Goal: Information Seeking & Learning: Check status

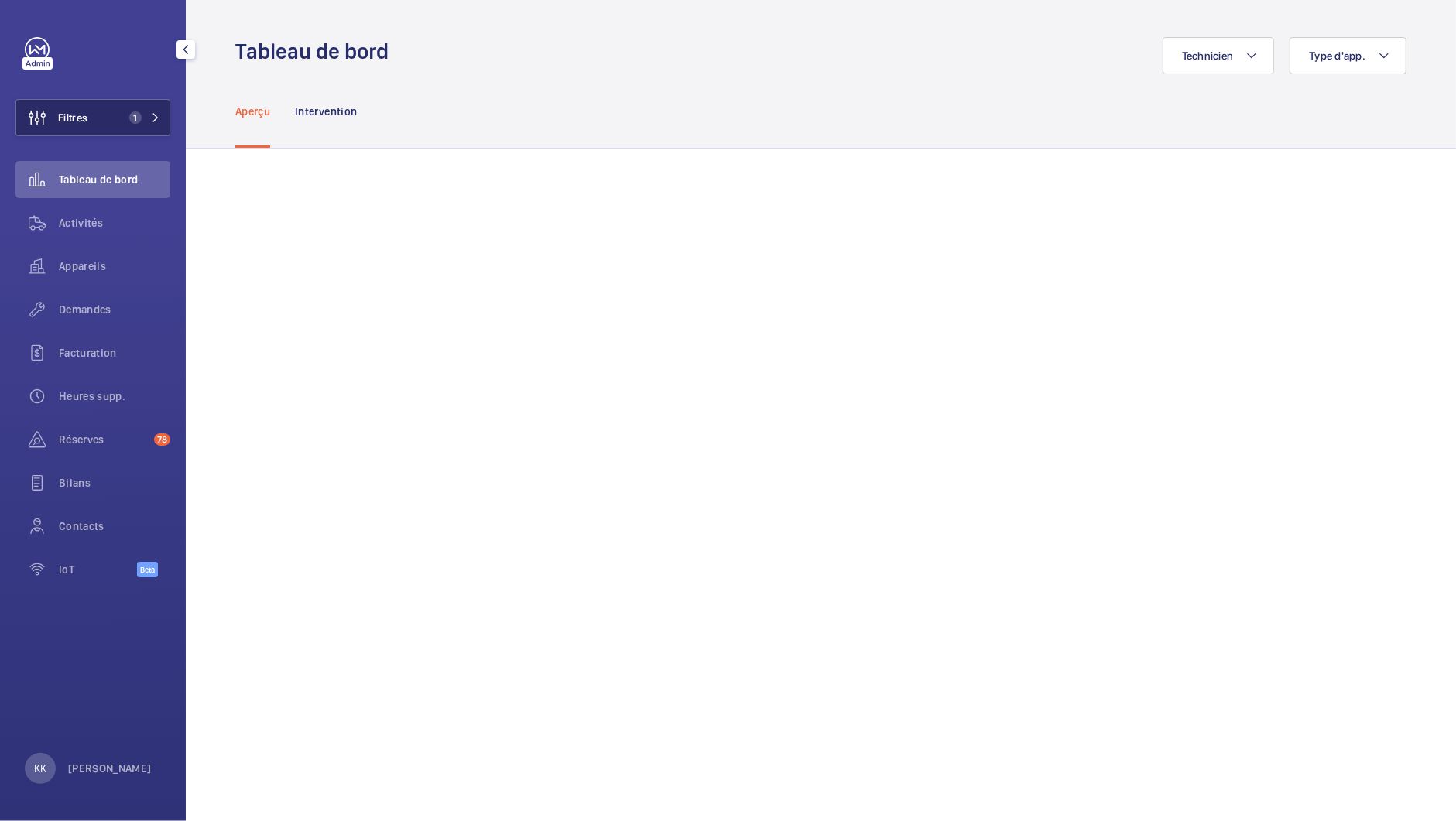
click at [108, 121] on button "Filtres 1" at bounding box center [93, 117] width 155 height 37
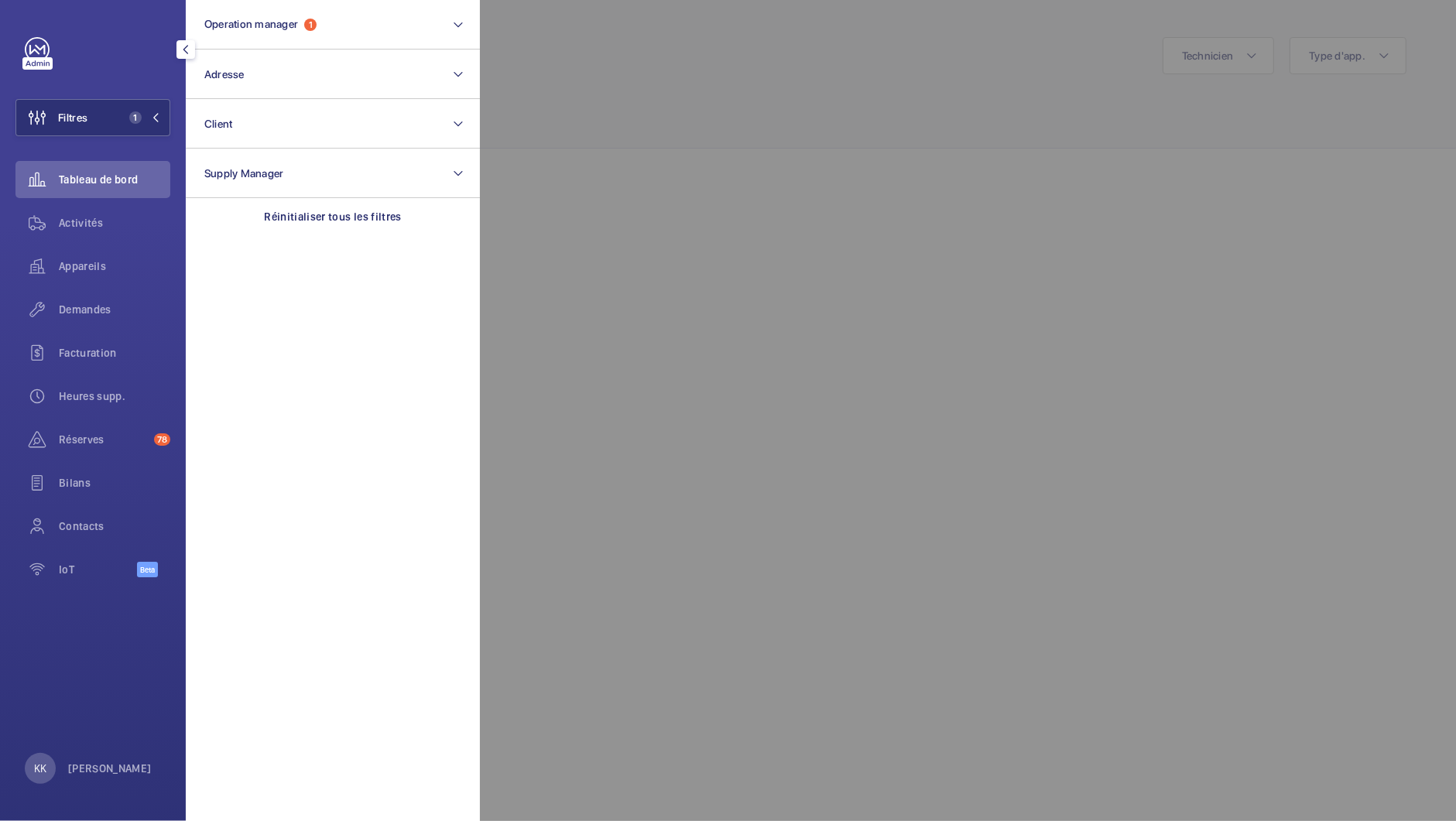
click at [104, 187] on span "Tableau de bord" at bounding box center [114, 180] width 112 height 16
click at [651, 154] on div at bounding box center [1207, 410] width 1456 height 821
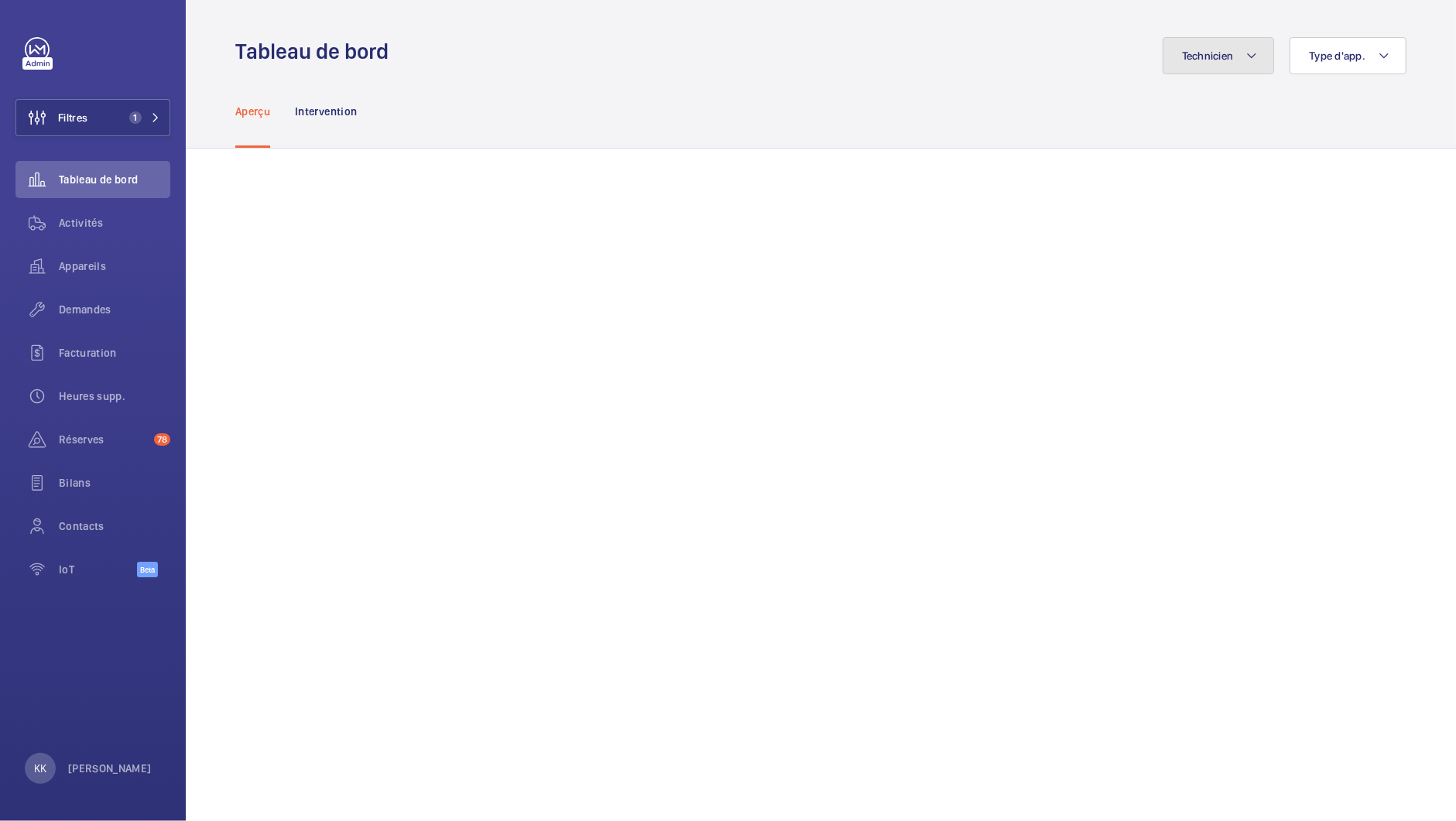
click at [1190, 74] on button "Technicien" at bounding box center [1219, 55] width 112 height 37
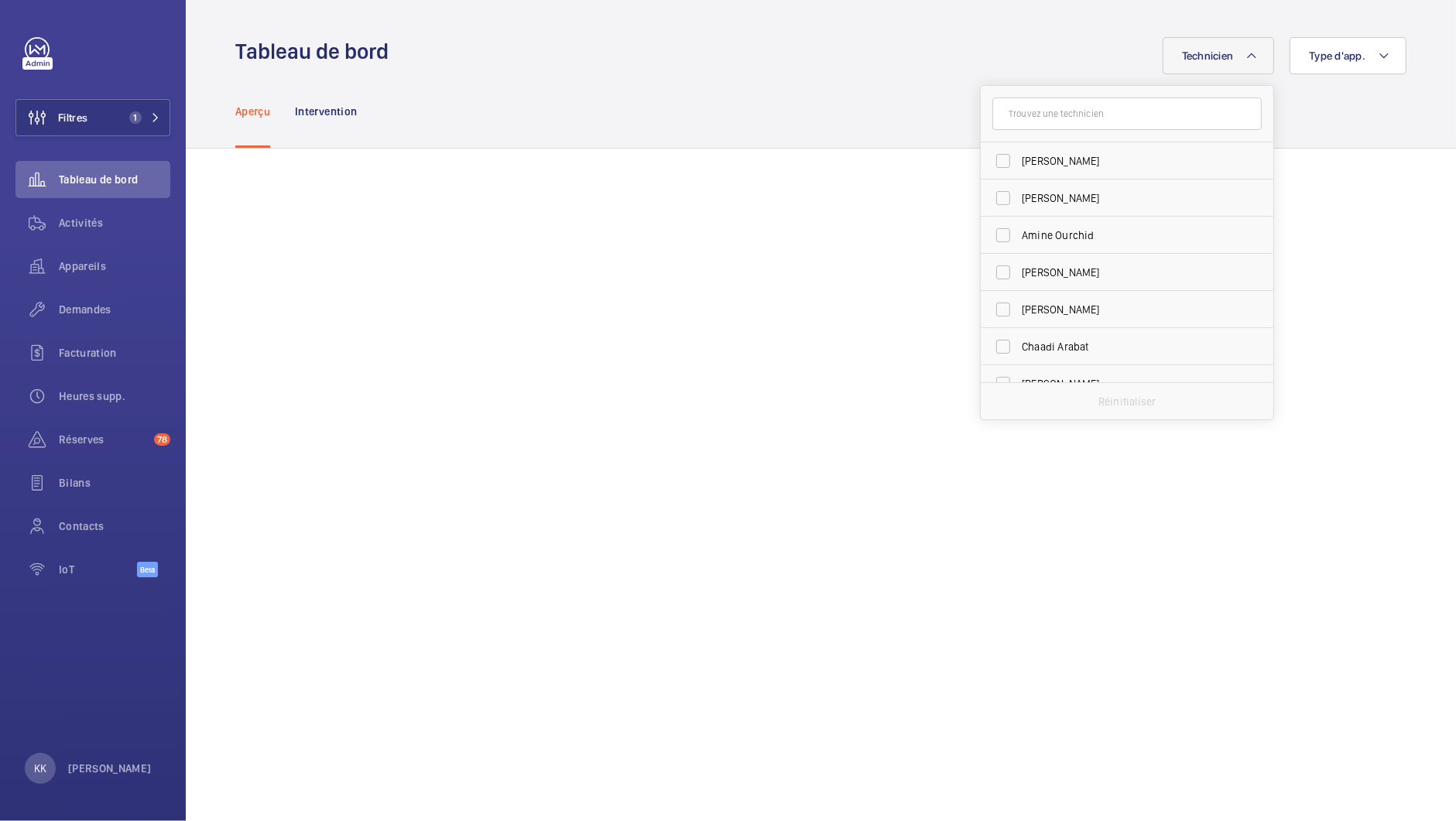
click at [1177, 125] on input "text" at bounding box center [1127, 113] width 269 height 32
type input "X"
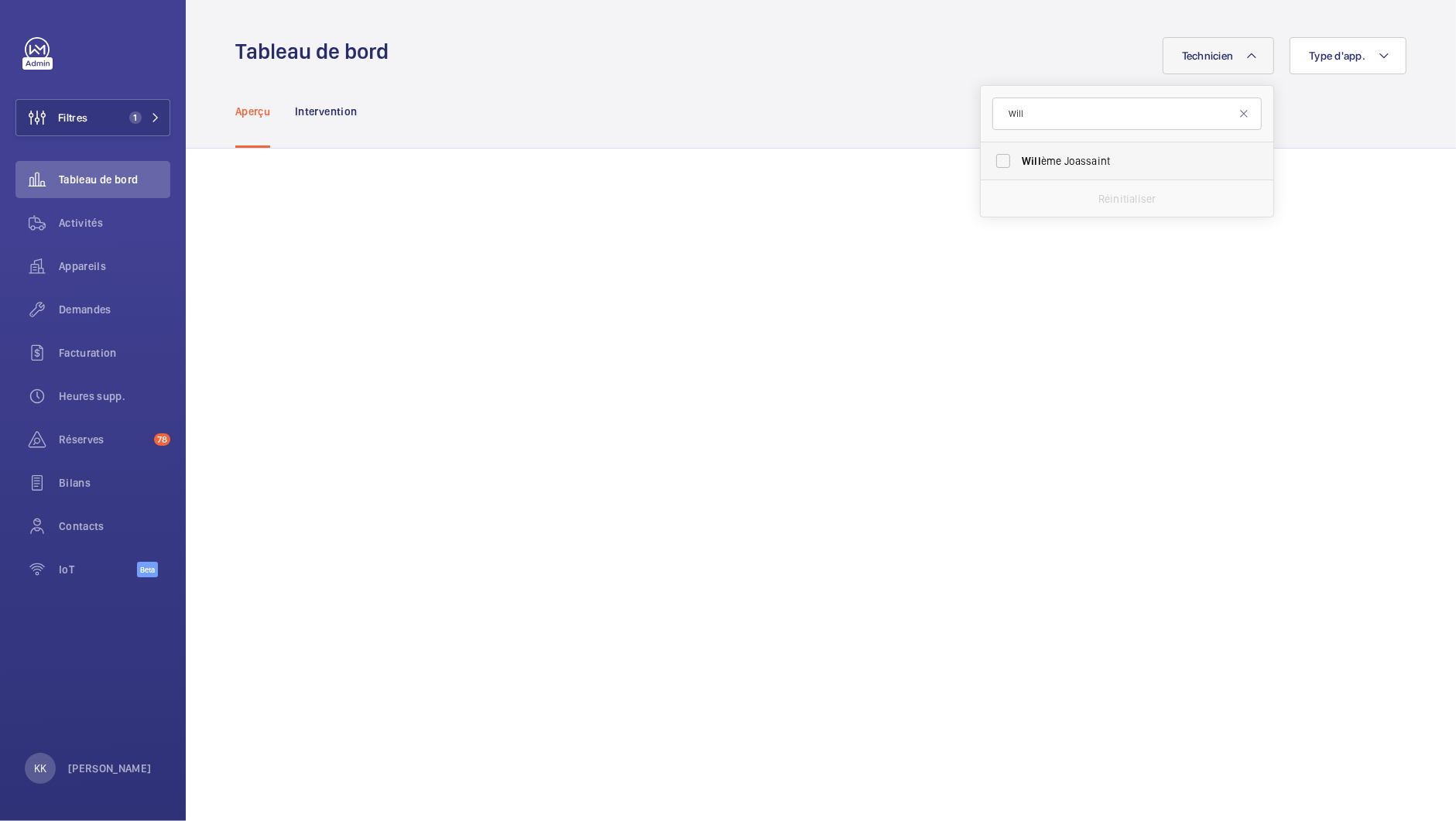
type input "Will"
click at [993, 165] on label "Will ème Joassaint" at bounding box center [1116, 161] width 269 height 37
click at [993, 165] on input "Will ème Joassaint" at bounding box center [1003, 161] width 31 height 31
checkbox input "true"
click at [1243, 119] on mat-icon at bounding box center [1244, 114] width 13 height 13
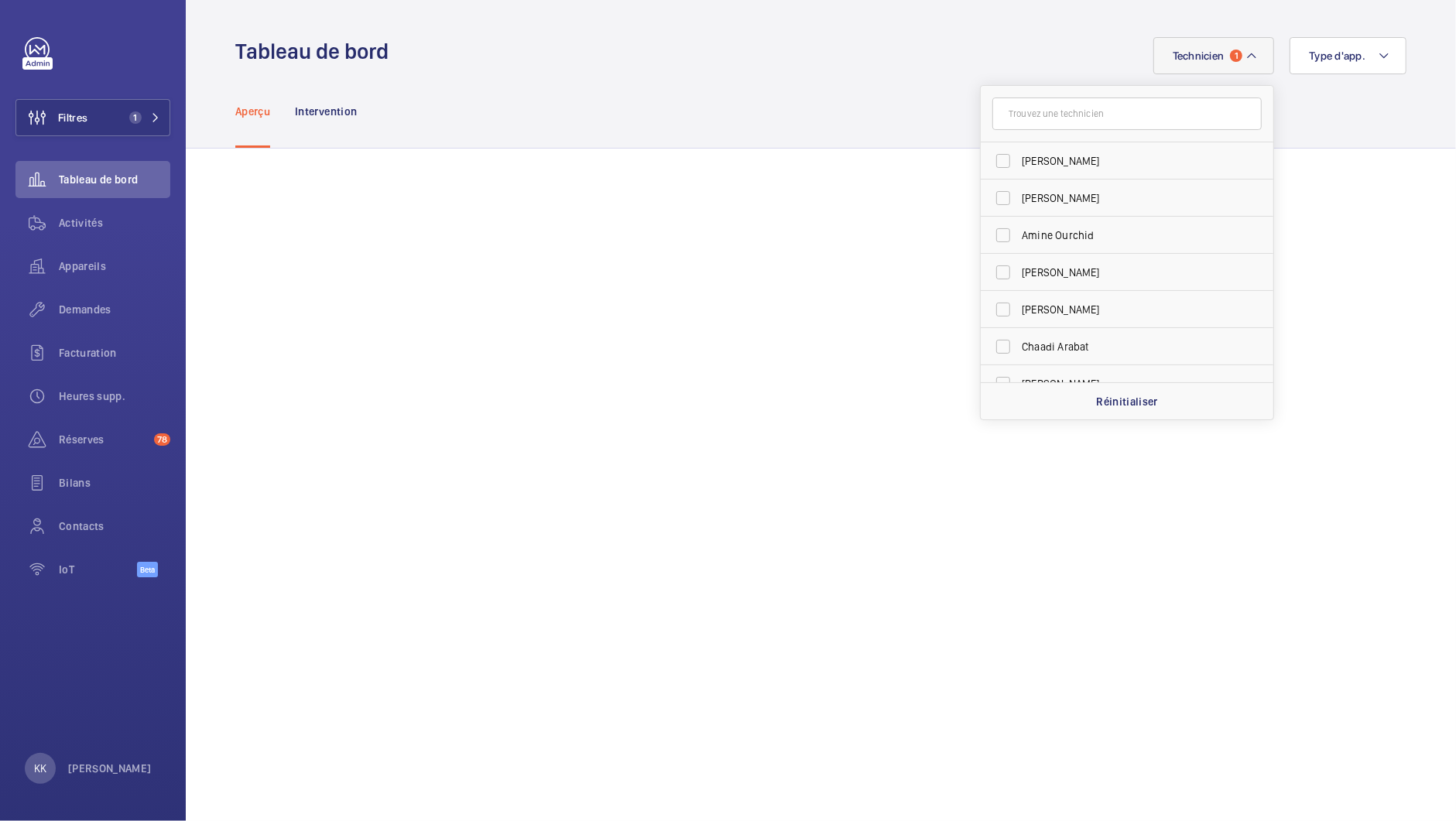
click at [1301, 96] on div "Aperçu Intervention" at bounding box center [820, 111] width 1171 height 74
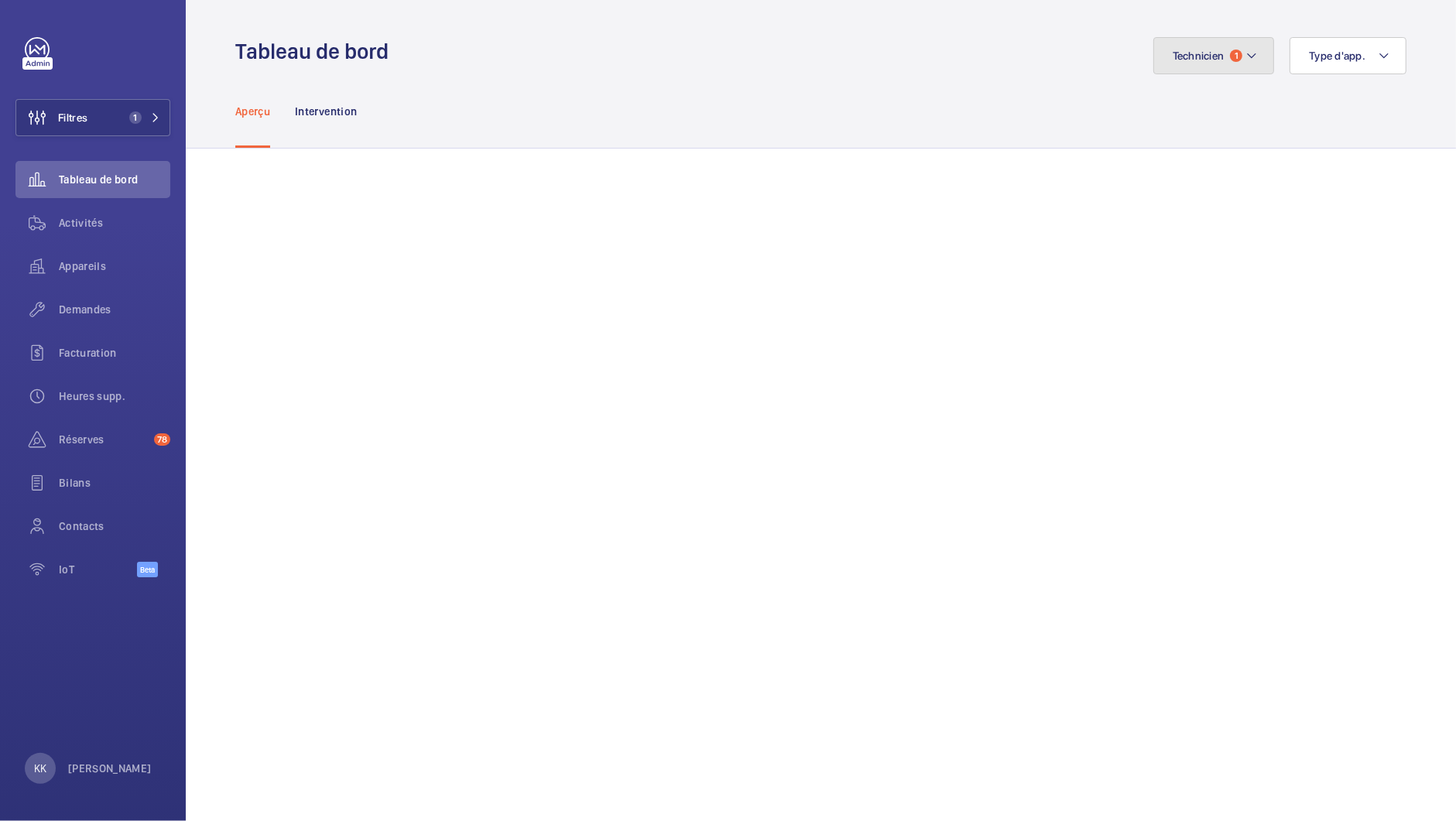
click at [1208, 63] on button "Technicien 1" at bounding box center [1215, 55] width 122 height 37
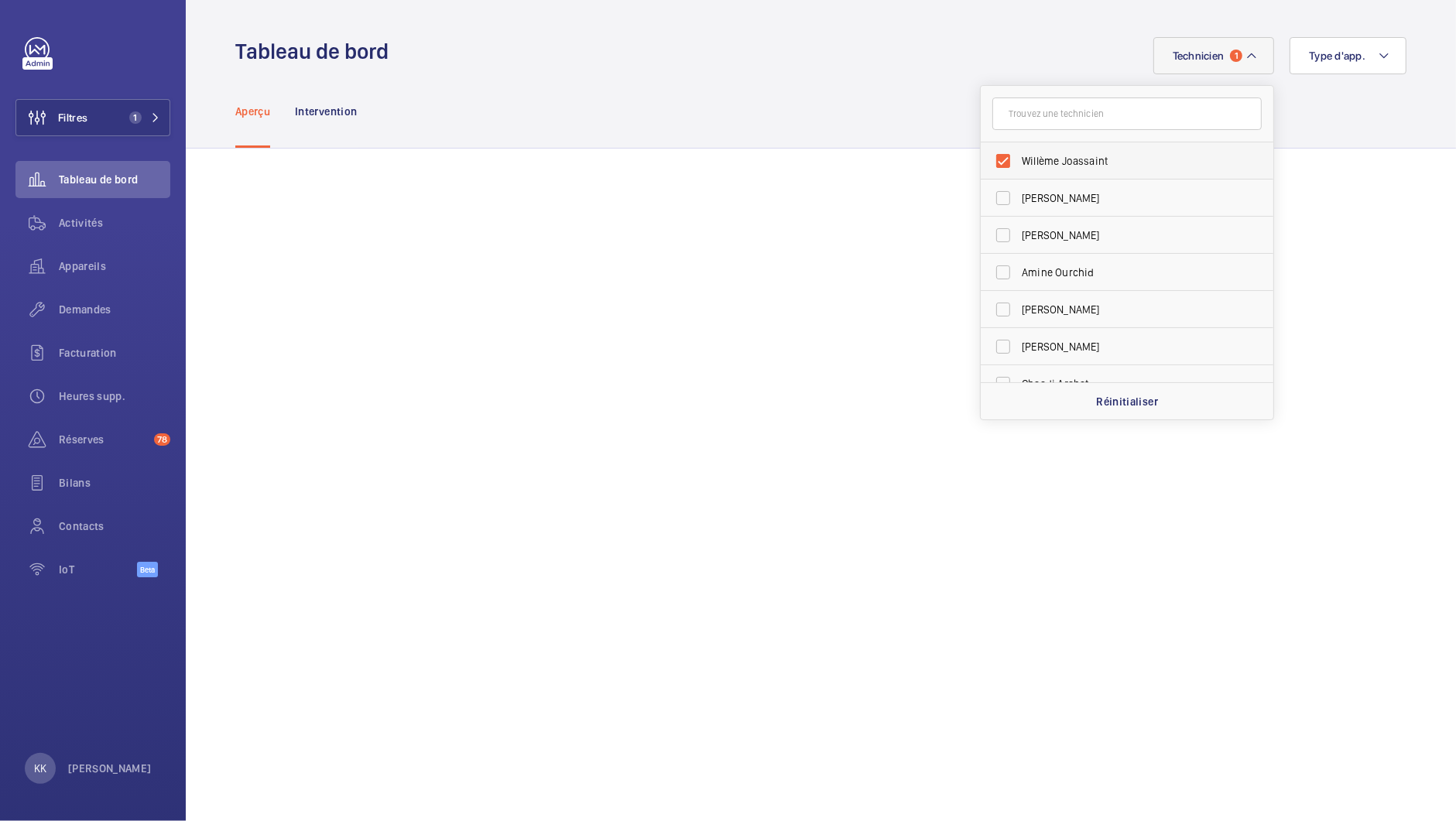
click at [1093, 165] on span "Willème Joassaint" at bounding box center [1128, 162] width 213 height 16
click at [1019, 165] on input "Willème Joassaint" at bounding box center [1003, 161] width 31 height 31
checkbox input "false"
click at [1097, 111] on input "text" at bounding box center [1127, 113] width 269 height 32
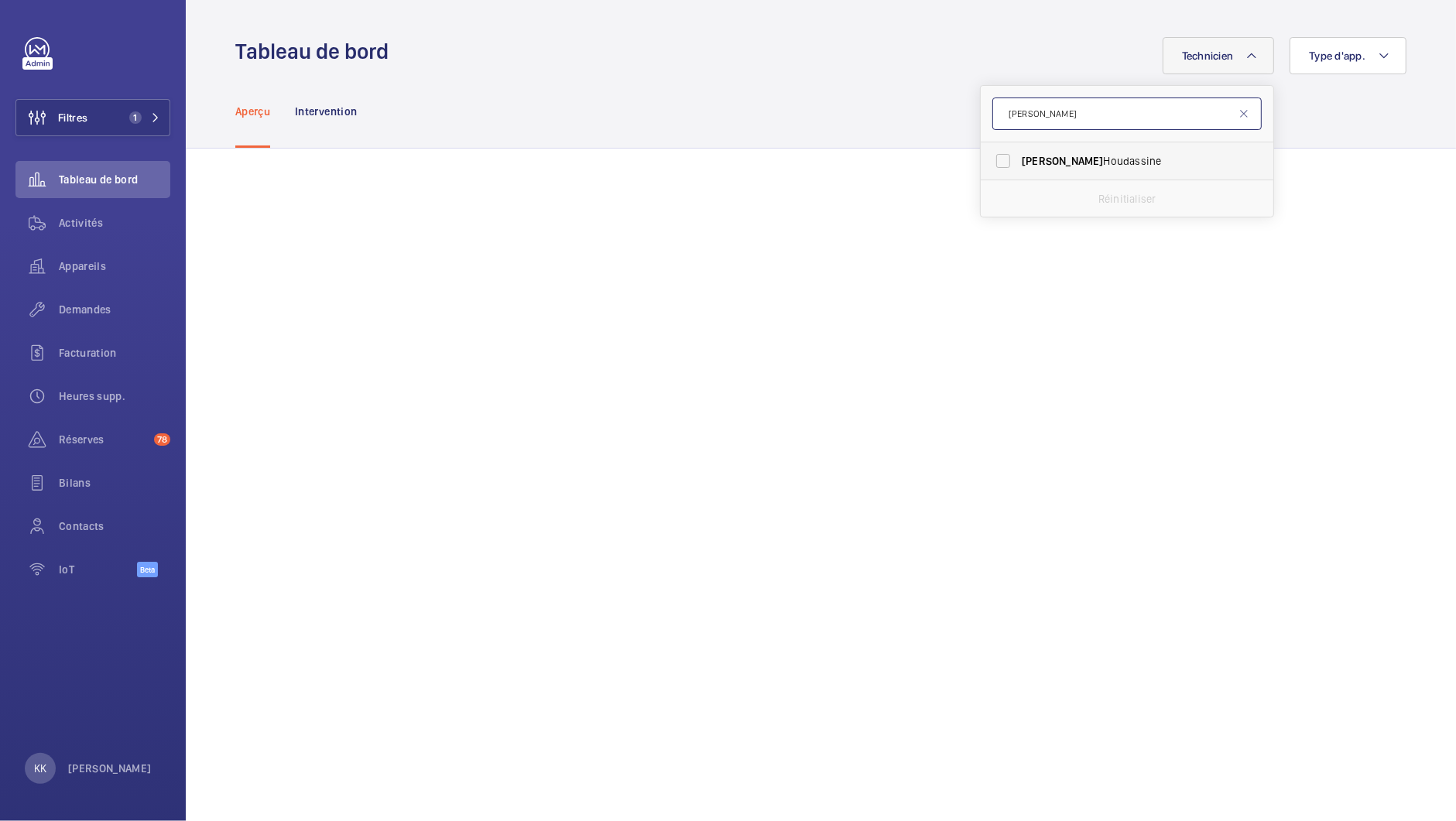
type input "jamal"
click at [1093, 170] on label "Jamal Houdassine" at bounding box center [1116, 161] width 269 height 37
click at [1019, 170] on input "Jamal Houdassine" at bounding box center [1003, 161] width 31 height 31
checkbox input "true"
drag, startPoint x: 1198, startPoint y: 101, endPoint x: 757, endPoint y: 65, distance: 442.5
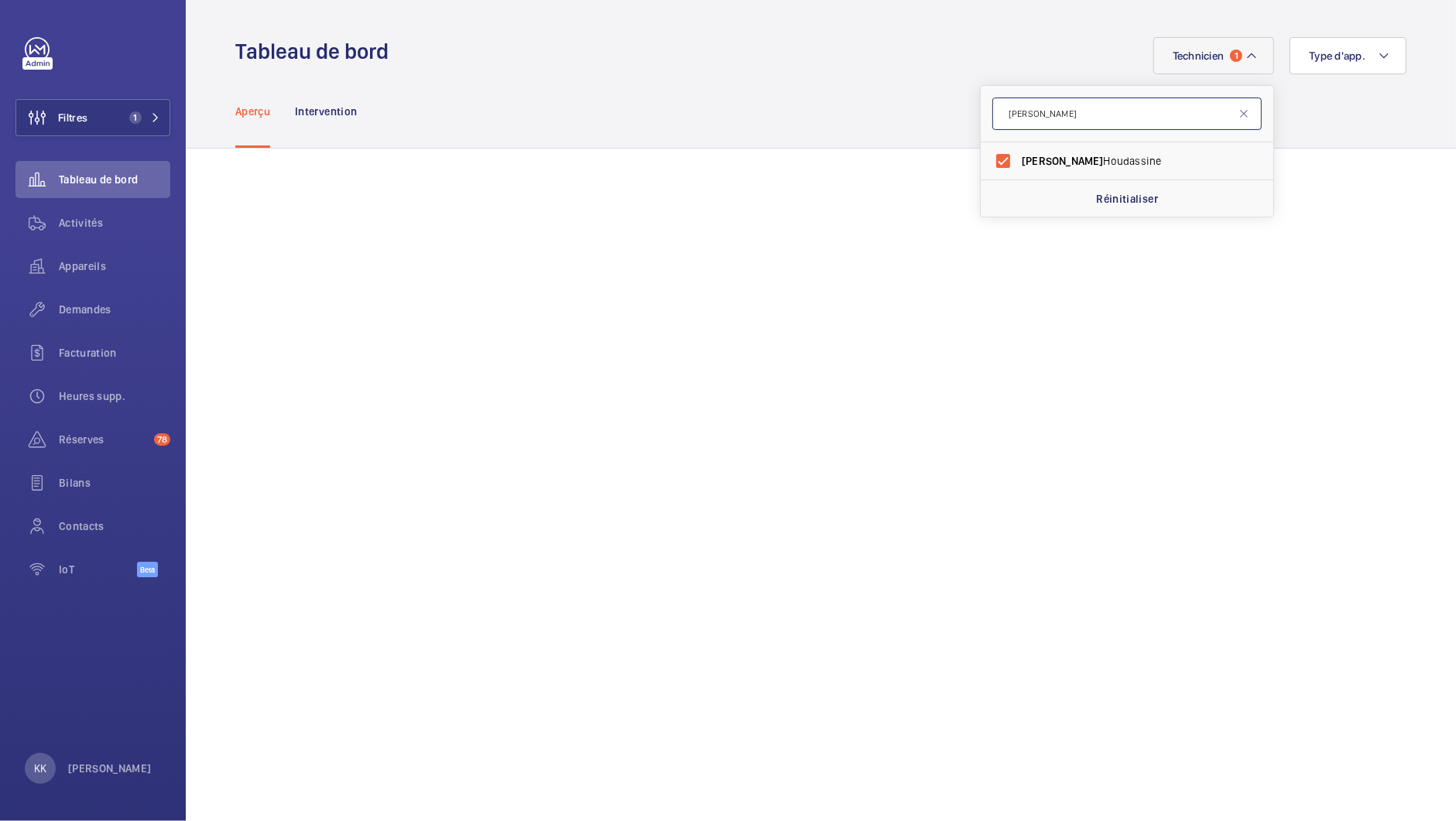
click at [746, 63] on div "Technicien 1 jamal Jamal Houdassine Réinitialiser Type d'app." at bounding box center [903, 55] width 1009 height 37
click at [1208, 56] on span "Technicien" at bounding box center [1199, 56] width 52 height 13
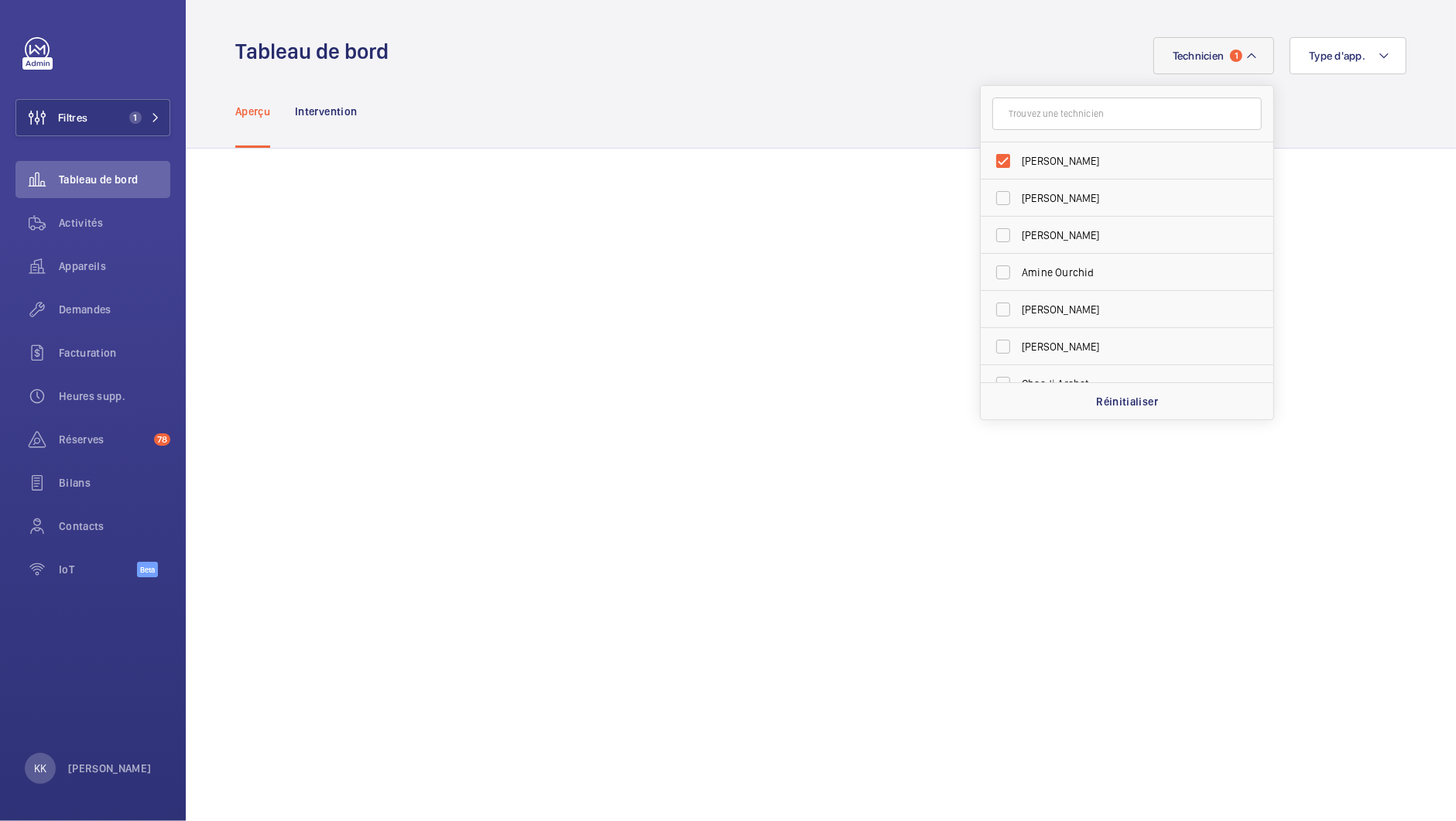
drag, startPoint x: 1078, startPoint y: 113, endPoint x: 827, endPoint y: 119, distance: 251.1
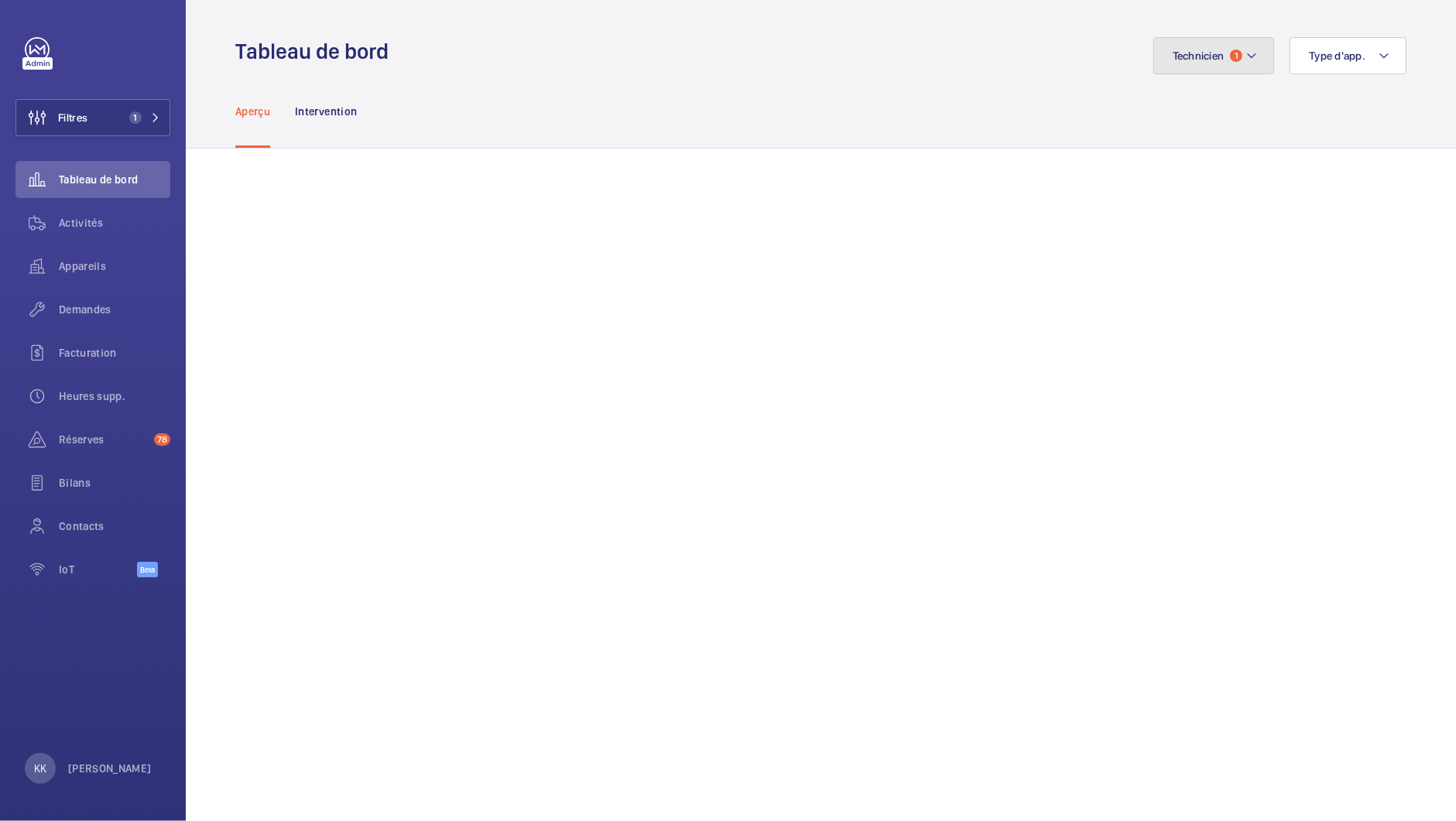
click at [1220, 45] on button "Technicien 1" at bounding box center [1215, 55] width 122 height 37
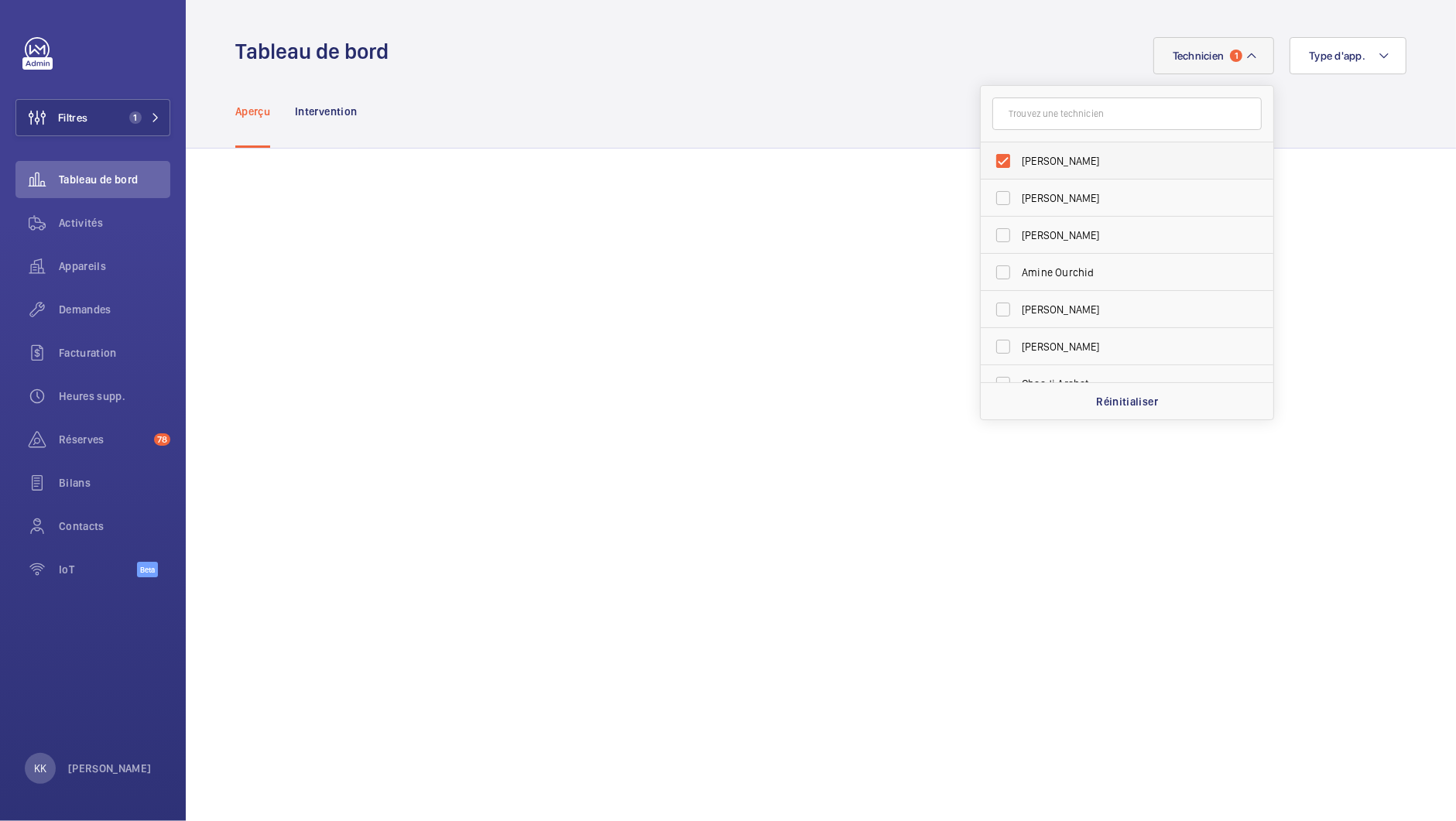
click at [1039, 155] on span "Jamal Houdassine" at bounding box center [1128, 162] width 213 height 16
click at [1019, 155] on input "Jamal Houdassine" at bounding box center [1003, 161] width 31 height 31
checkbox input "false"
click at [1035, 120] on input "text" at bounding box center [1127, 113] width 269 height 32
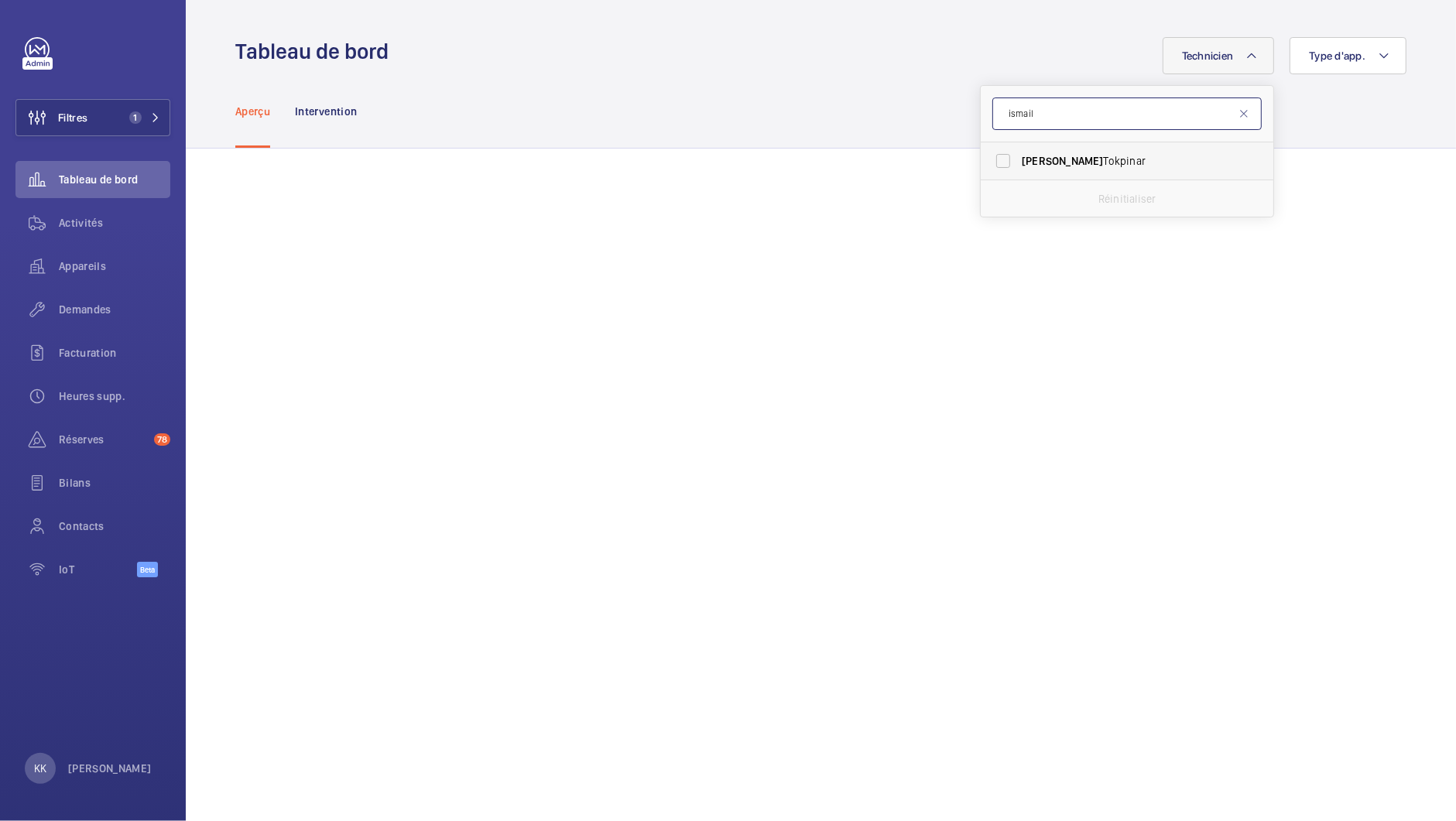
type input "ismail"
click at [1025, 175] on label "Ismail Tokpinar" at bounding box center [1116, 161] width 269 height 37
click at [1019, 175] on input "Ismail Tokpinar" at bounding box center [1003, 161] width 31 height 31
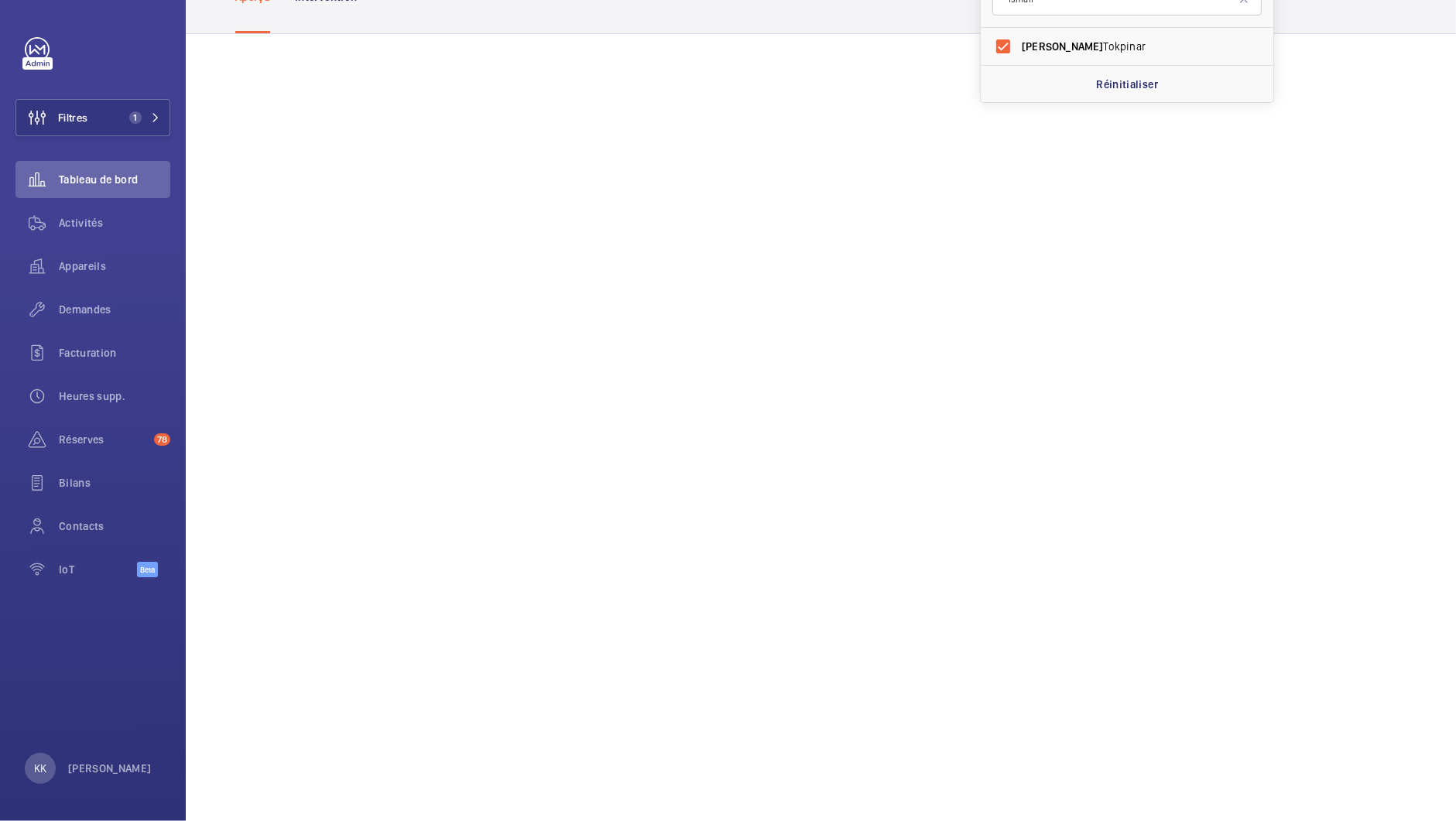
scroll to position [36, 0]
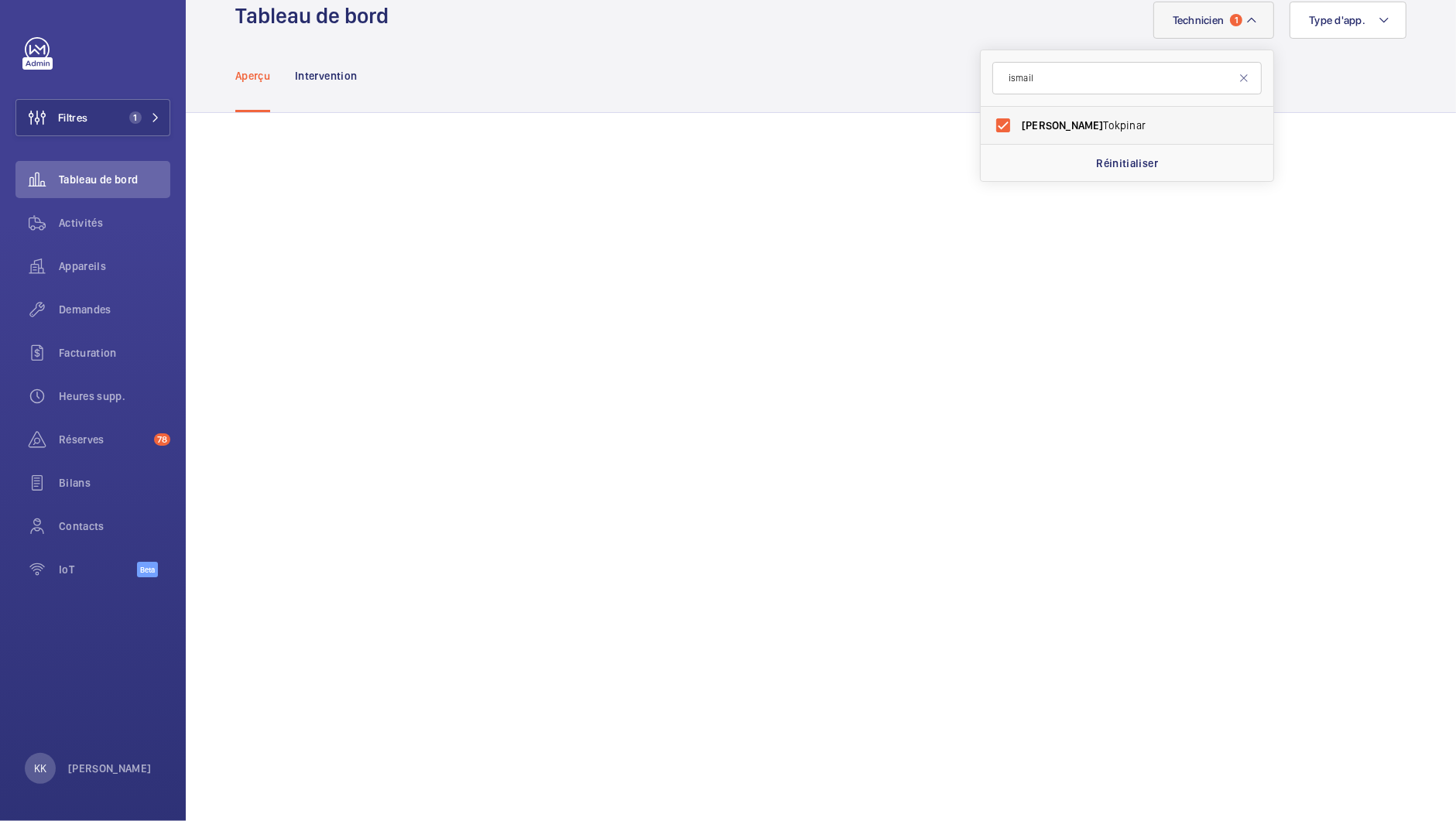
click at [1078, 125] on span "Ismail Tokpinar" at bounding box center [1128, 126] width 213 height 16
click at [1019, 125] on input "Ismail Tokpinar" at bounding box center [1003, 125] width 31 height 31
checkbox input "false"
click at [1108, 82] on input "ismail" at bounding box center [1127, 78] width 269 height 32
drag, startPoint x: 1108, startPoint y: 82, endPoint x: 964, endPoint y: 63, distance: 145.2
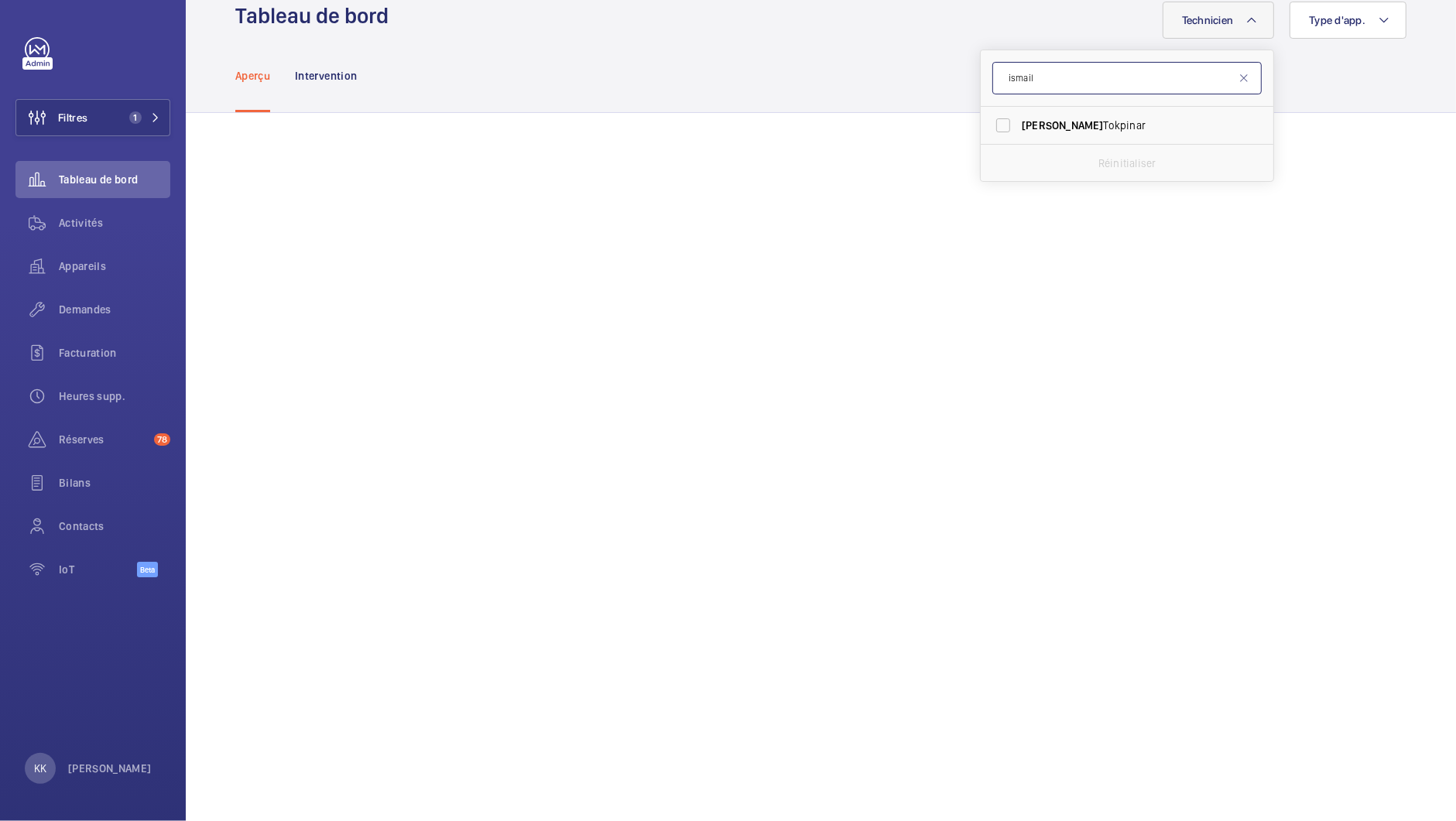
click at [1207, 33] on button "Technicien" at bounding box center [1219, 20] width 112 height 37
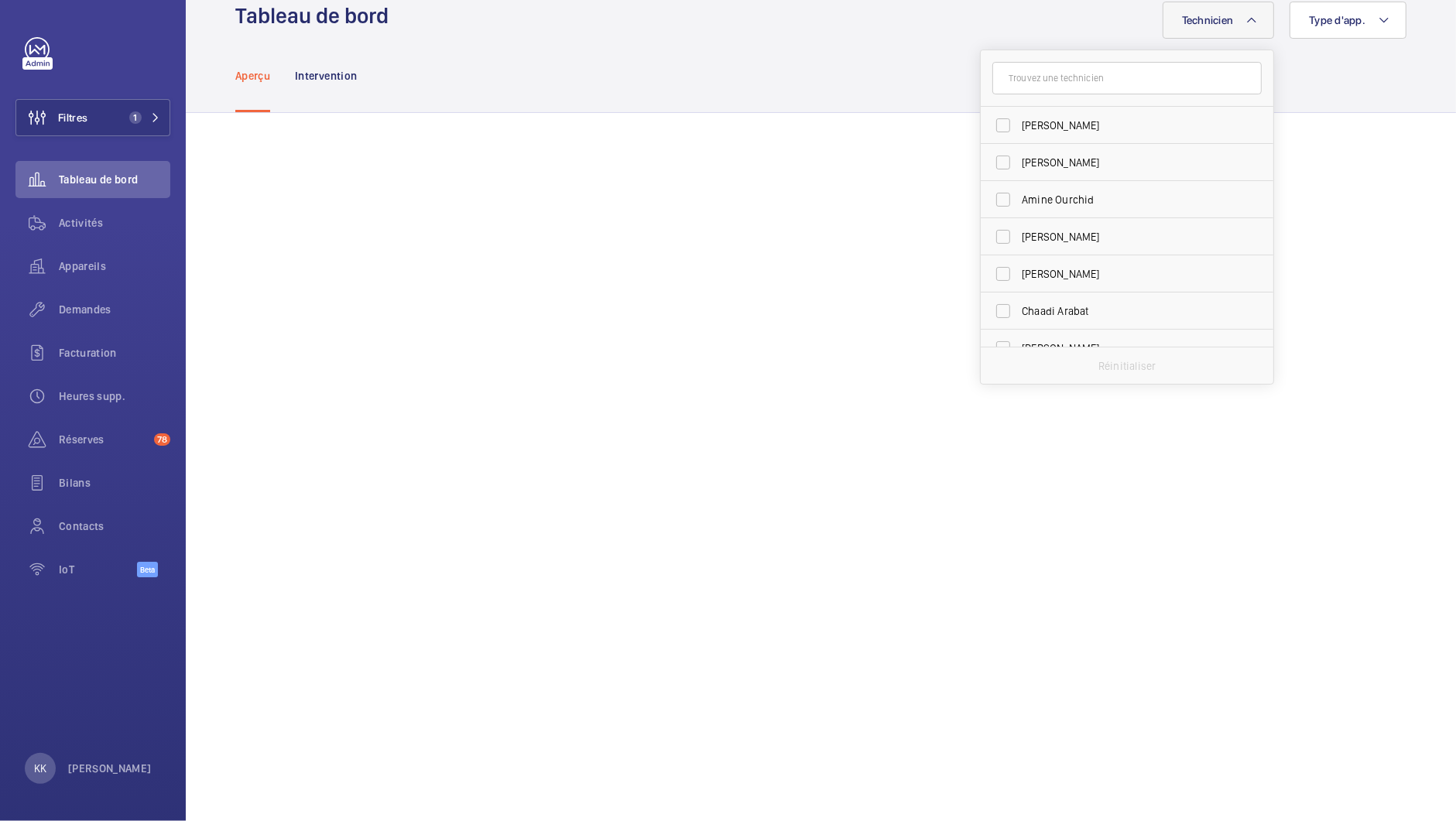
click at [1179, 76] on input "text" at bounding box center [1127, 78] width 269 height 32
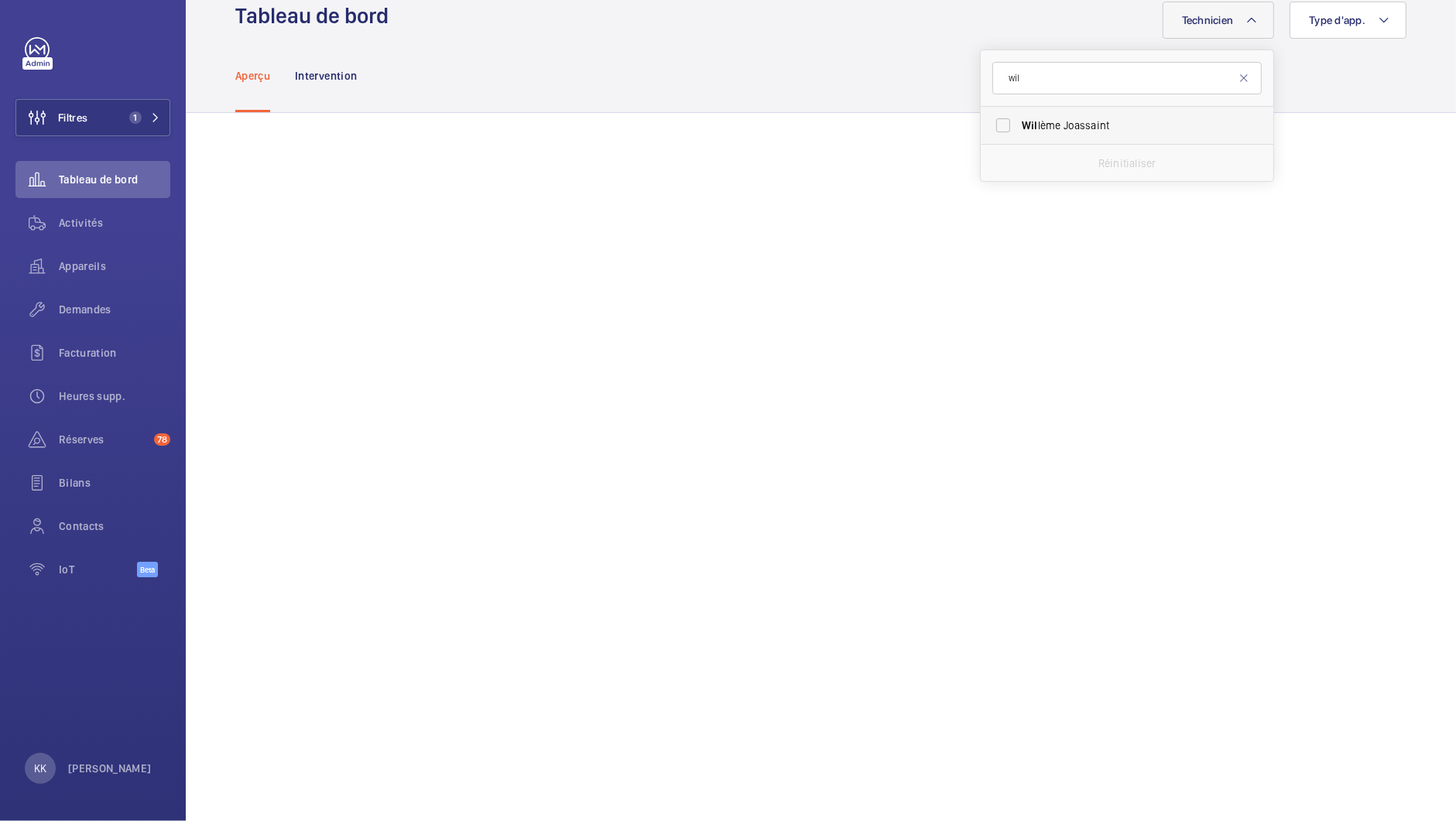
type input "wil"
click at [995, 128] on label "Wil lème Joassaint" at bounding box center [1116, 125] width 269 height 37
click at [995, 128] on input "Wil lème Joassaint" at bounding box center [1003, 125] width 31 height 31
checkbox input "true"
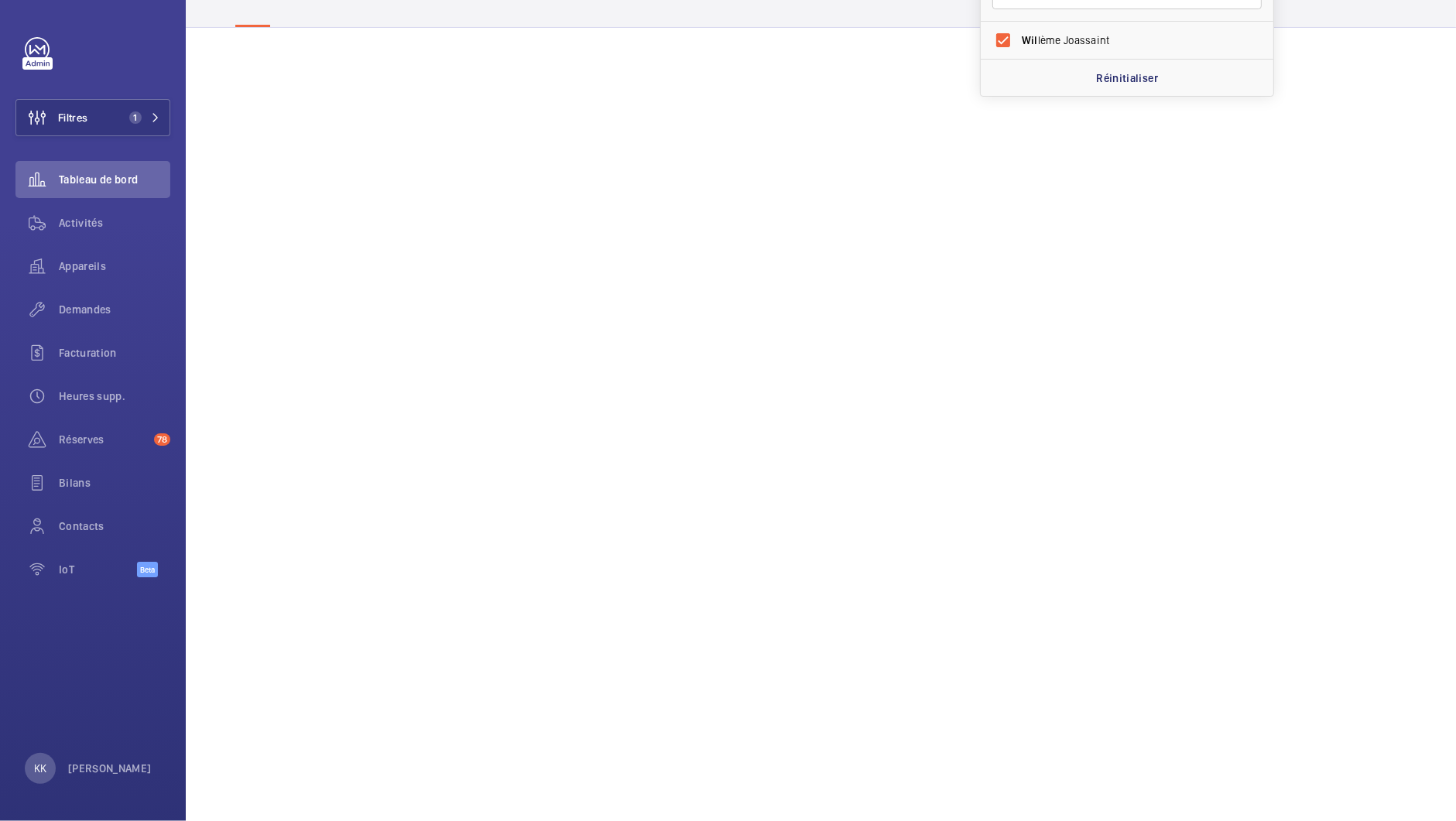
scroll to position [78, 0]
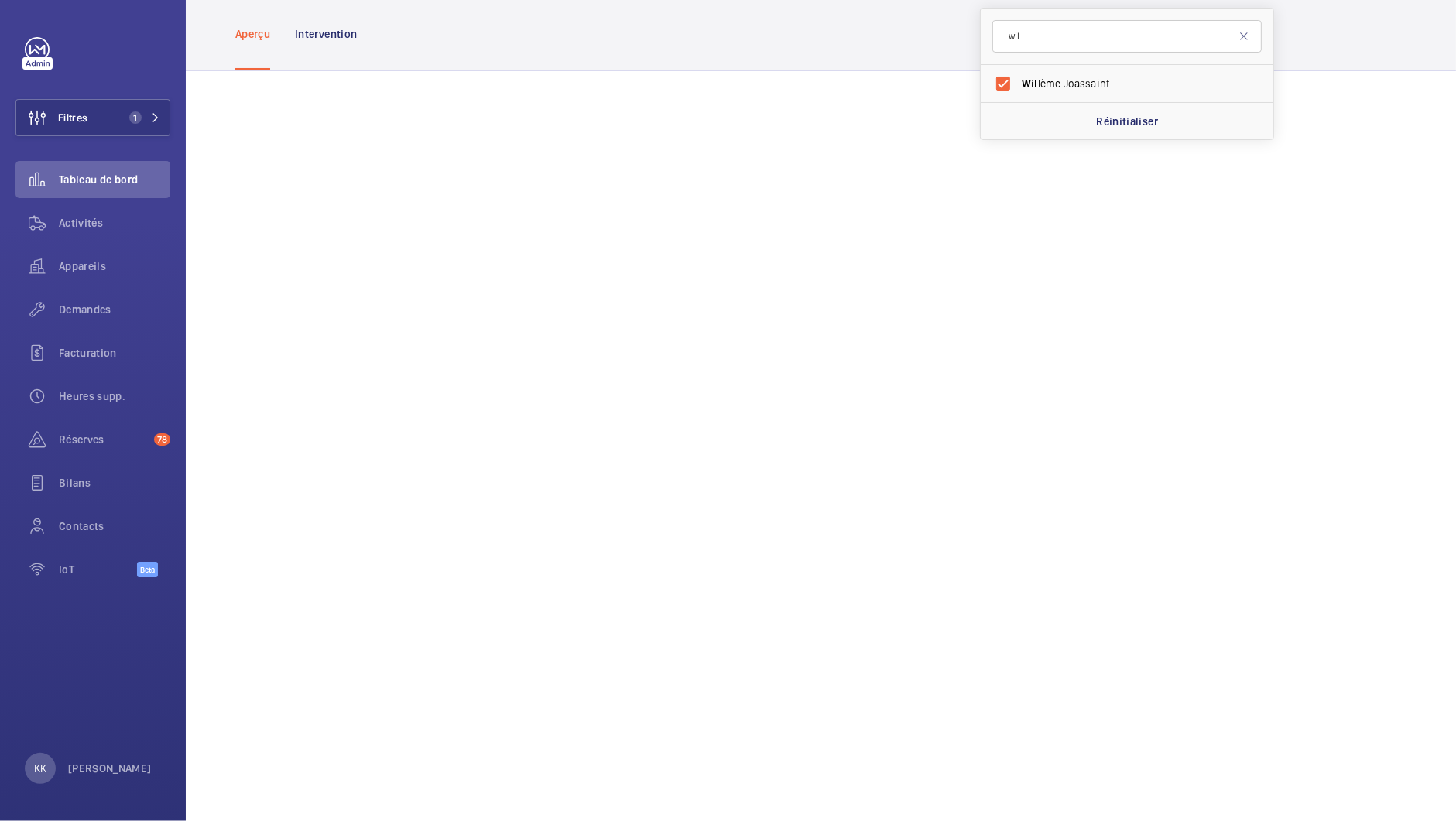
click at [1392, 29] on div "Aperçu Intervention" at bounding box center [821, 34] width 1271 height 74
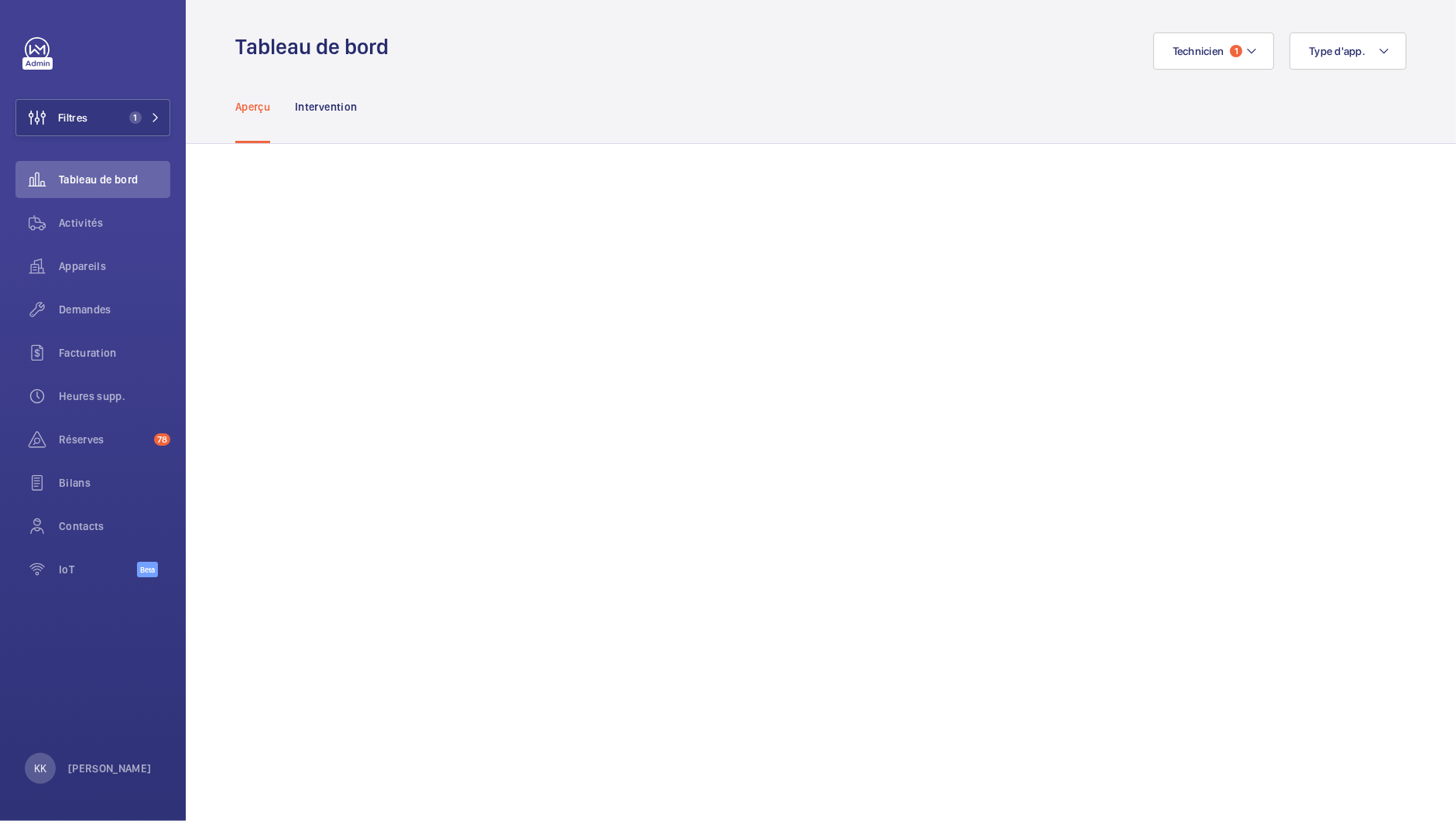
scroll to position [0, 0]
click at [1187, 52] on span "Technicien" at bounding box center [1199, 56] width 52 height 13
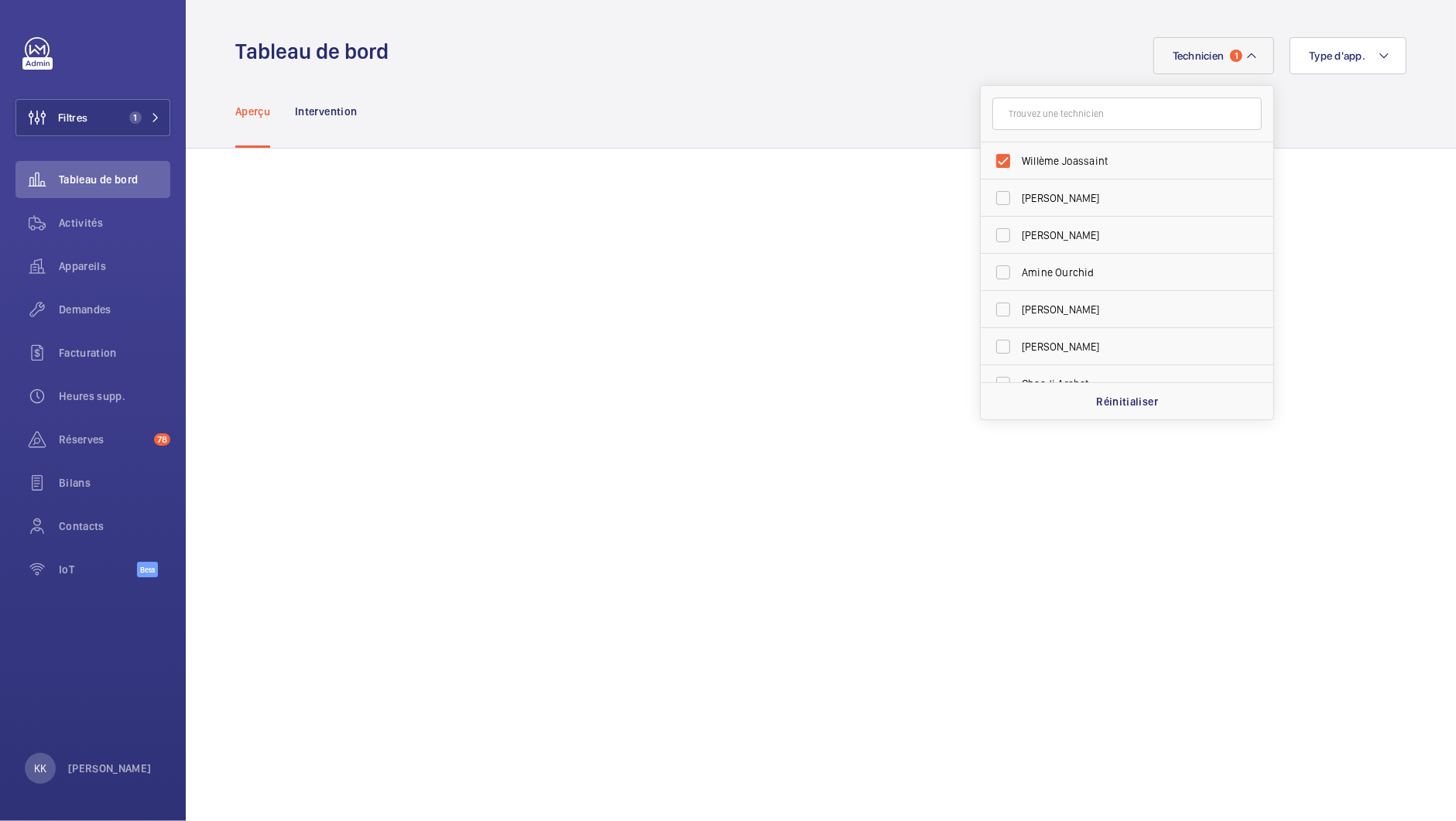
click at [819, 121] on div "Aperçu Intervention" at bounding box center [820, 111] width 1171 height 74
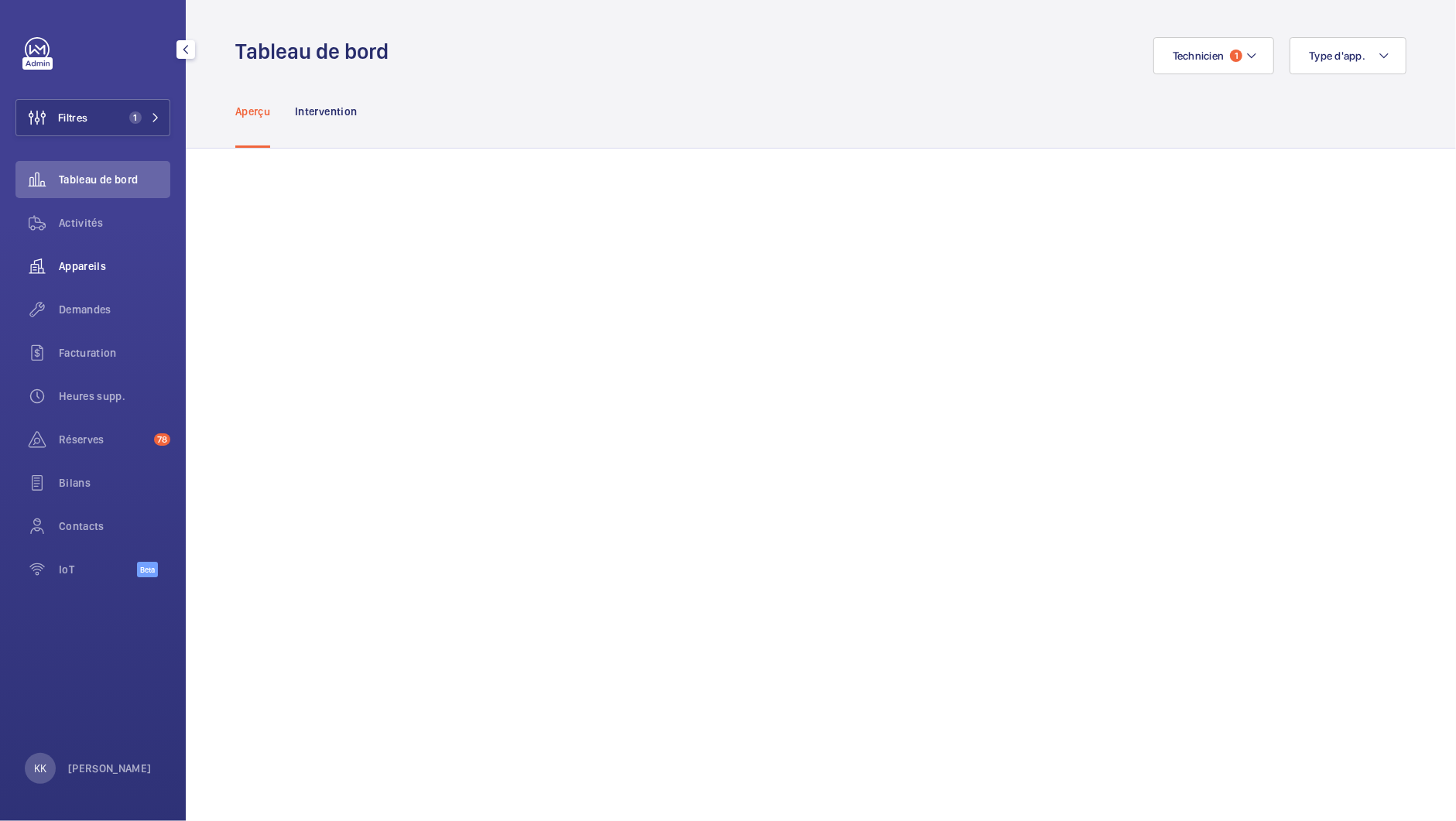
click at [91, 278] on div "Appareils" at bounding box center [93, 266] width 155 height 37
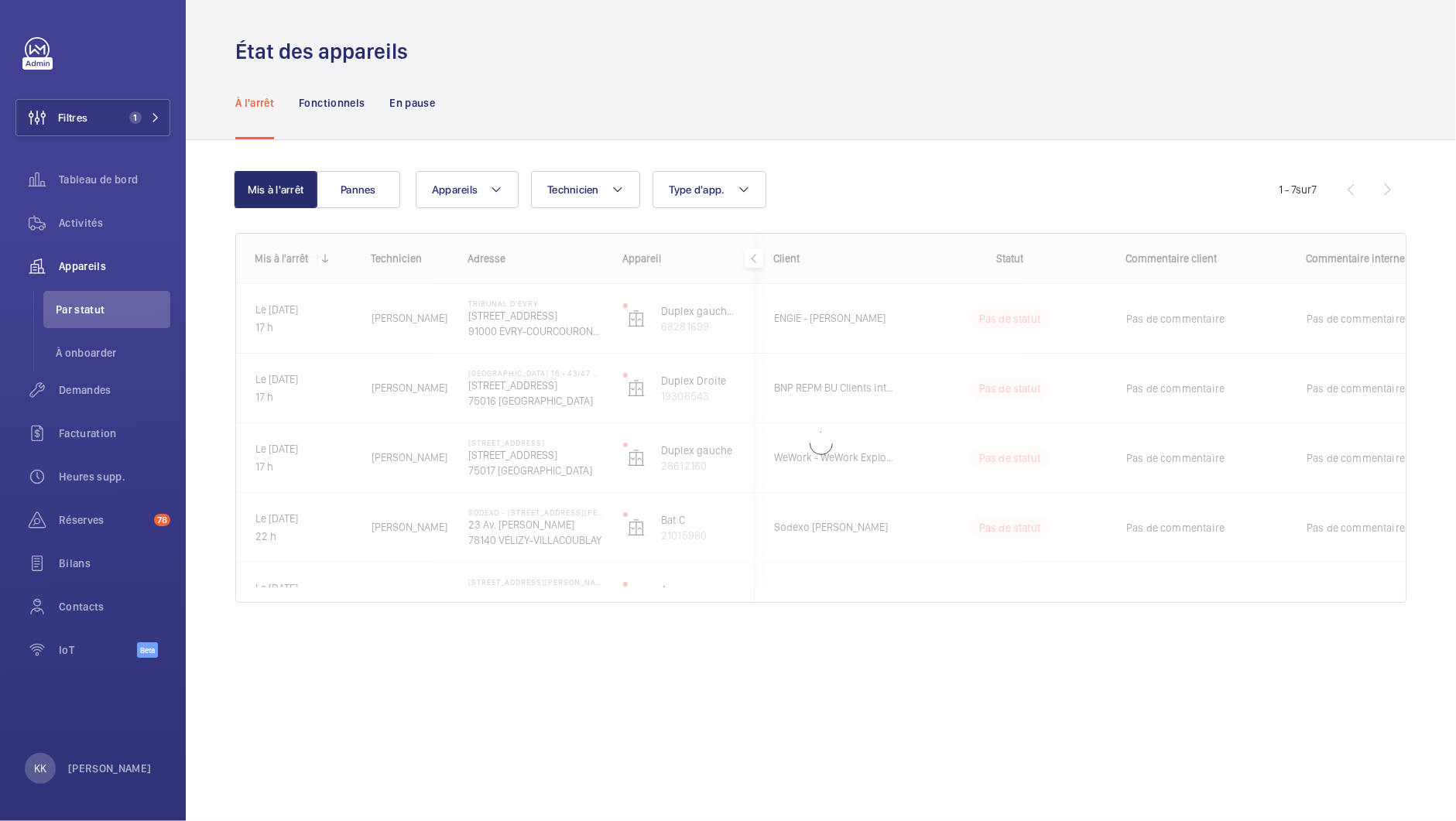
click at [401, 197] on div "Mis à l'arrêt Pannes Appareils Technicien Type d'app. Plus de filtres Réinitial…" at bounding box center [757, 189] width 1044 height 37
click at [390, 197] on button "Pannes" at bounding box center [359, 189] width 84 height 37
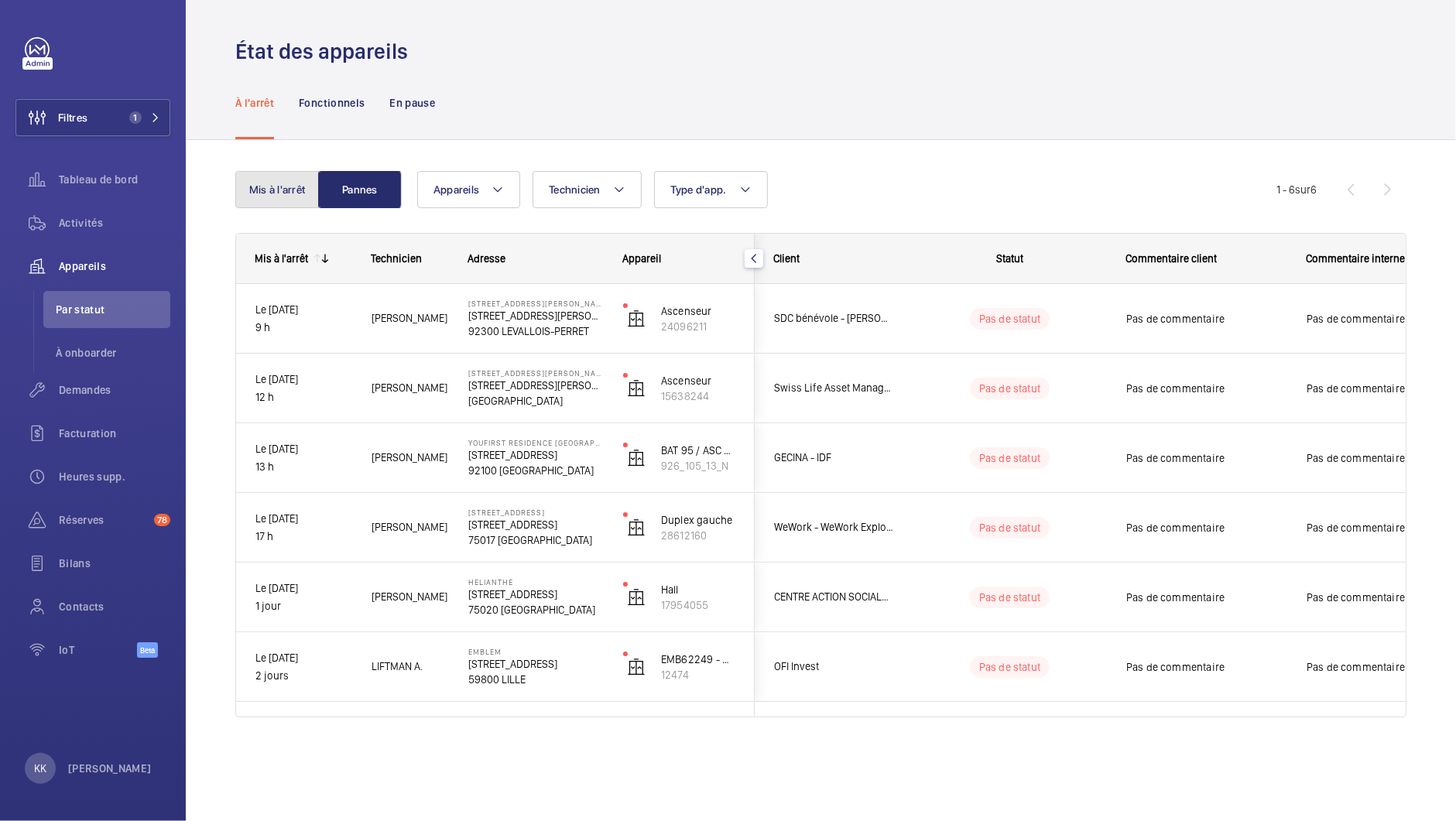
click at [302, 197] on button "Mis à l'arrêt" at bounding box center [277, 189] width 84 height 37
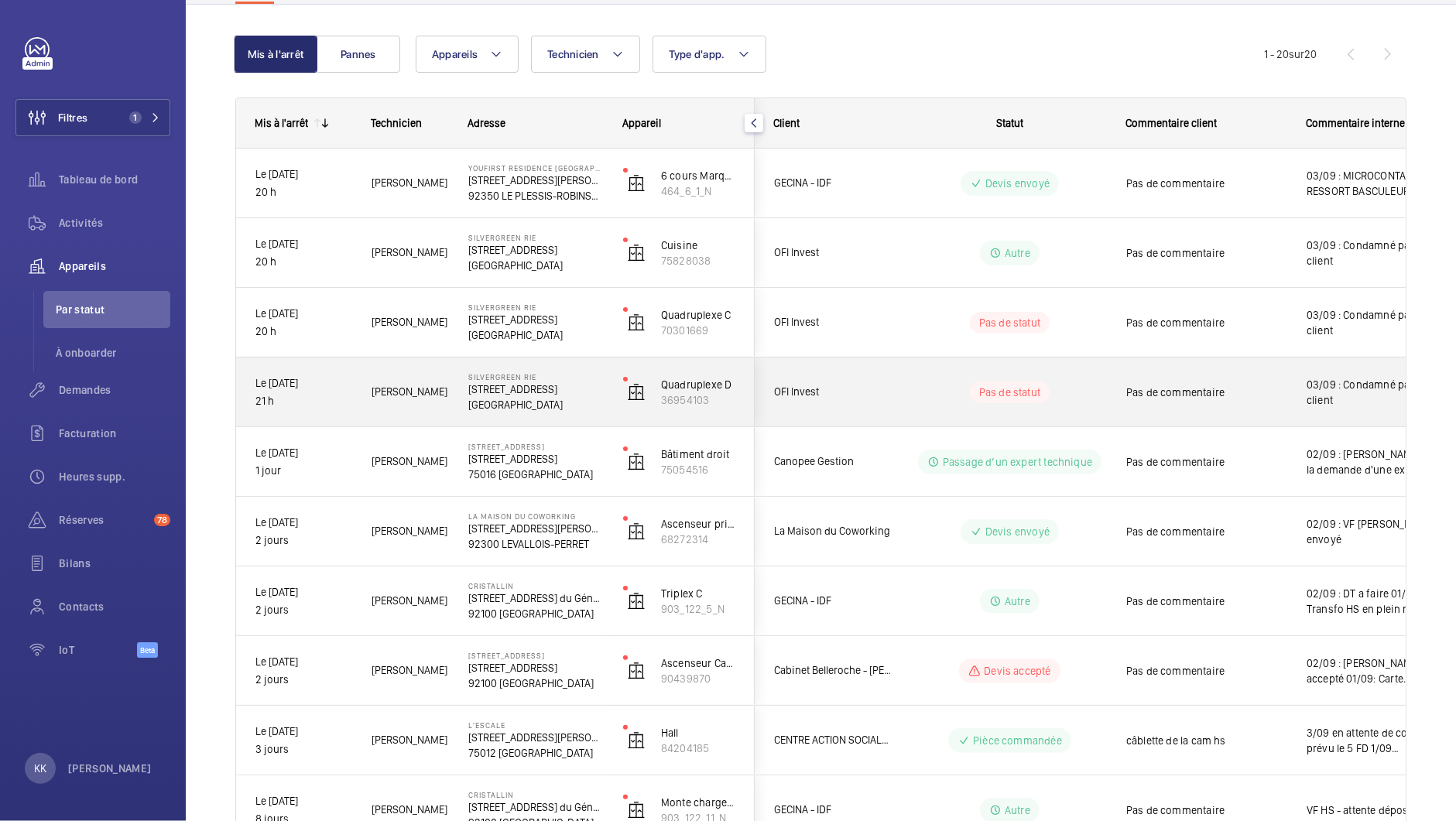
scroll to position [159, 0]
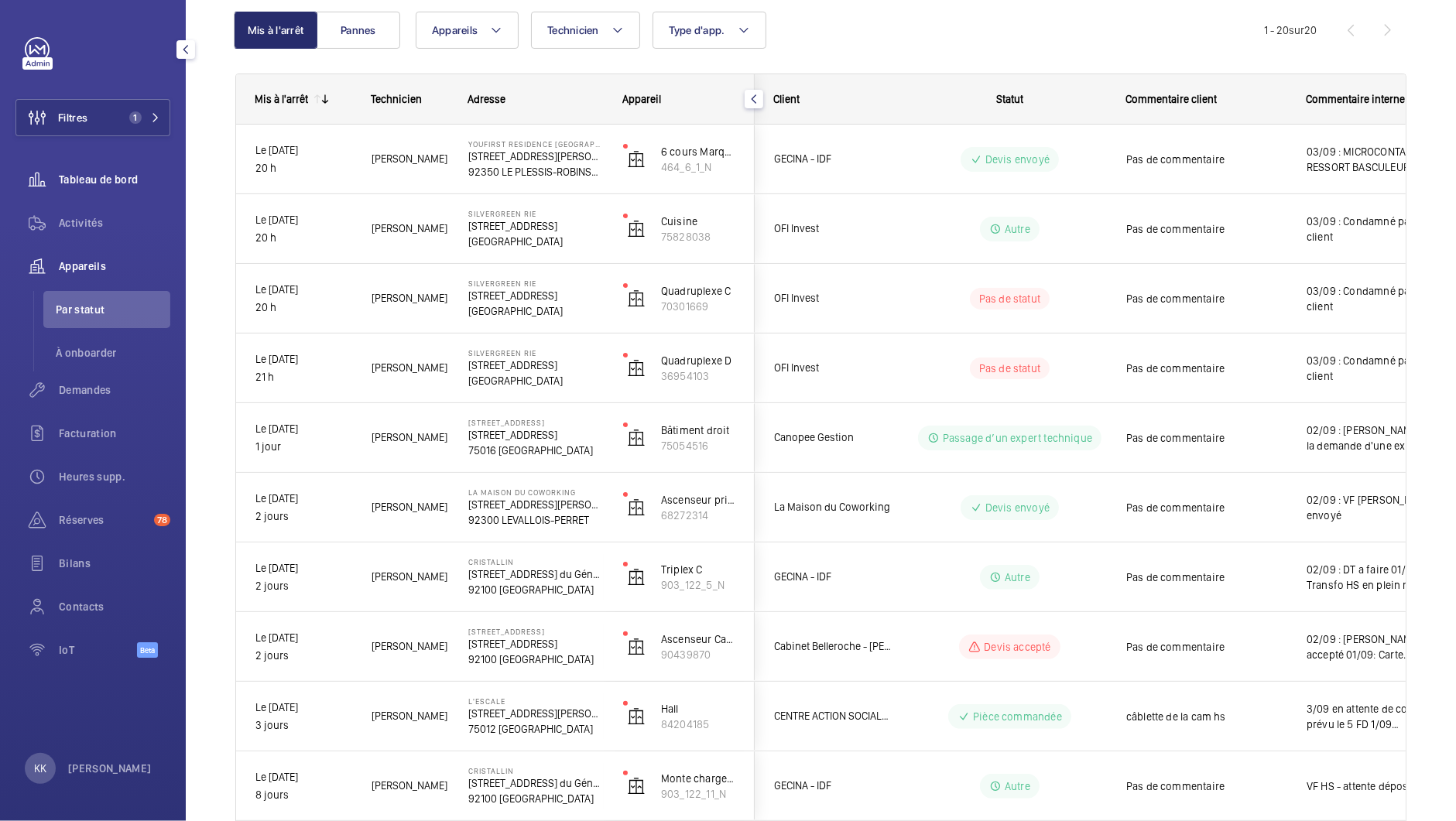
click at [116, 175] on span "Tableau de bord" at bounding box center [114, 180] width 112 height 16
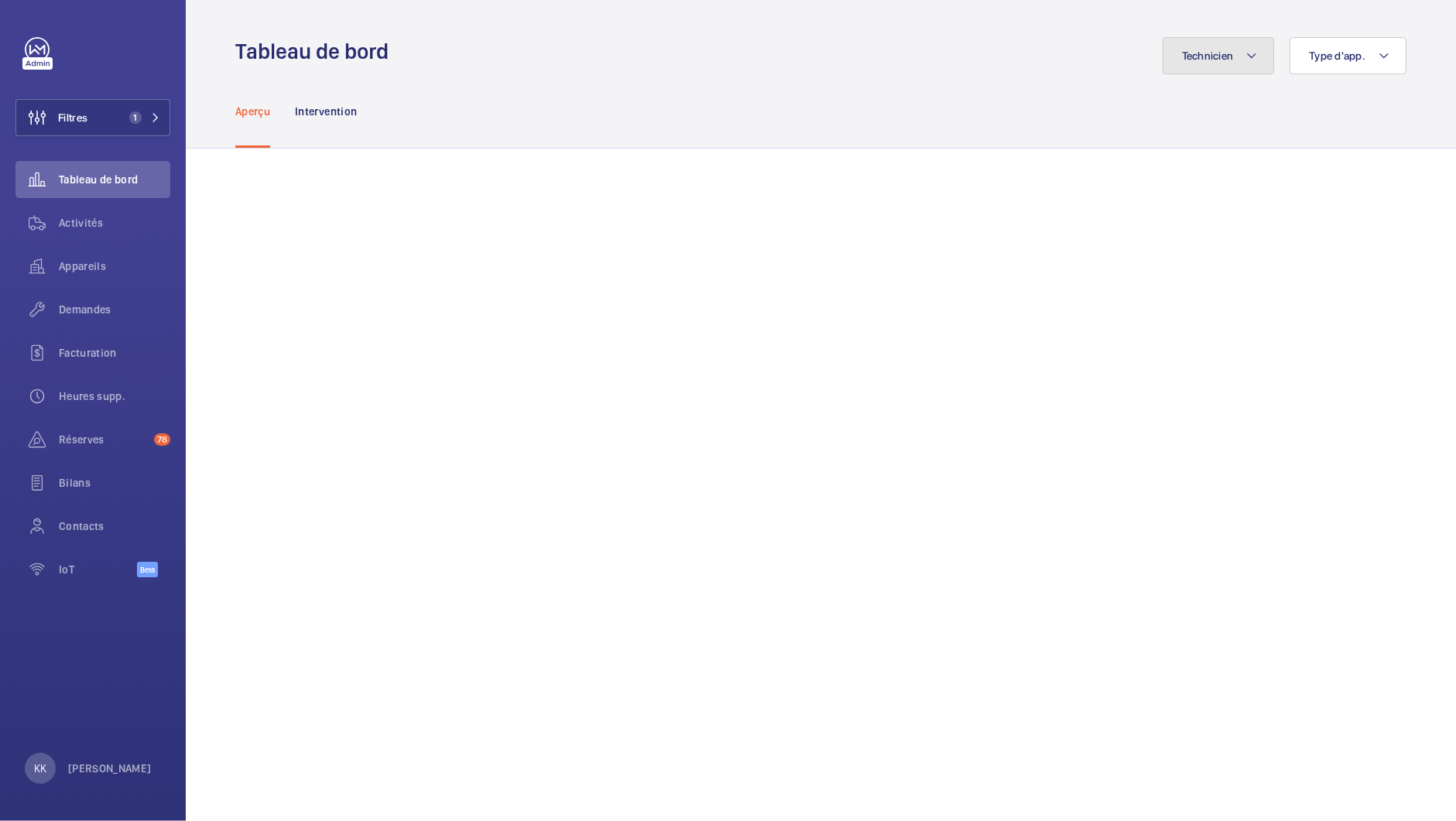
click at [1201, 64] on button "Technicien" at bounding box center [1219, 55] width 112 height 37
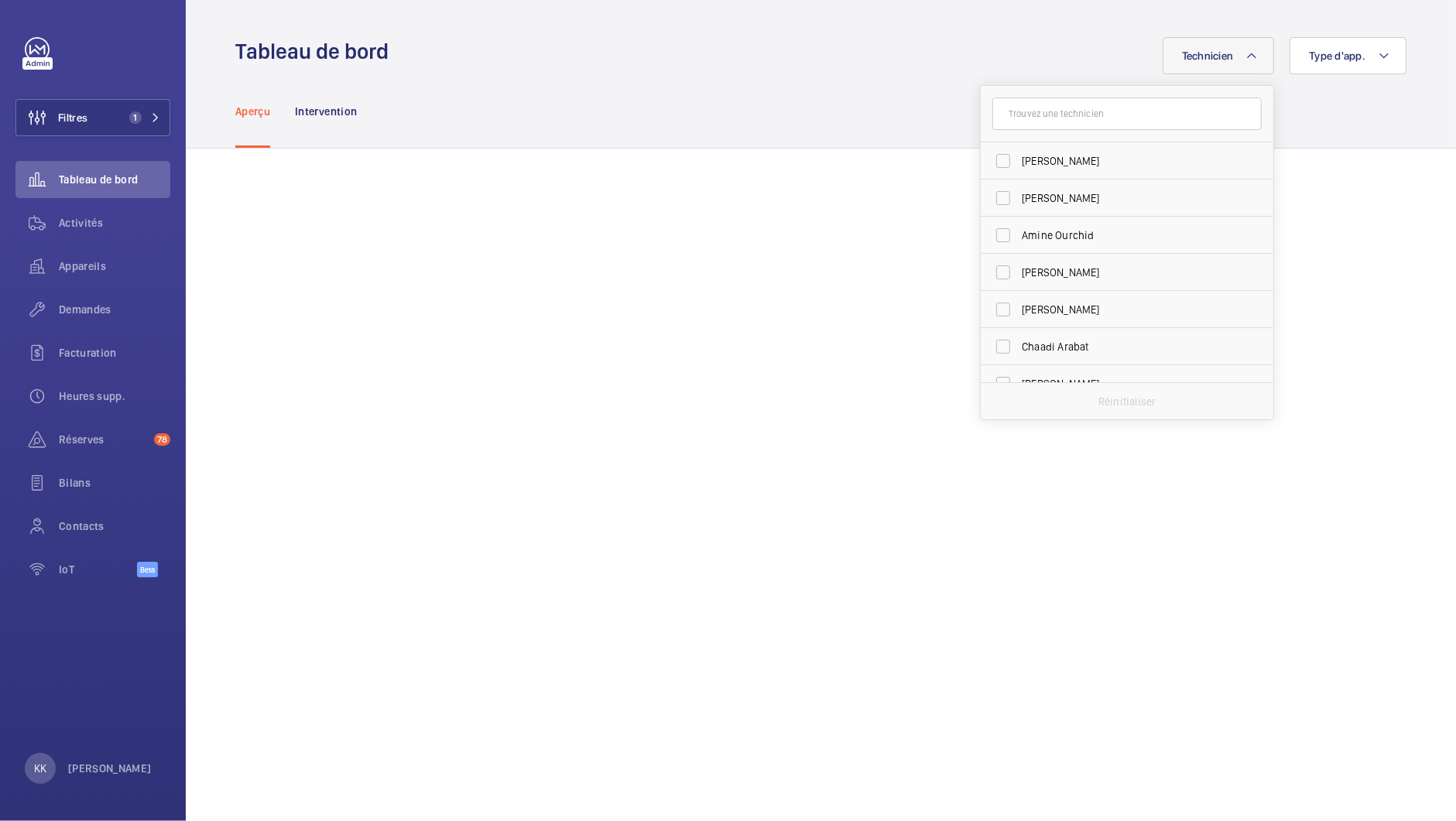
click at [1082, 113] on input "text" at bounding box center [1127, 113] width 269 height 32
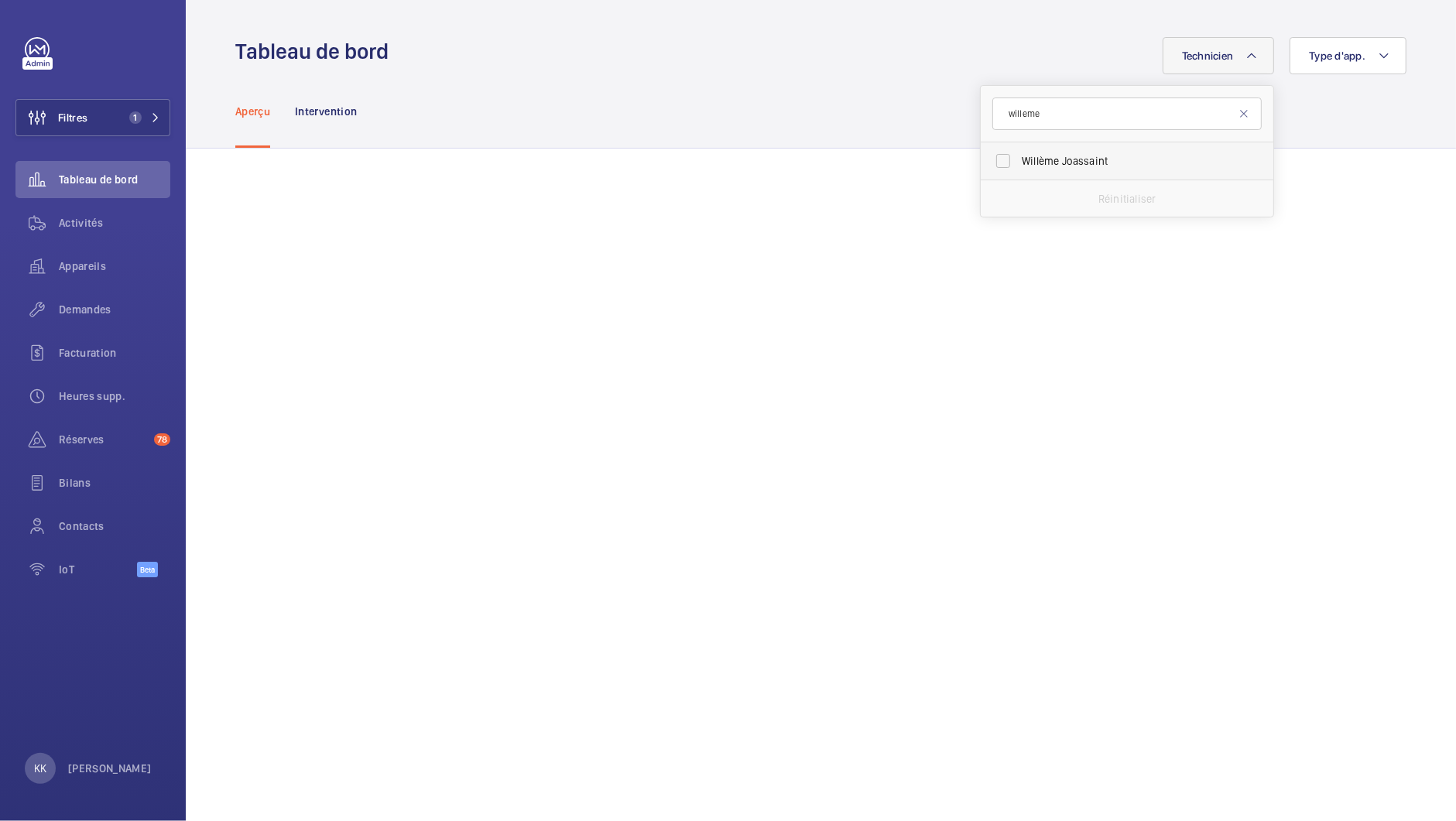
type input "willeme"
click at [1132, 162] on span "Willème Joassaint" at bounding box center [1128, 162] width 213 height 16
click at [1019, 162] on input "Willème Joassaint" at bounding box center [1003, 161] width 31 height 31
checkbox input "true"
click at [913, 8] on wm-front-admin-header "Tableau de bord Technicien 1 willeme Willème Joassaint Réinitialiser Type d'app." at bounding box center [821, 37] width 1271 height 74
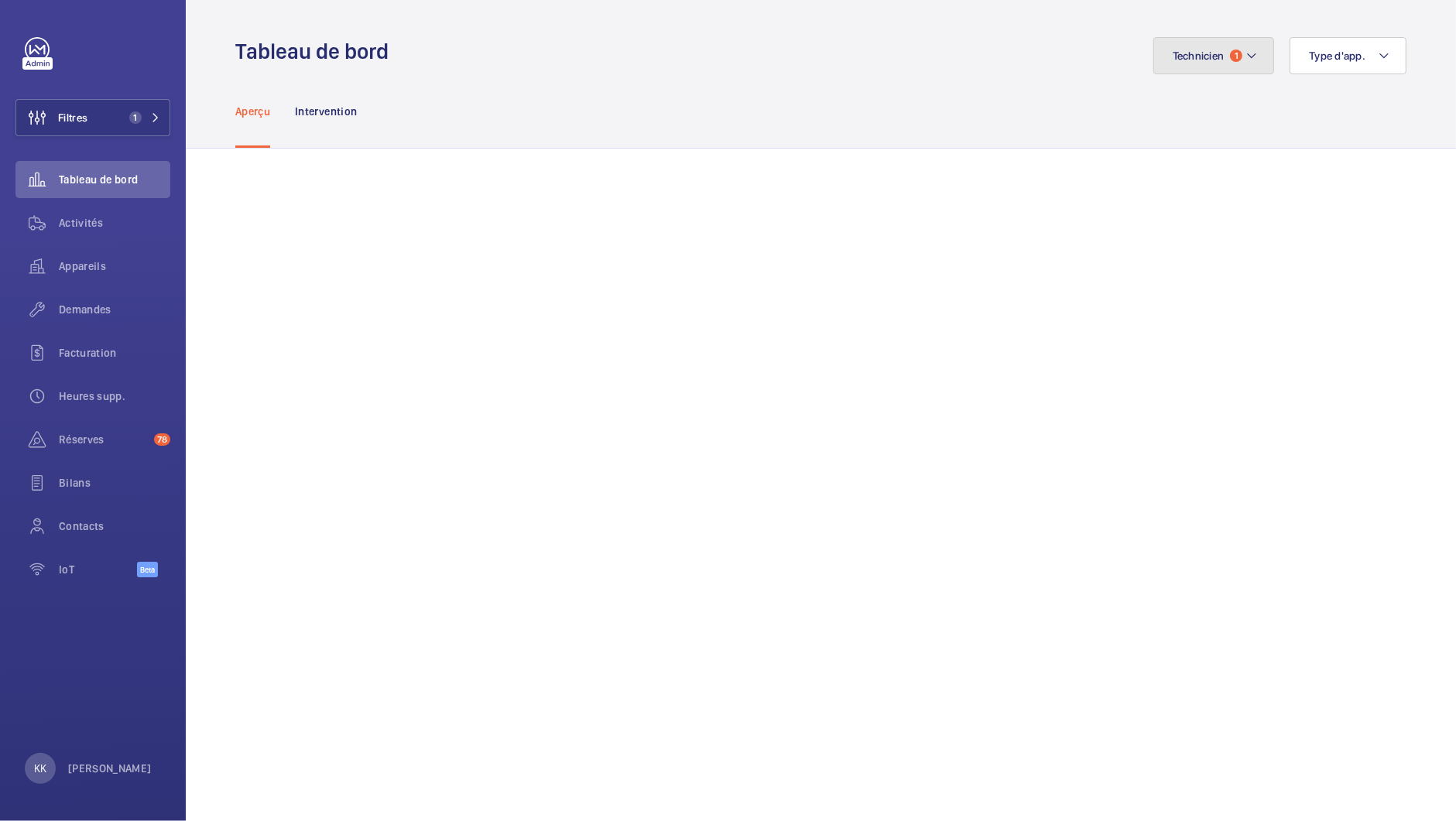
click at [1192, 64] on button "Technicien 1" at bounding box center [1215, 55] width 122 height 37
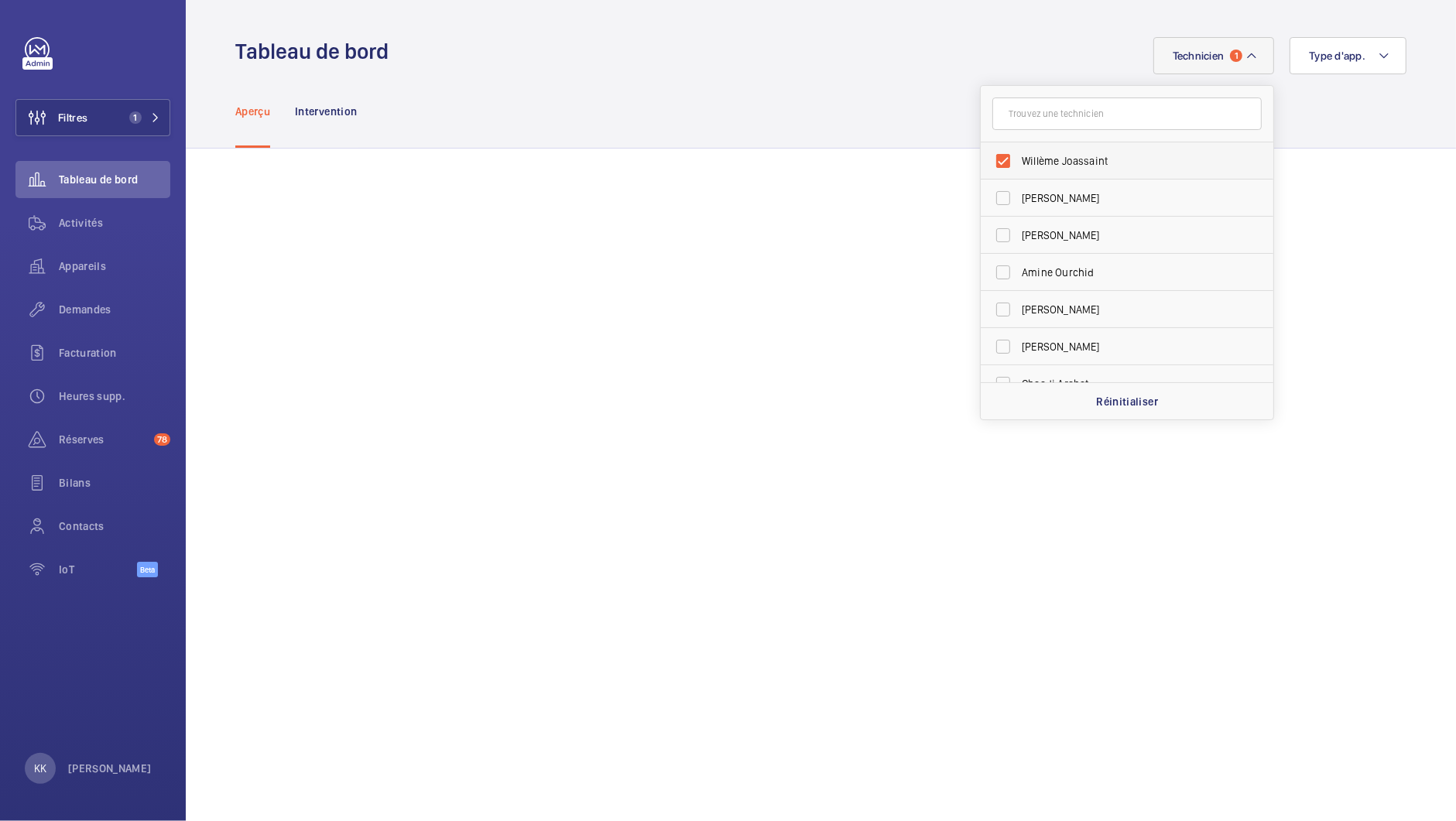
click at [1059, 158] on span "Willème Joassaint" at bounding box center [1128, 162] width 213 height 16
click at [1019, 158] on input "Willème Joassaint" at bounding box center [1003, 161] width 31 height 31
checkbox input "false"
click at [1047, 118] on input "text" at bounding box center [1127, 113] width 269 height 32
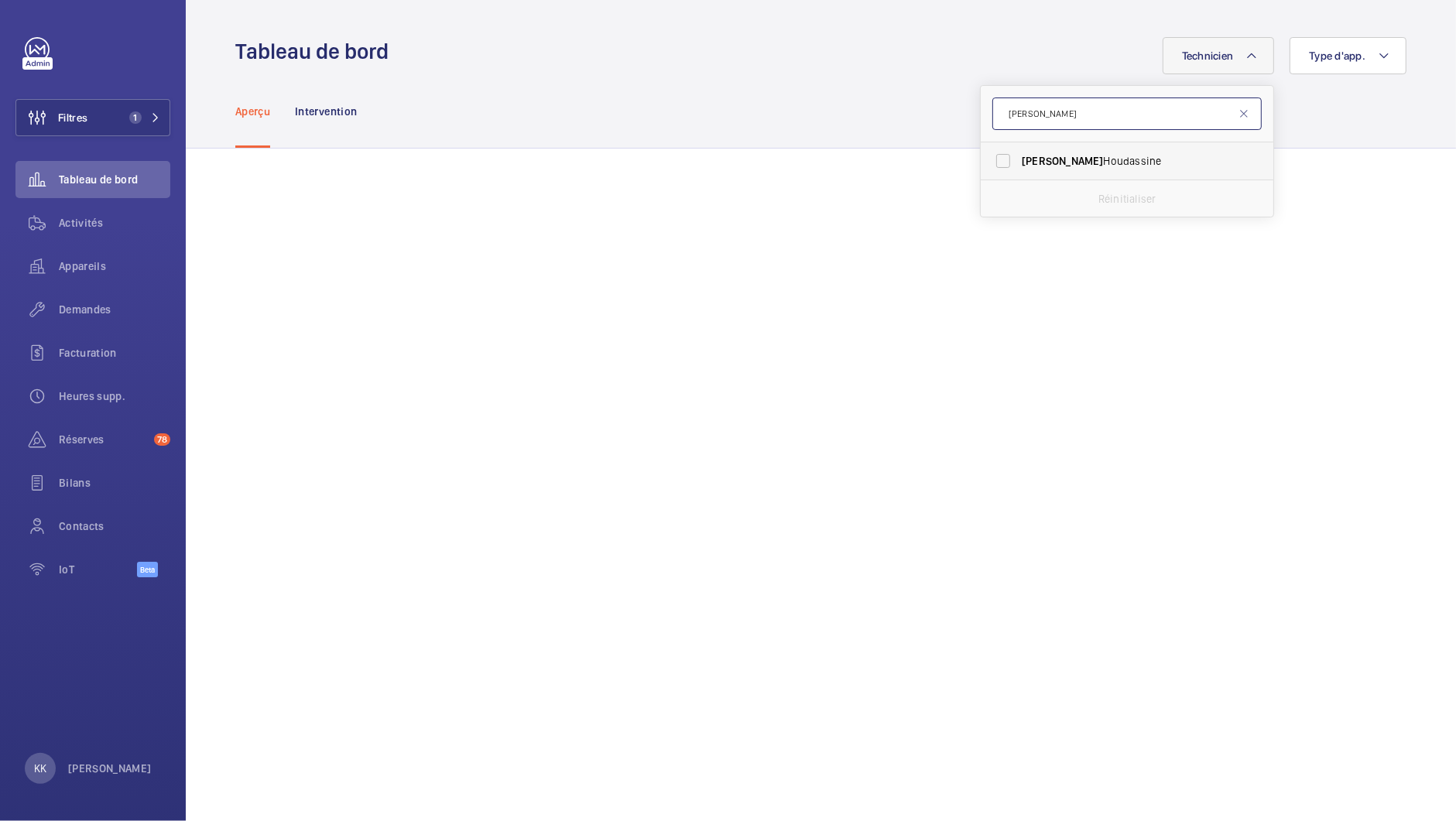
type input "jamal"
click at [1127, 158] on span "Jamal Houdassine" at bounding box center [1128, 162] width 213 height 16
click at [1019, 158] on input "Jamal Houdassine" at bounding box center [1003, 161] width 31 height 31
click at [1015, 116] on input "jamal" at bounding box center [1127, 113] width 269 height 32
click at [992, 160] on label "Jamal Houdassine" at bounding box center [1116, 161] width 269 height 37
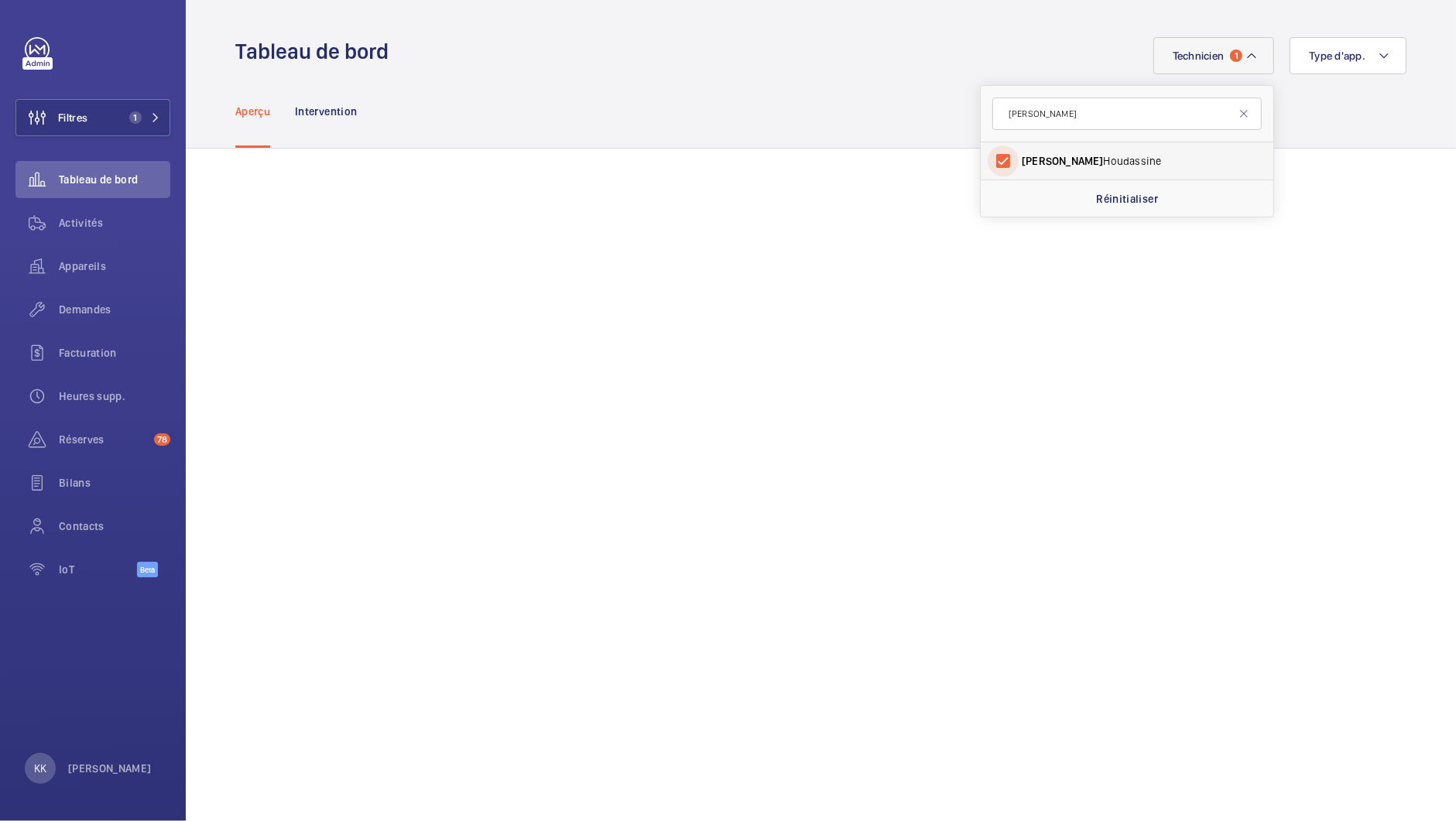
click at [992, 160] on input "Jamal Houdassine" at bounding box center [1003, 161] width 31 height 31
checkbox input "false"
drag, startPoint x: 1047, startPoint y: 117, endPoint x: 995, endPoint y: 105, distance: 53.4
click at [995, 105] on input "jamal" at bounding box center [1127, 113] width 269 height 32
type input "will"
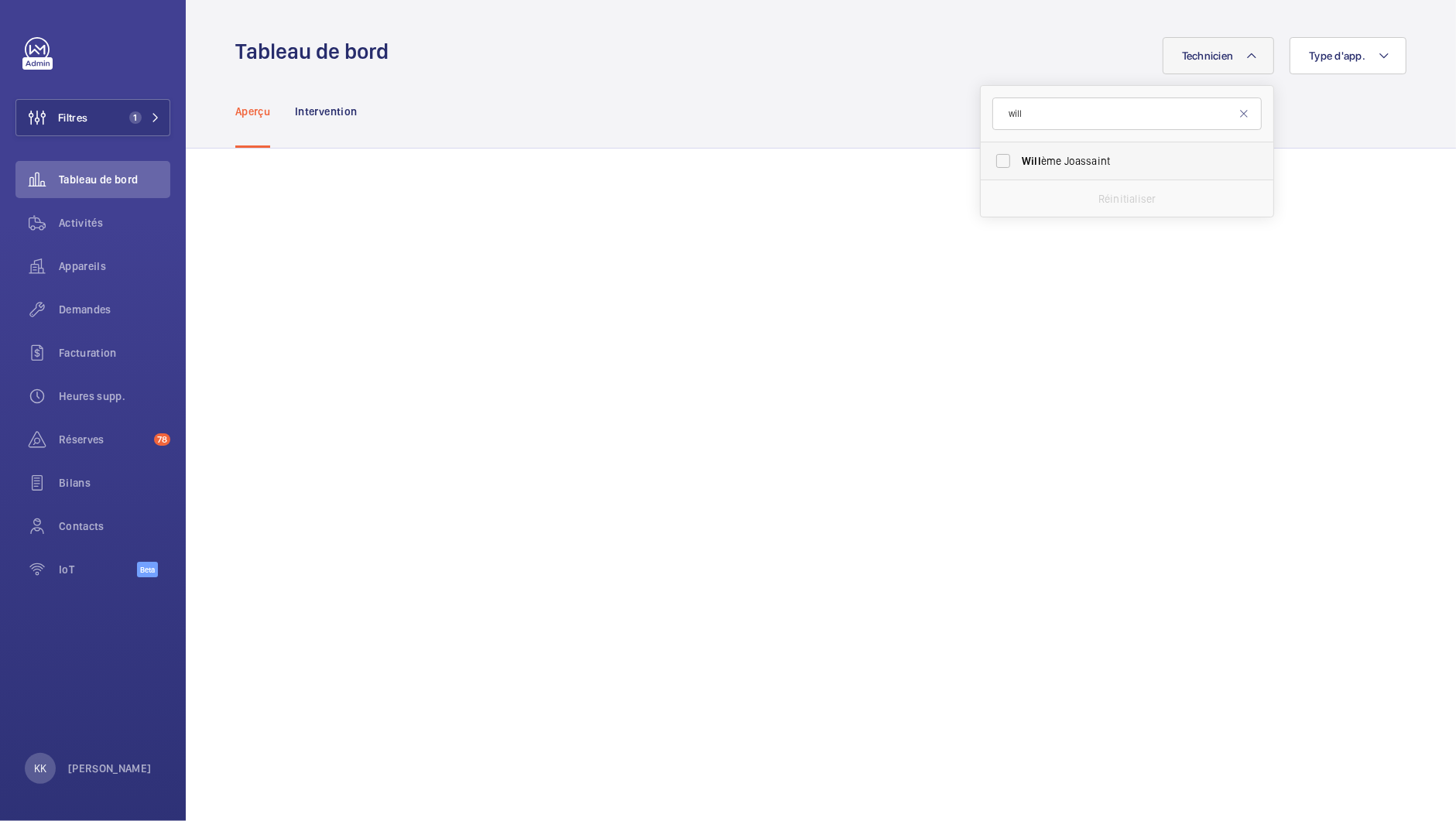
click at [1044, 167] on span "Will ème Joassaint" at bounding box center [1128, 162] width 213 height 16
click at [1019, 167] on input "Will ème Joassaint" at bounding box center [1003, 161] width 31 height 31
checkbox input "true"
click at [1372, 110] on div "Aperçu Intervention" at bounding box center [820, 111] width 1171 height 74
click at [831, 71] on div "Technicien 1 Type d'app." at bounding box center [903, 55] width 1009 height 37
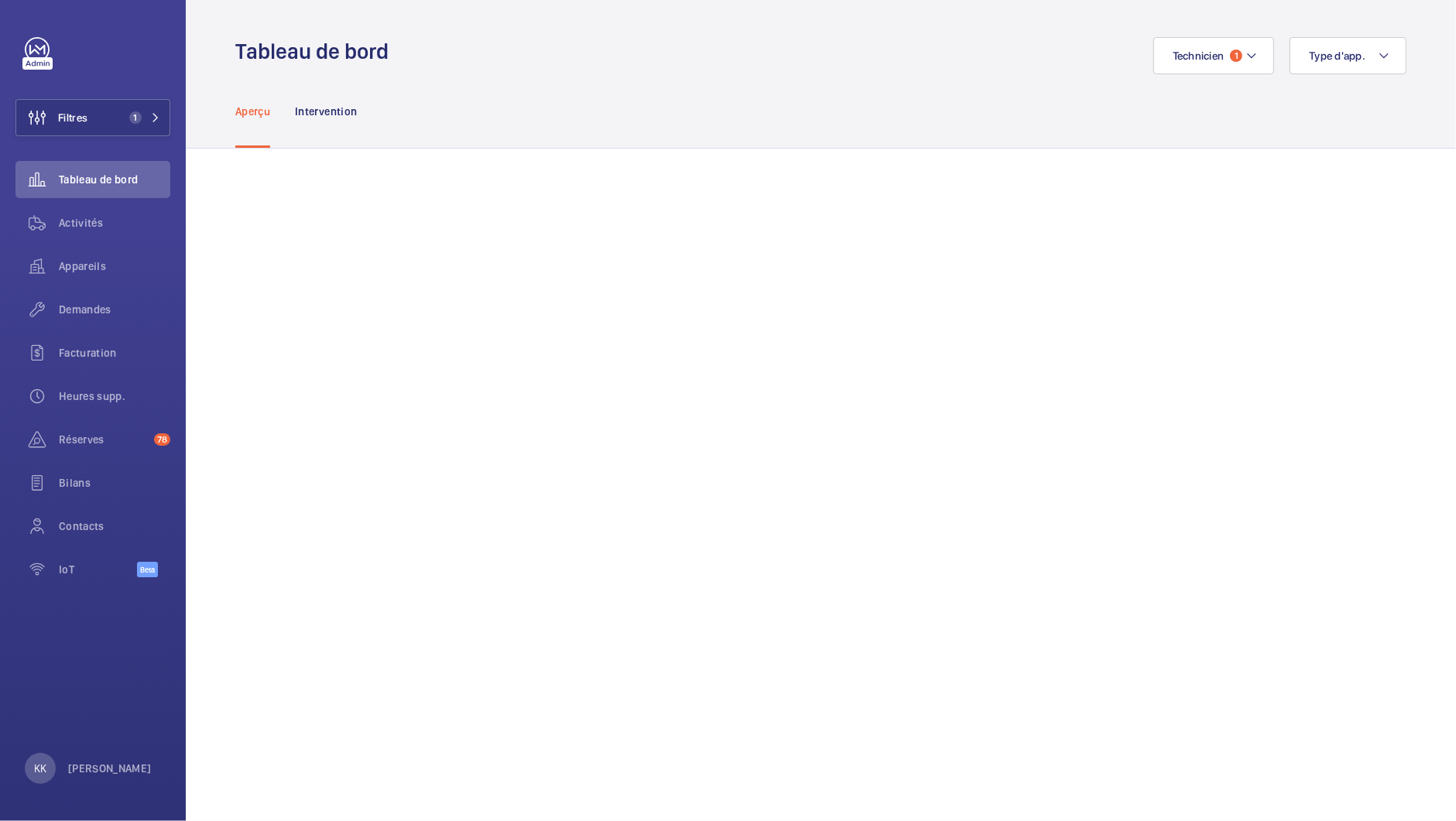
click at [827, 67] on div "Technicien 1 Type d'app." at bounding box center [903, 55] width 1009 height 37
click at [1165, 69] on button "Technicien 1" at bounding box center [1215, 55] width 122 height 37
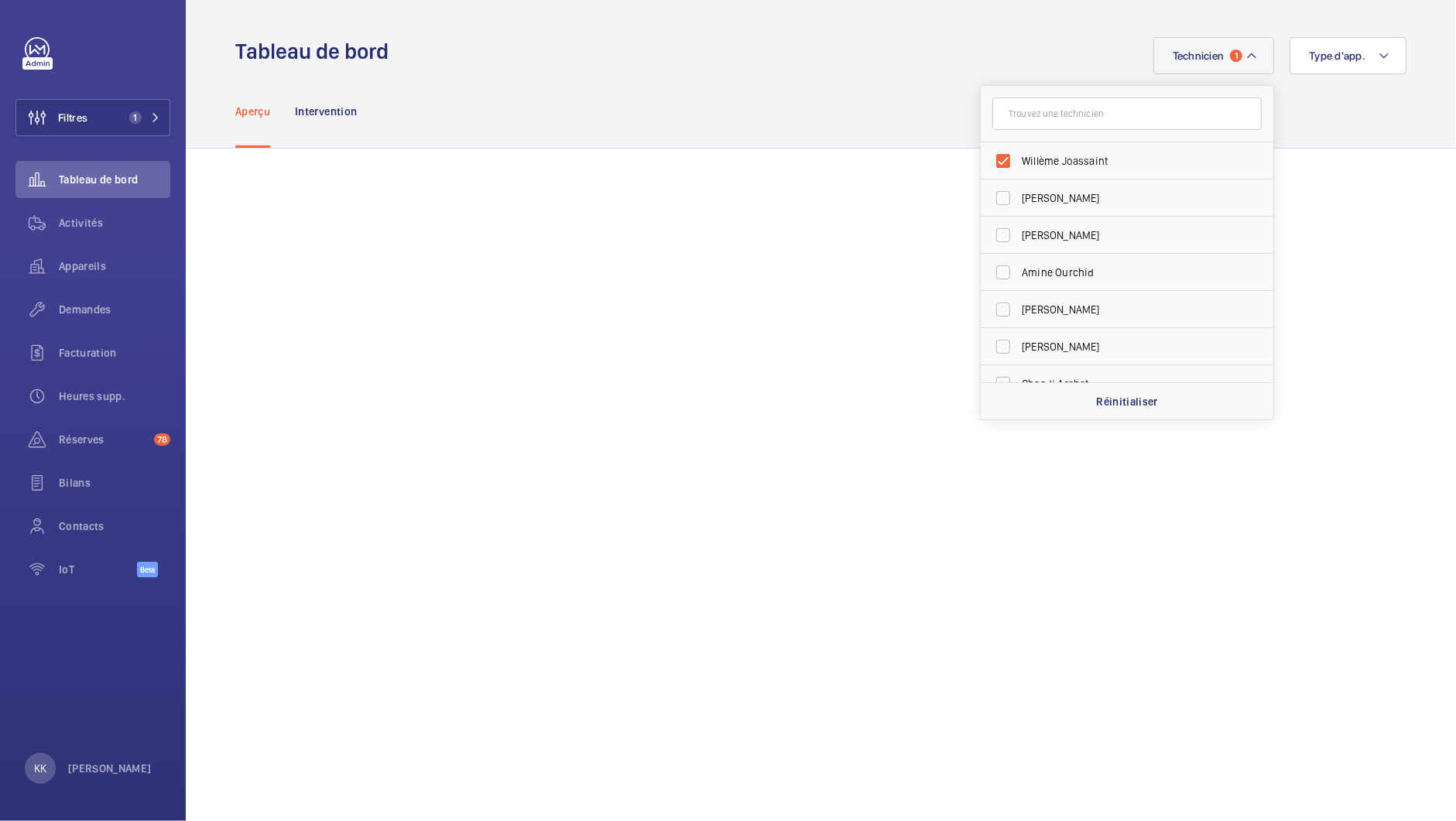
click at [924, 75] on div "Aperçu Intervention" at bounding box center [820, 111] width 1171 height 74
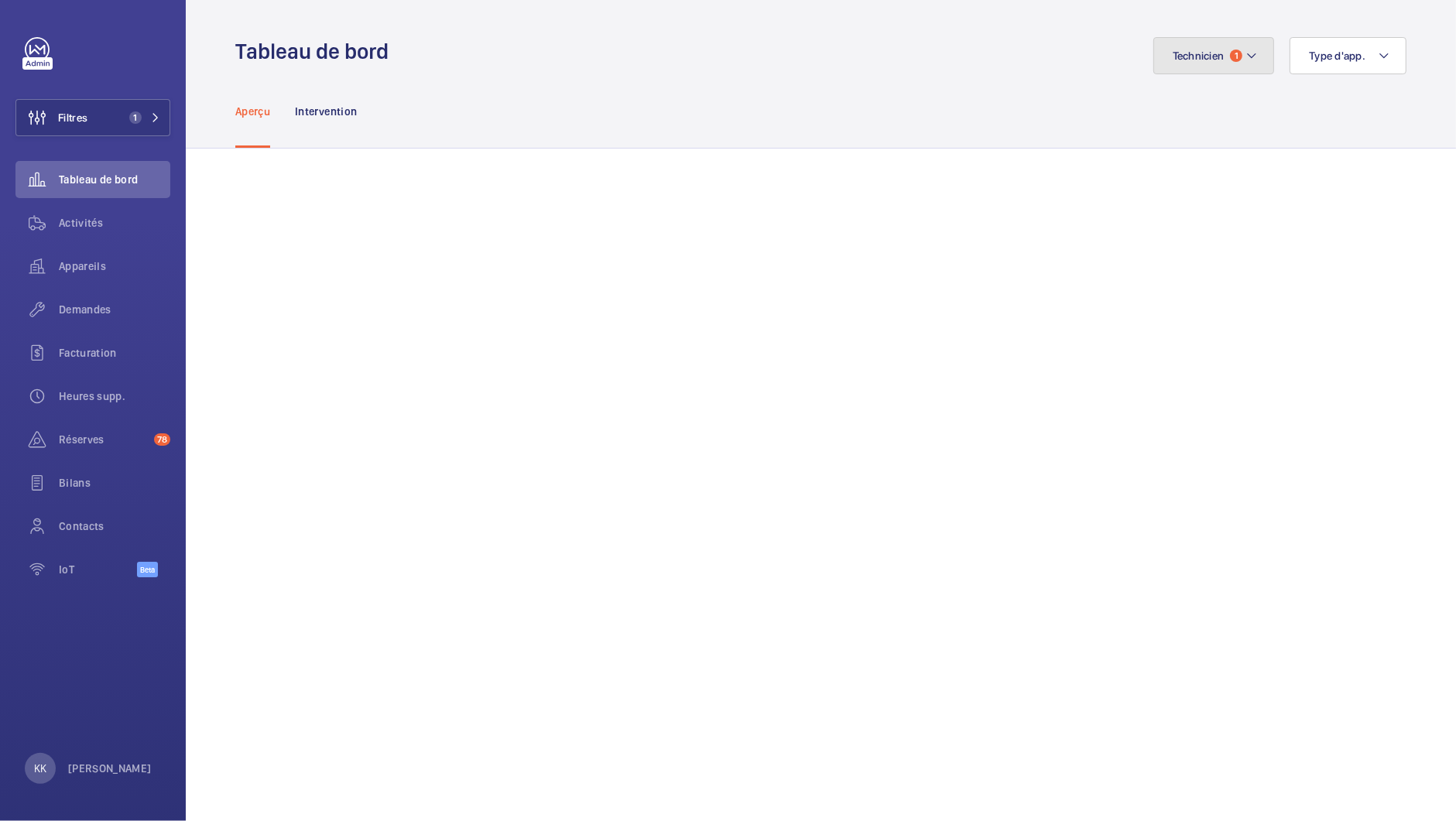
click at [1206, 63] on button "Technicien 1" at bounding box center [1215, 55] width 122 height 37
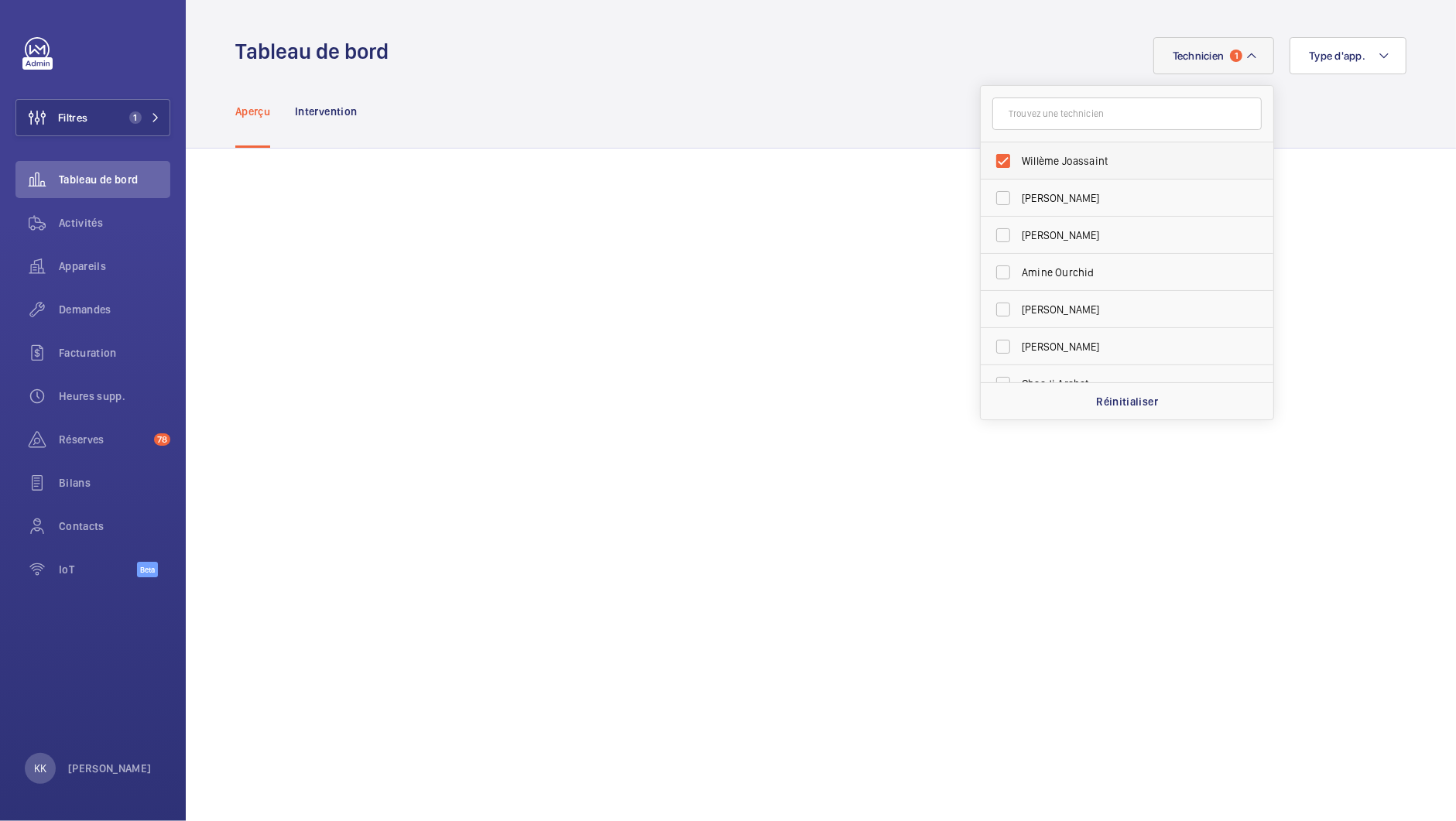
click at [1064, 168] on span "Willème Joassaint" at bounding box center [1128, 162] width 213 height 16
click at [1019, 168] on input "Willème Joassaint" at bounding box center [1003, 161] width 31 height 31
checkbox input "false"
click at [1082, 125] on input "text" at bounding box center [1127, 113] width 269 height 32
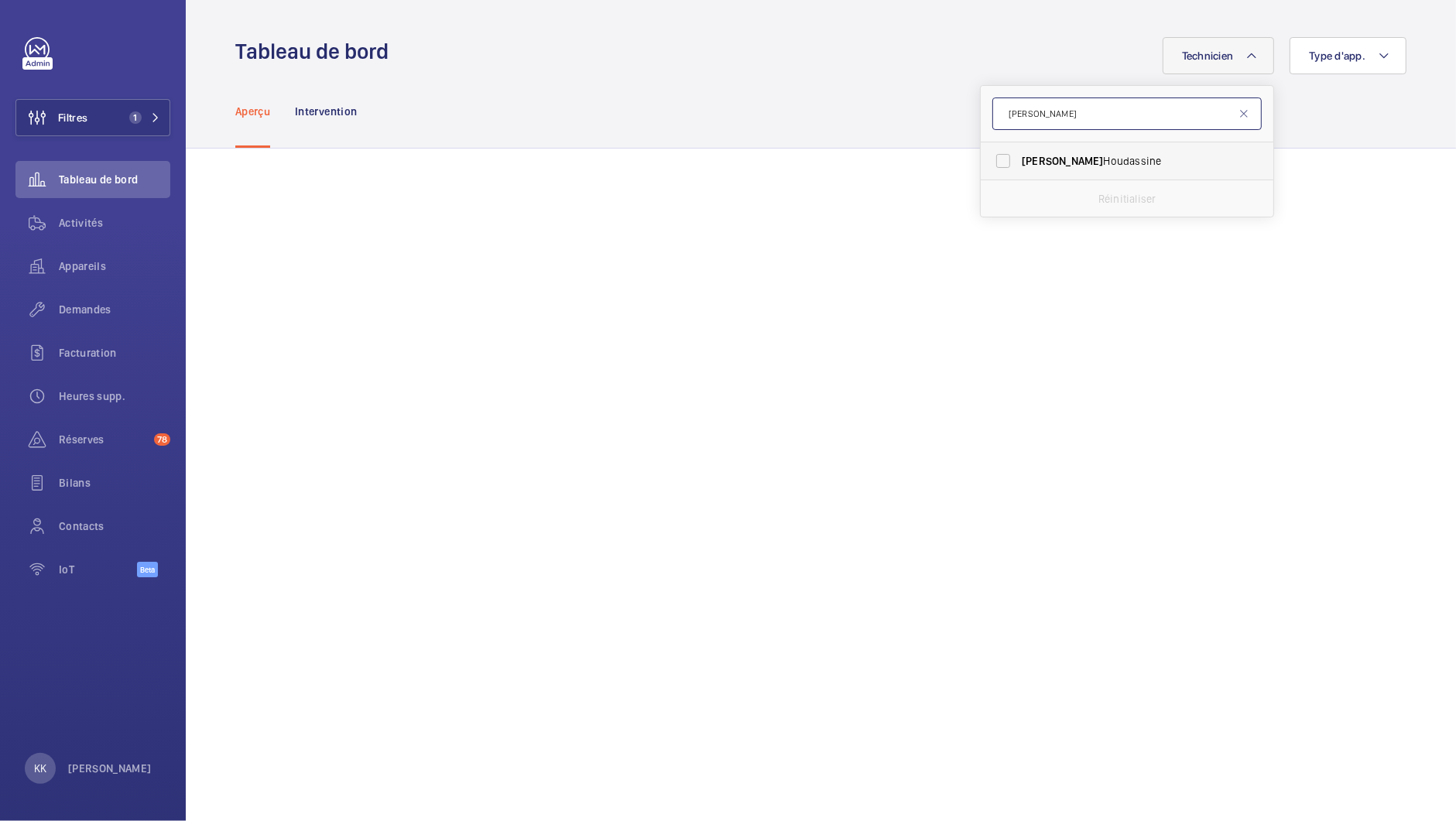
type input "jamal"
click at [1078, 150] on label "Jamal Houdassine" at bounding box center [1116, 161] width 269 height 37
click at [1019, 150] on input "Jamal Houdassine" at bounding box center [1003, 161] width 31 height 31
checkbox input "true"
click at [840, 131] on div "Aperçu Intervention" at bounding box center [820, 111] width 1171 height 74
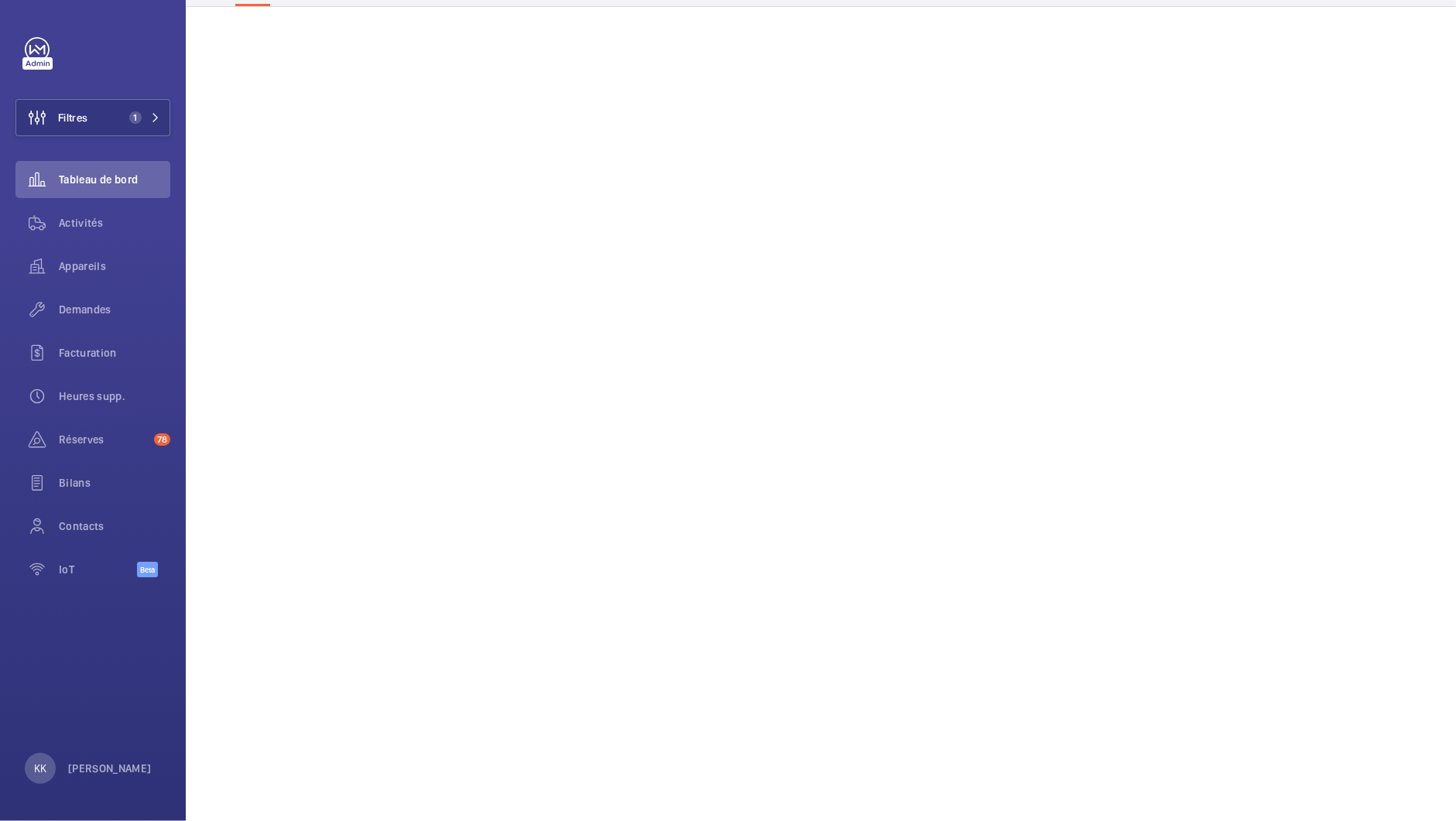
scroll to position [480, 0]
click at [88, 253] on div "Appareils" at bounding box center [93, 266] width 155 height 37
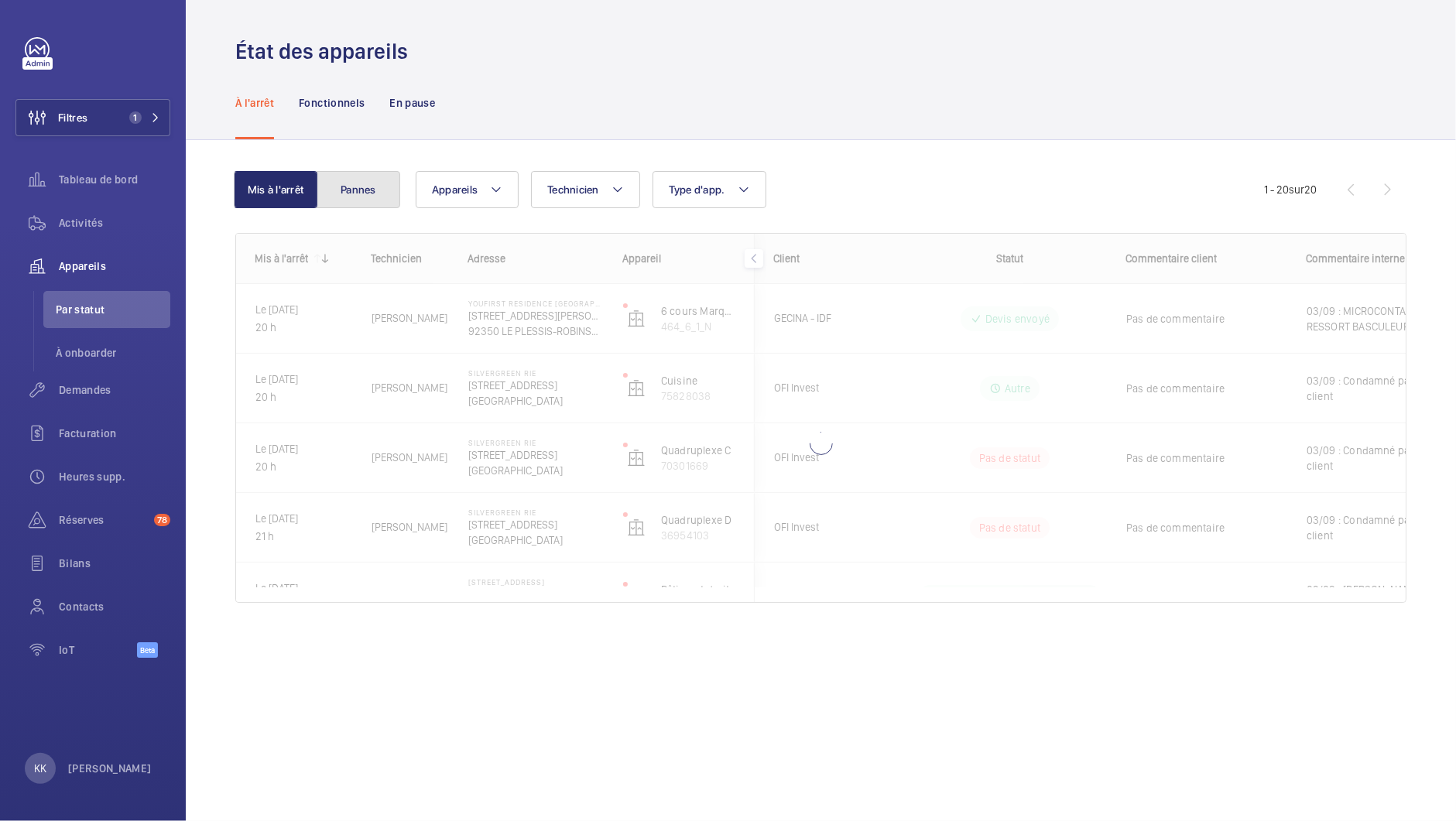
click at [333, 200] on button "Pannes" at bounding box center [359, 189] width 84 height 37
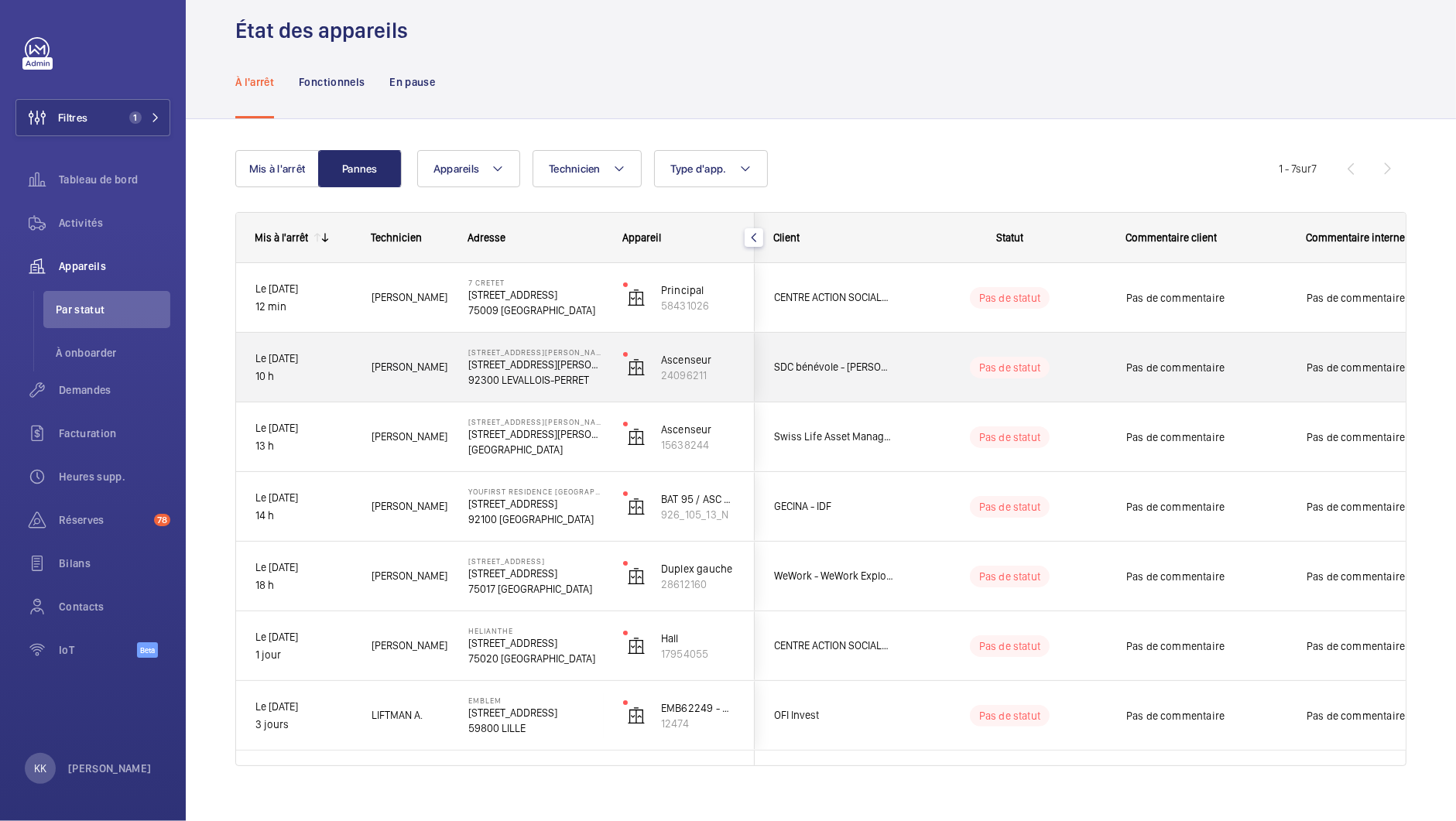
scroll to position [23, 0]
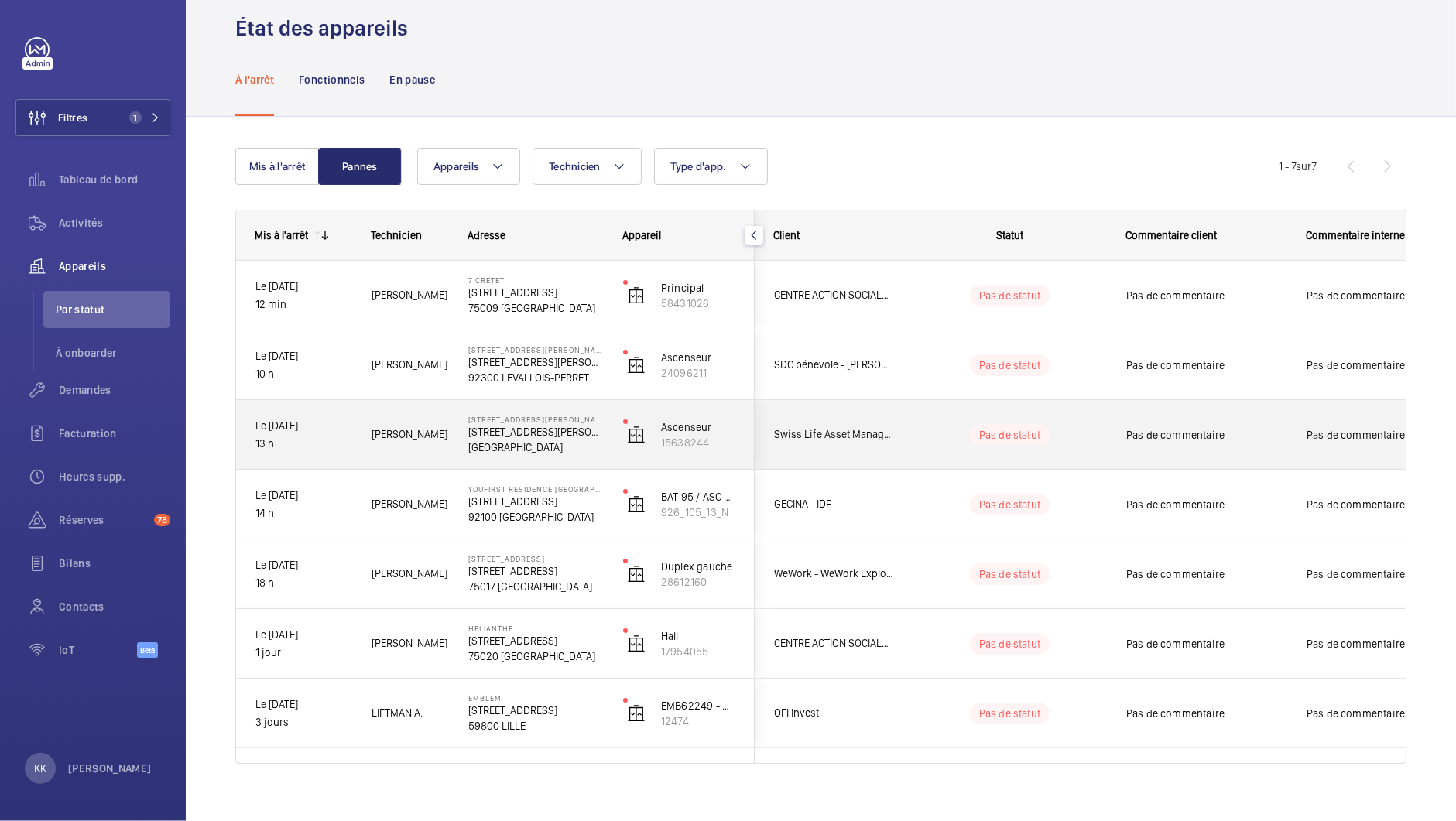
click at [497, 455] on div "47 Rue Edouard Nortier 47 Rue Edouard Nortier, 92200 NEUILLY-SUR-SEINE 92200 NE…" at bounding box center [527, 435] width 154 height 70
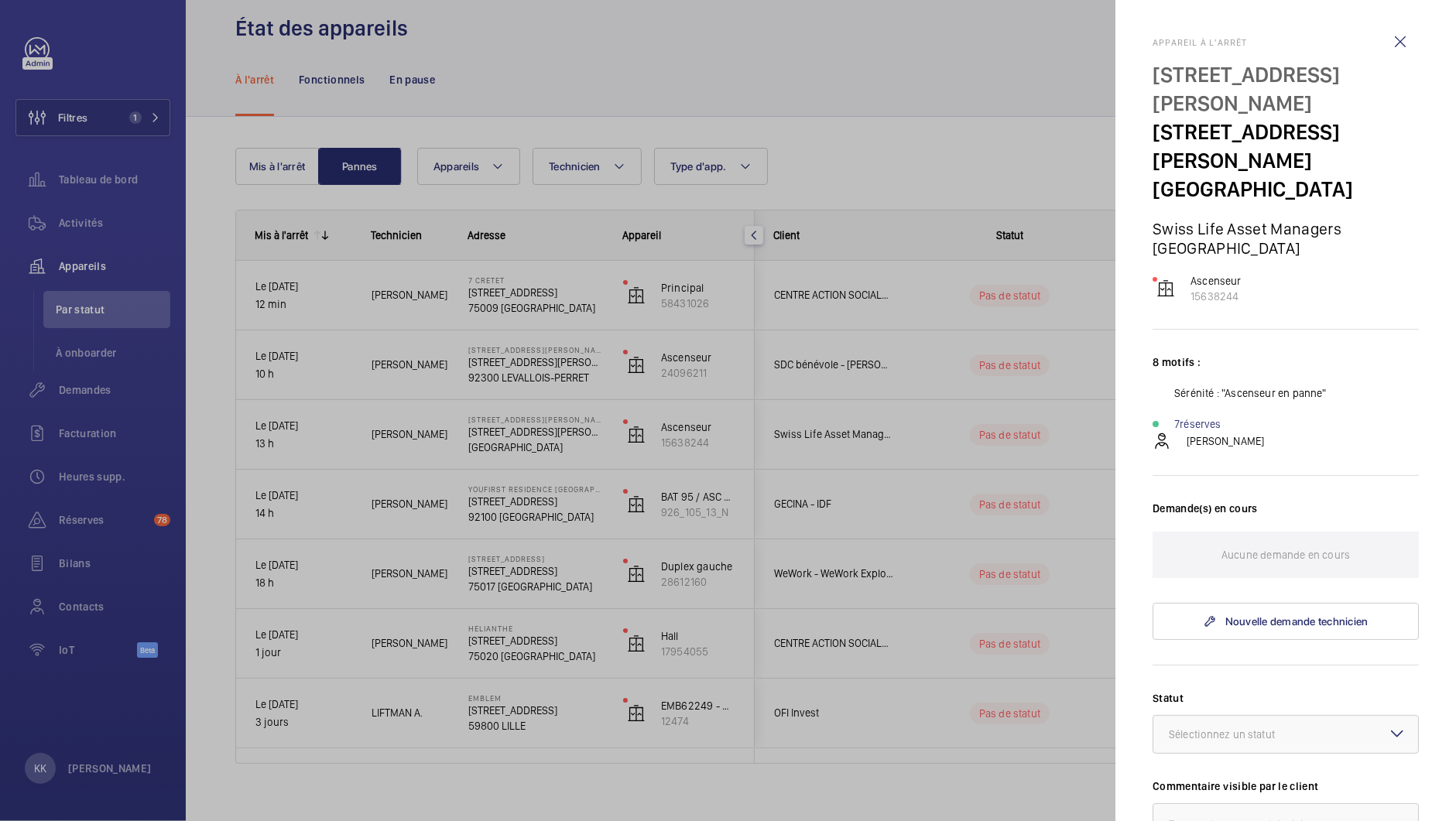
click at [1072, 165] on div at bounding box center [728, 410] width 1456 height 821
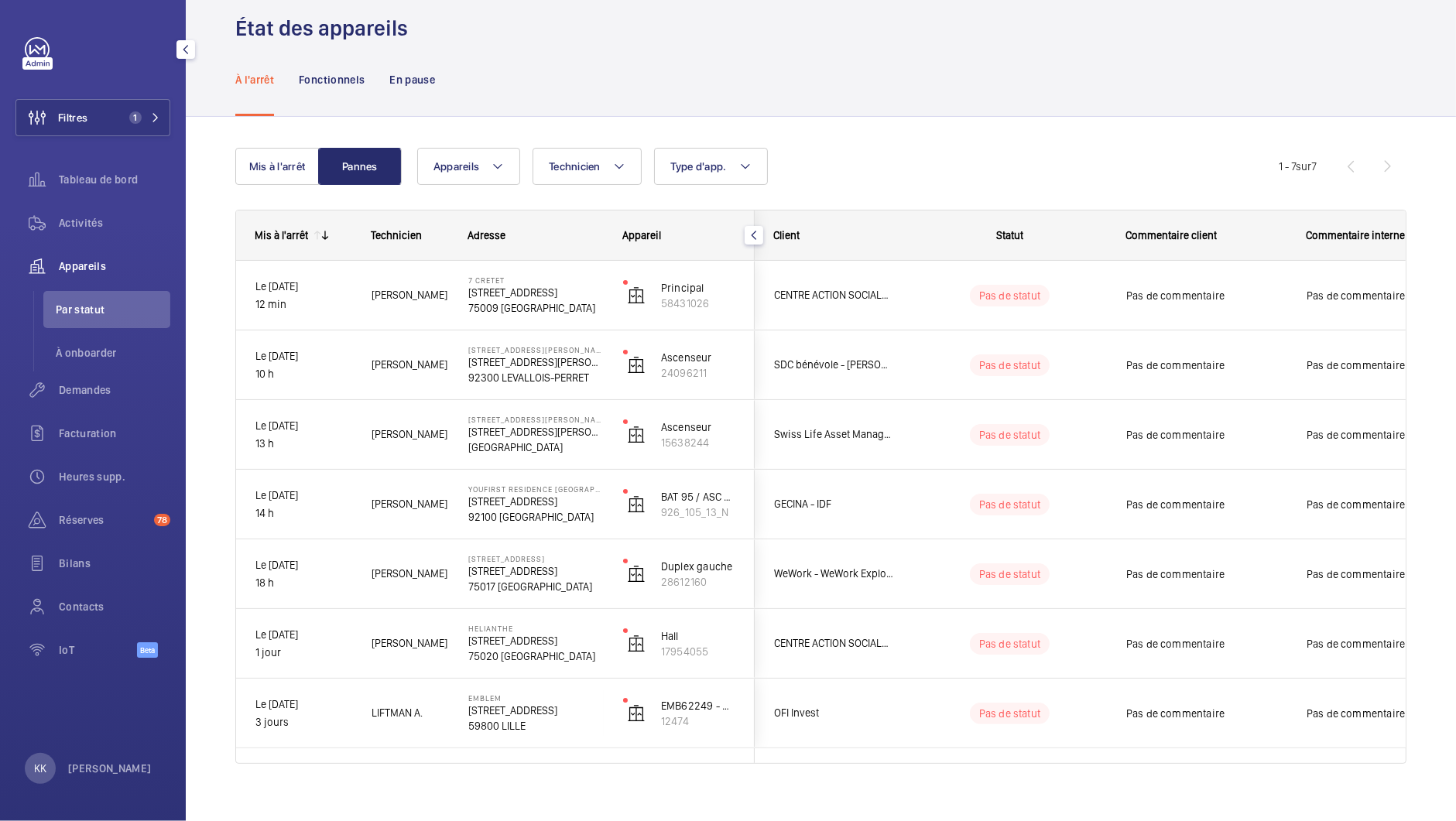
click at [97, 138] on div "Filtres 1 Tableau de bord Activités Appareils Par statut À onboarder Demandes F…" at bounding box center [93, 356] width 155 height 638
click at [101, 173] on span "Tableau de bord" at bounding box center [114, 180] width 112 height 16
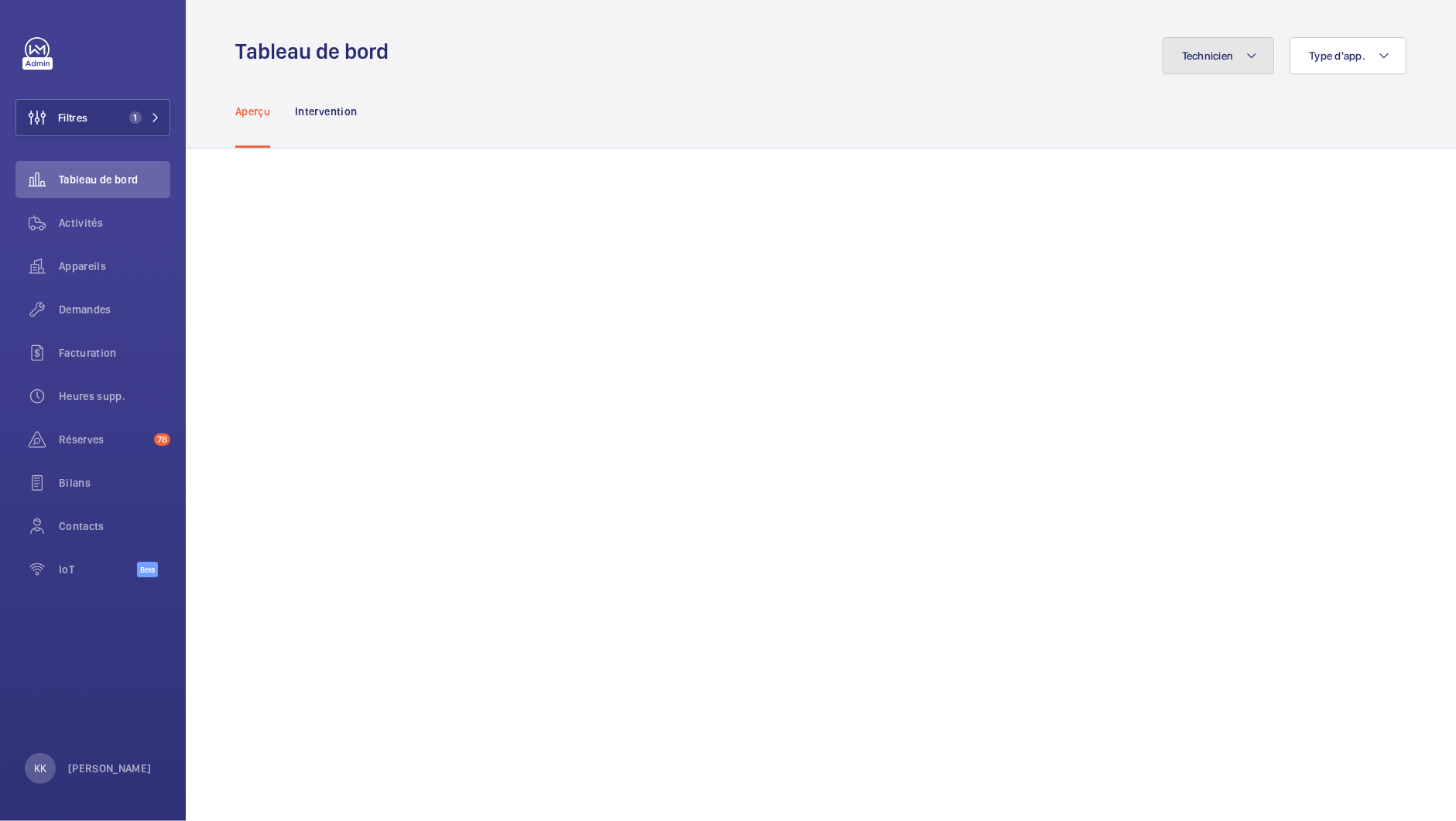
click at [1210, 61] on span "Technicien" at bounding box center [1208, 56] width 52 height 13
type input "jamal"
click at [1053, 165] on span "Jamal Houdassine" at bounding box center [1128, 162] width 213 height 16
click at [1019, 165] on input "Jamal Houdassine" at bounding box center [1003, 161] width 31 height 31
checkbox input "true"
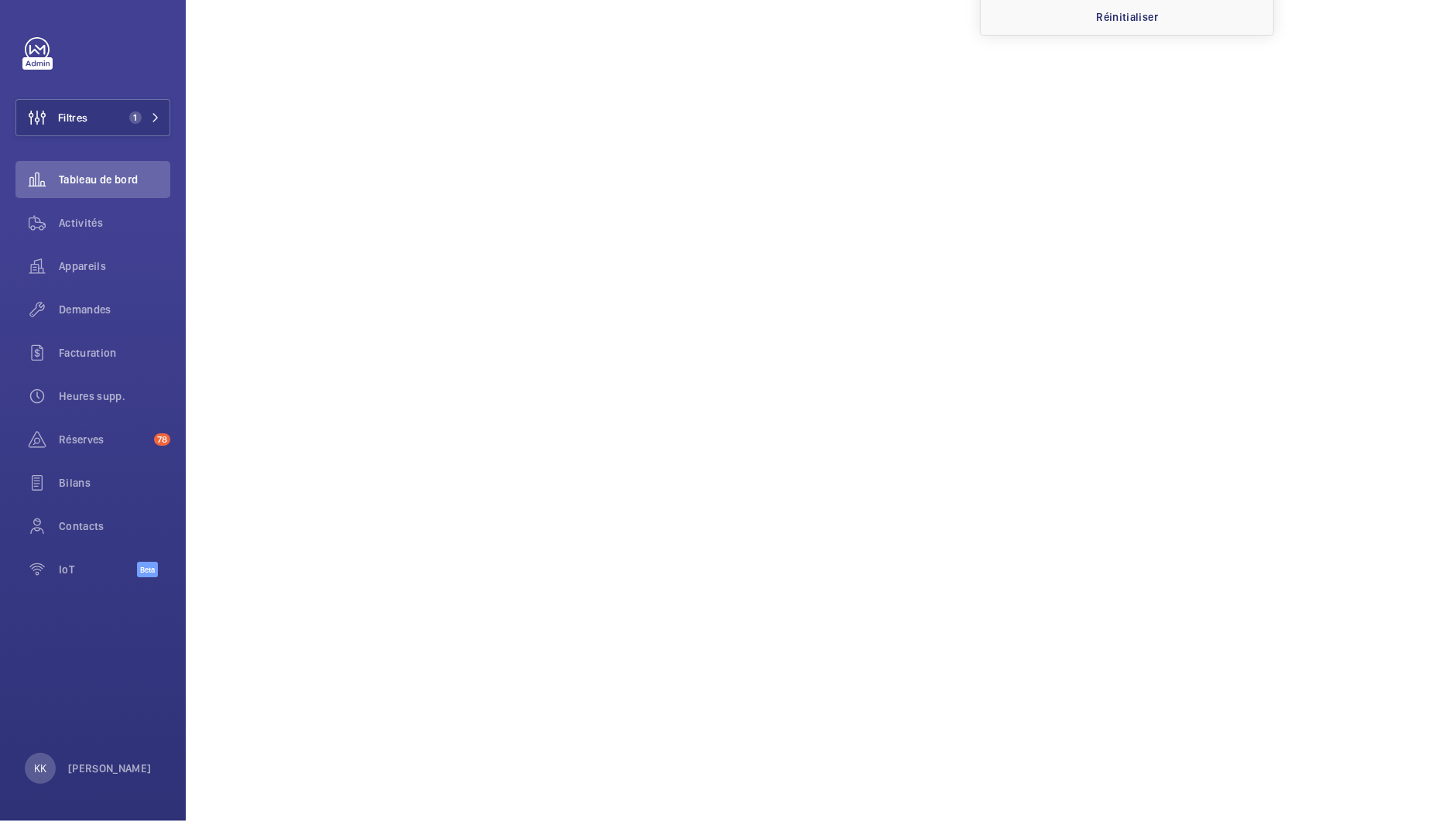
scroll to position [179, 0]
click at [75, 276] on div "Appareils" at bounding box center [93, 266] width 155 height 37
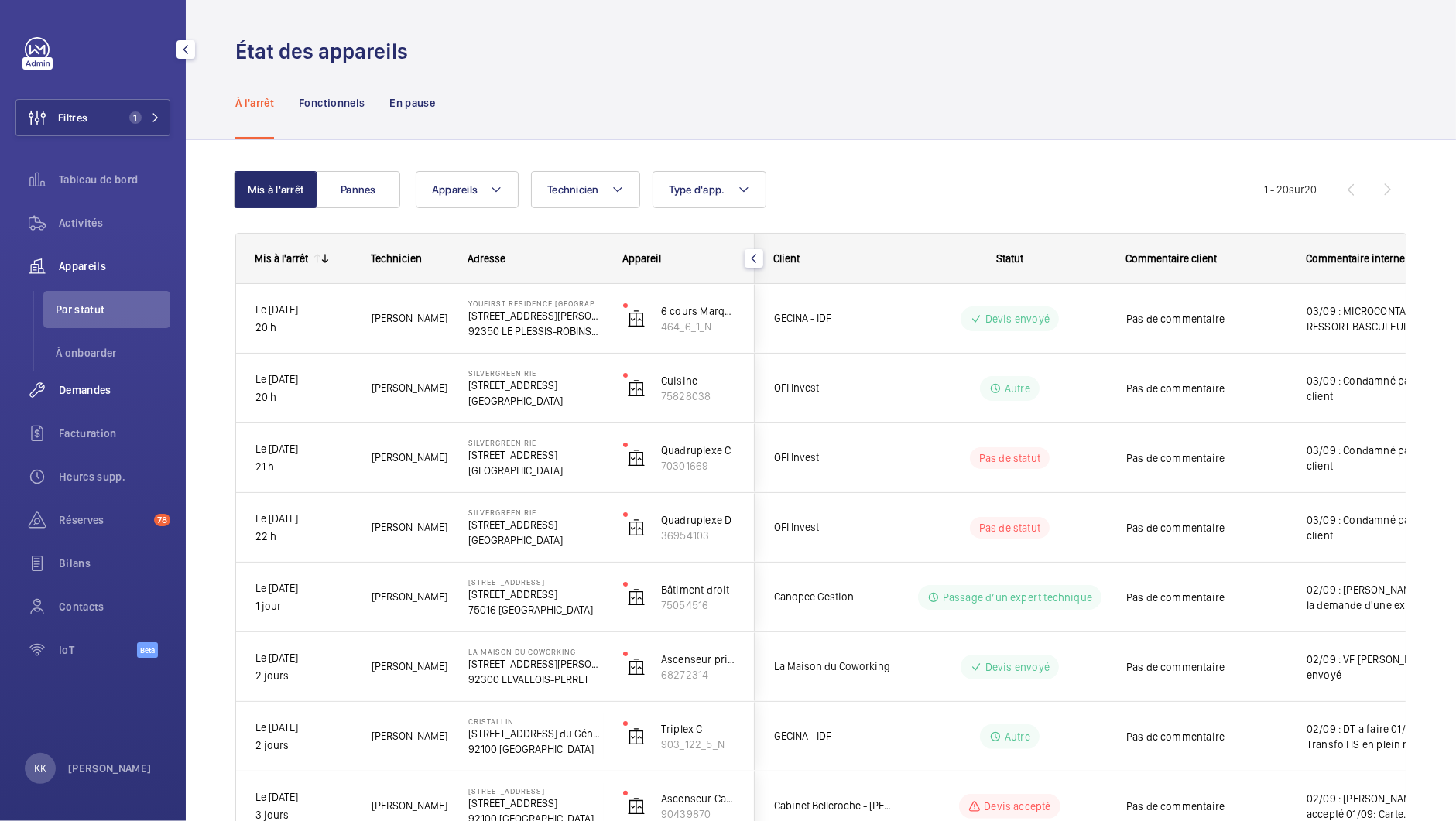
click at [70, 385] on span "Demandes" at bounding box center [114, 390] width 112 height 16
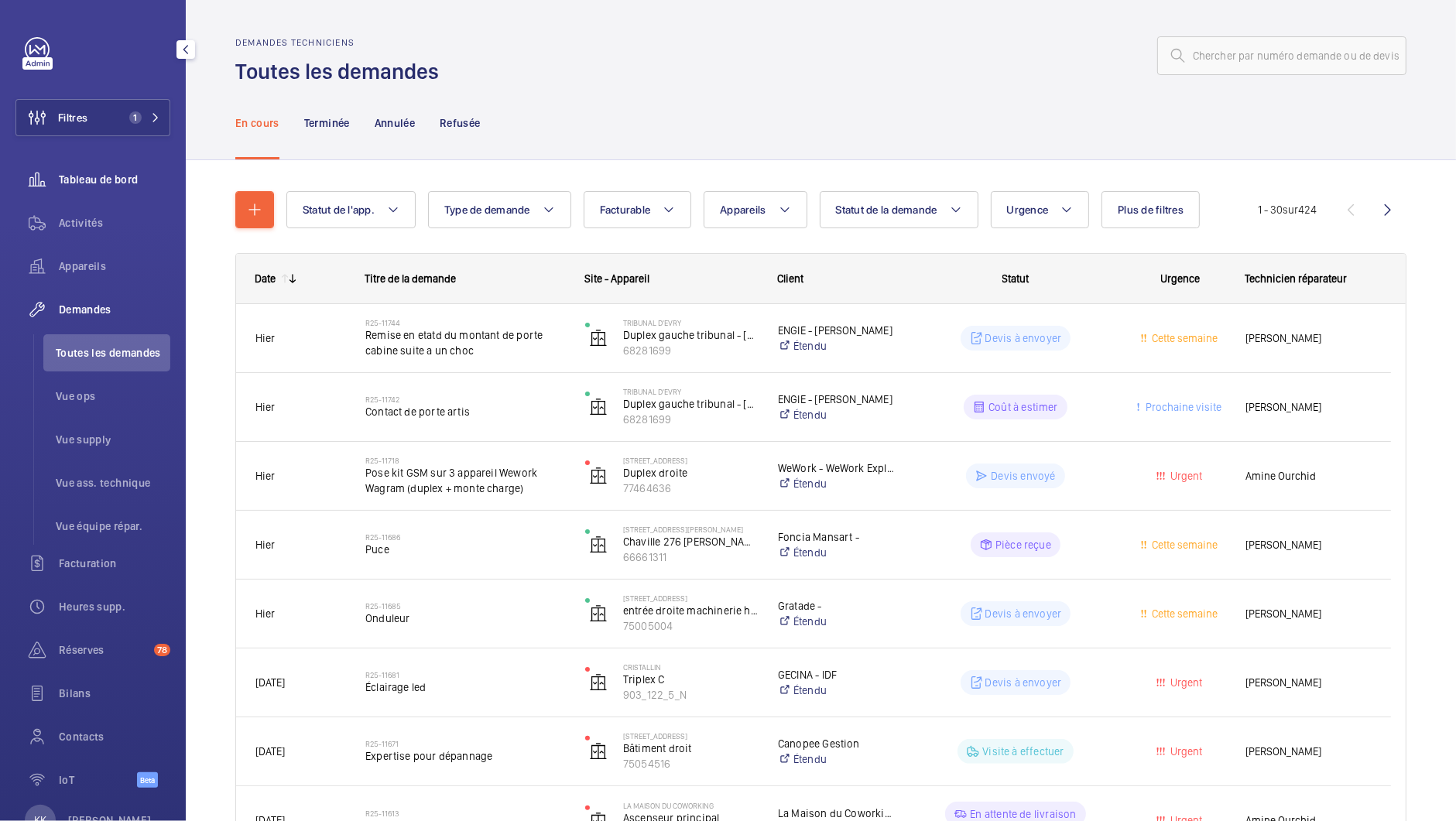
click at [99, 181] on span "Tableau de bord" at bounding box center [114, 180] width 112 height 16
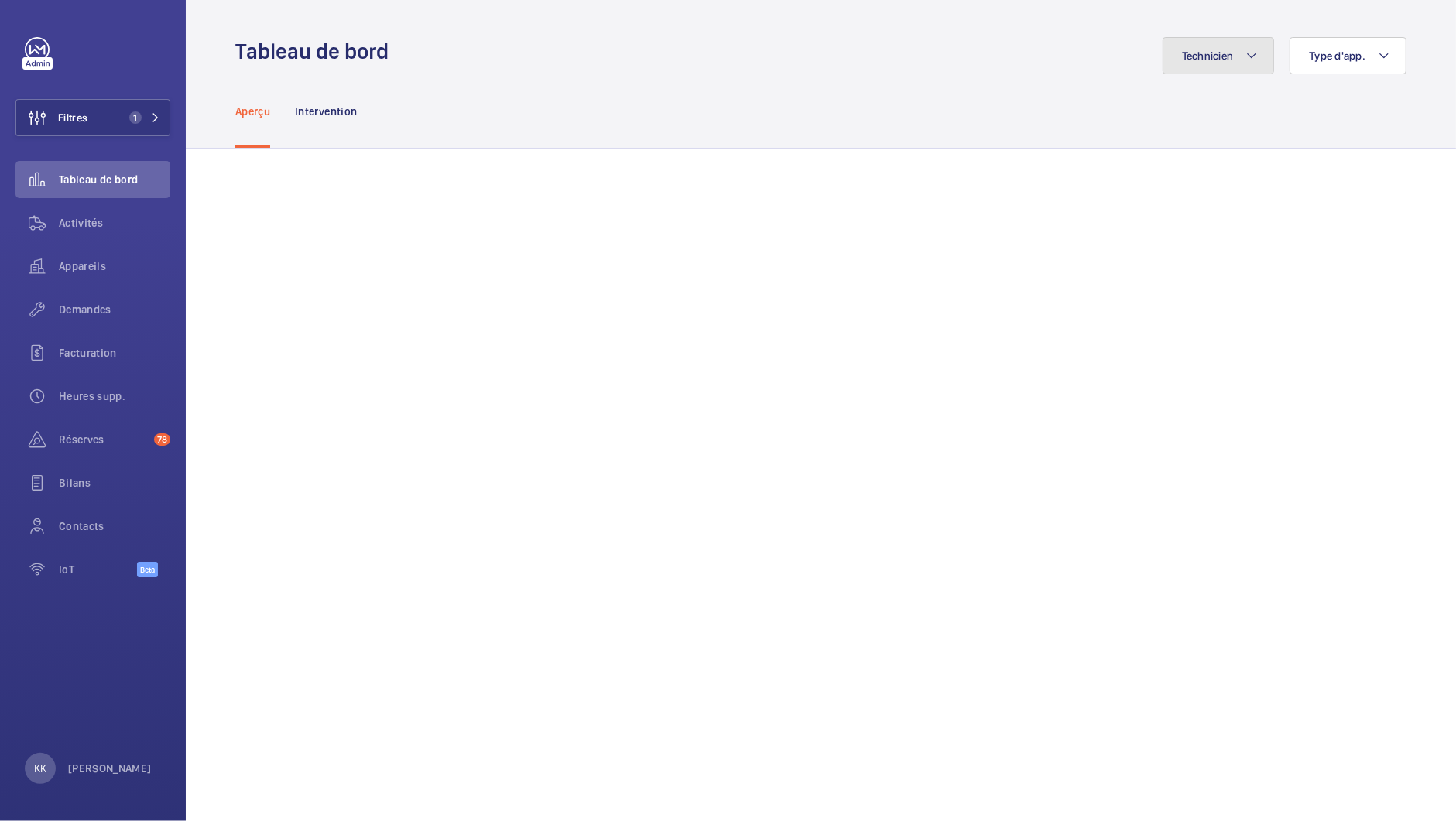
click at [1187, 60] on span "Technicien" at bounding box center [1208, 56] width 52 height 13
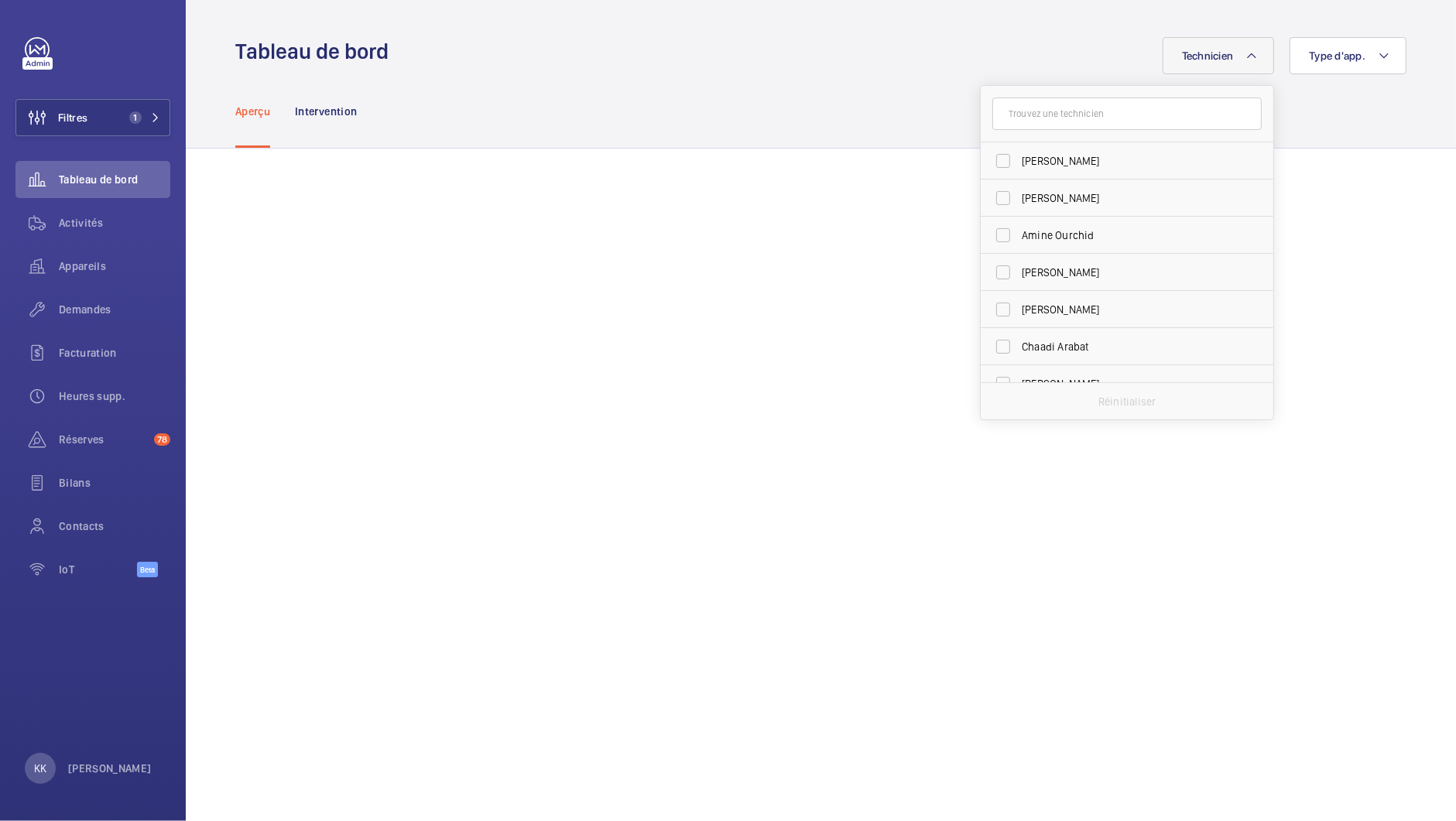
click at [1158, 123] on input "text" at bounding box center [1127, 113] width 269 height 32
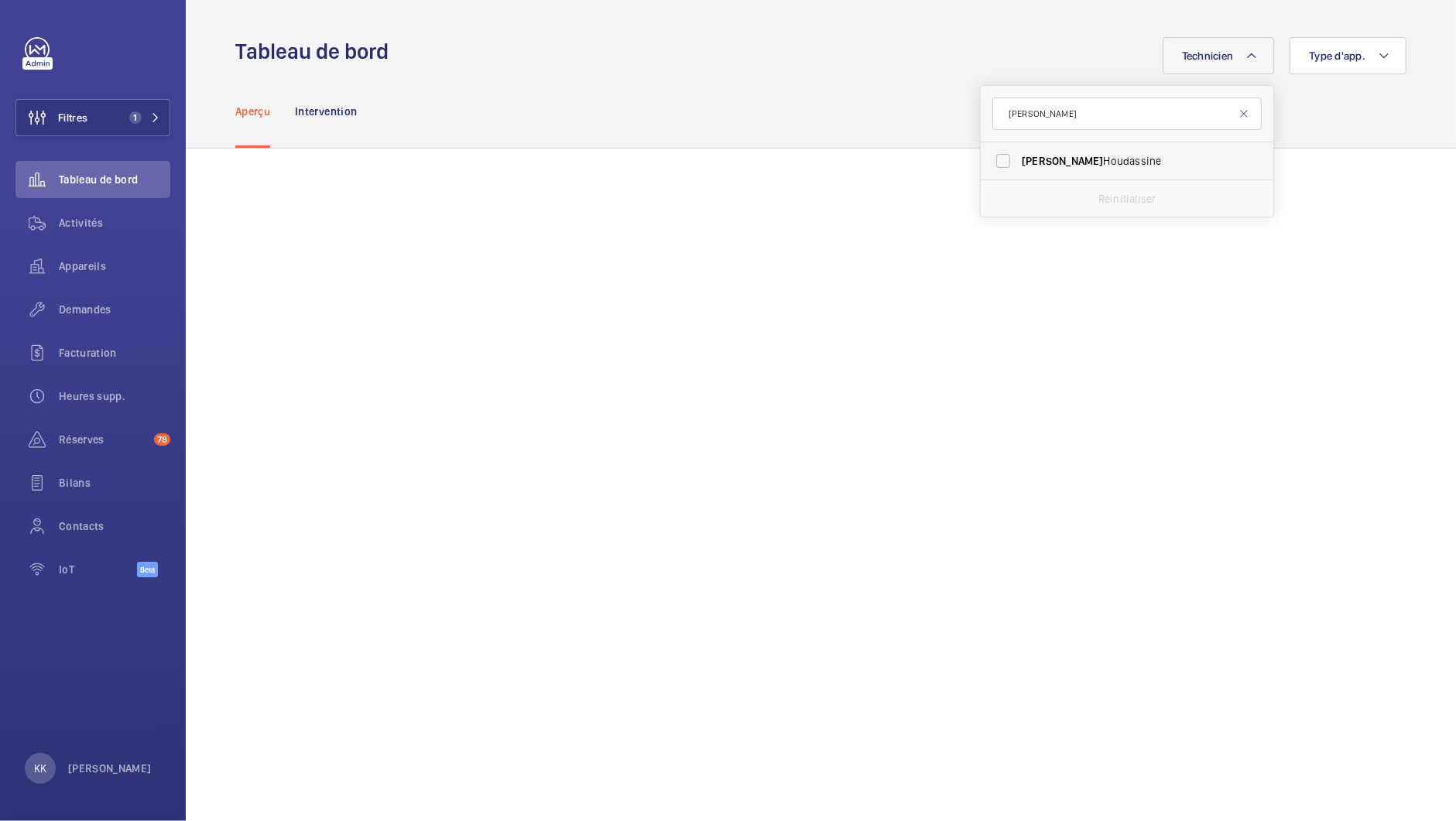
type input "jamal"
click at [1138, 157] on span "Jamal Houdassine" at bounding box center [1128, 162] width 213 height 16
click at [1019, 157] on input "Jamal Houdassine" at bounding box center [1003, 161] width 31 height 31
checkbox input "true"
click at [1052, 49] on div "Technicien 1 jamal Jamal Houdassine Réinitialiser Type d'app." at bounding box center [903, 55] width 1009 height 37
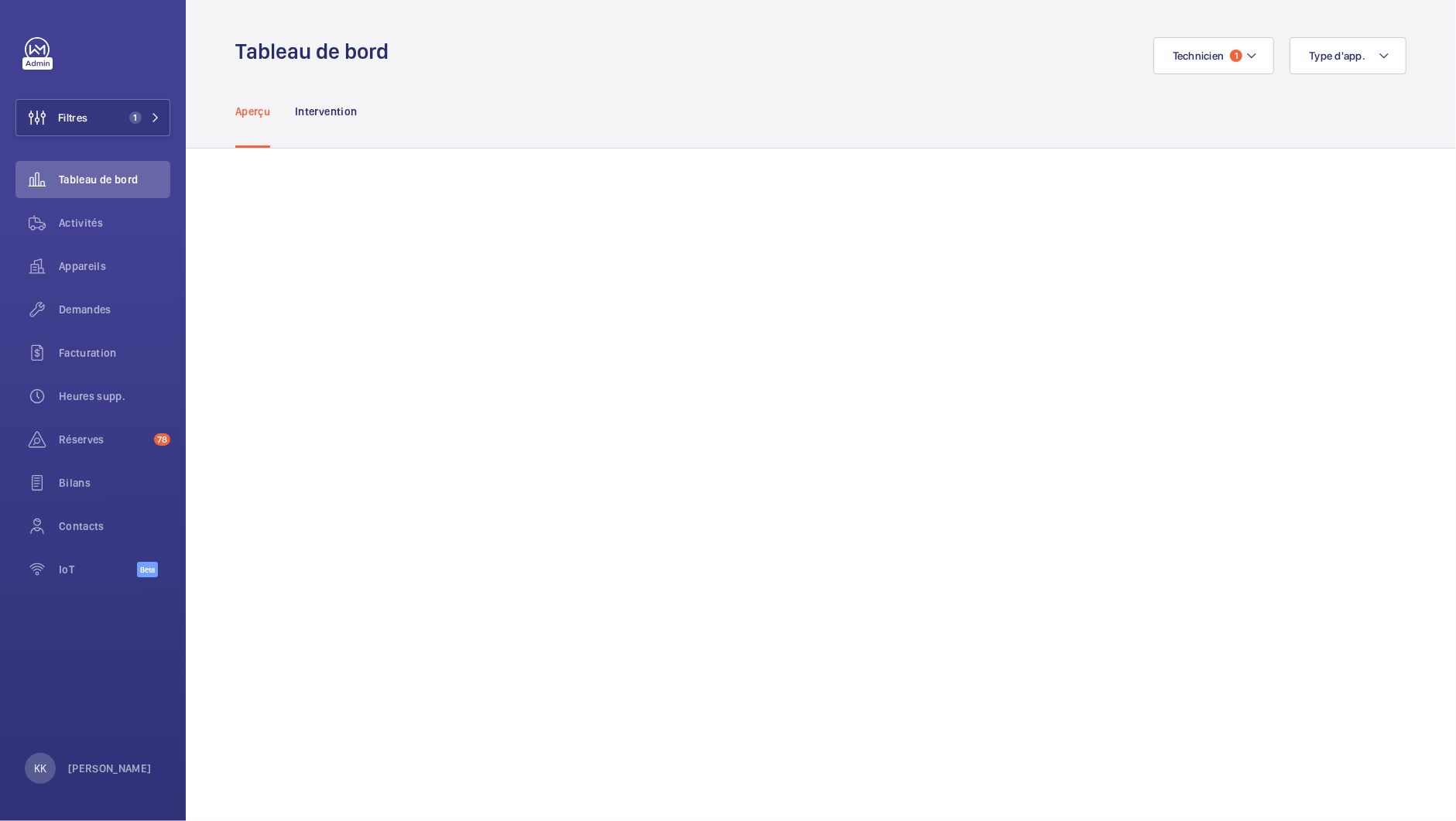
scroll to position [27, 0]
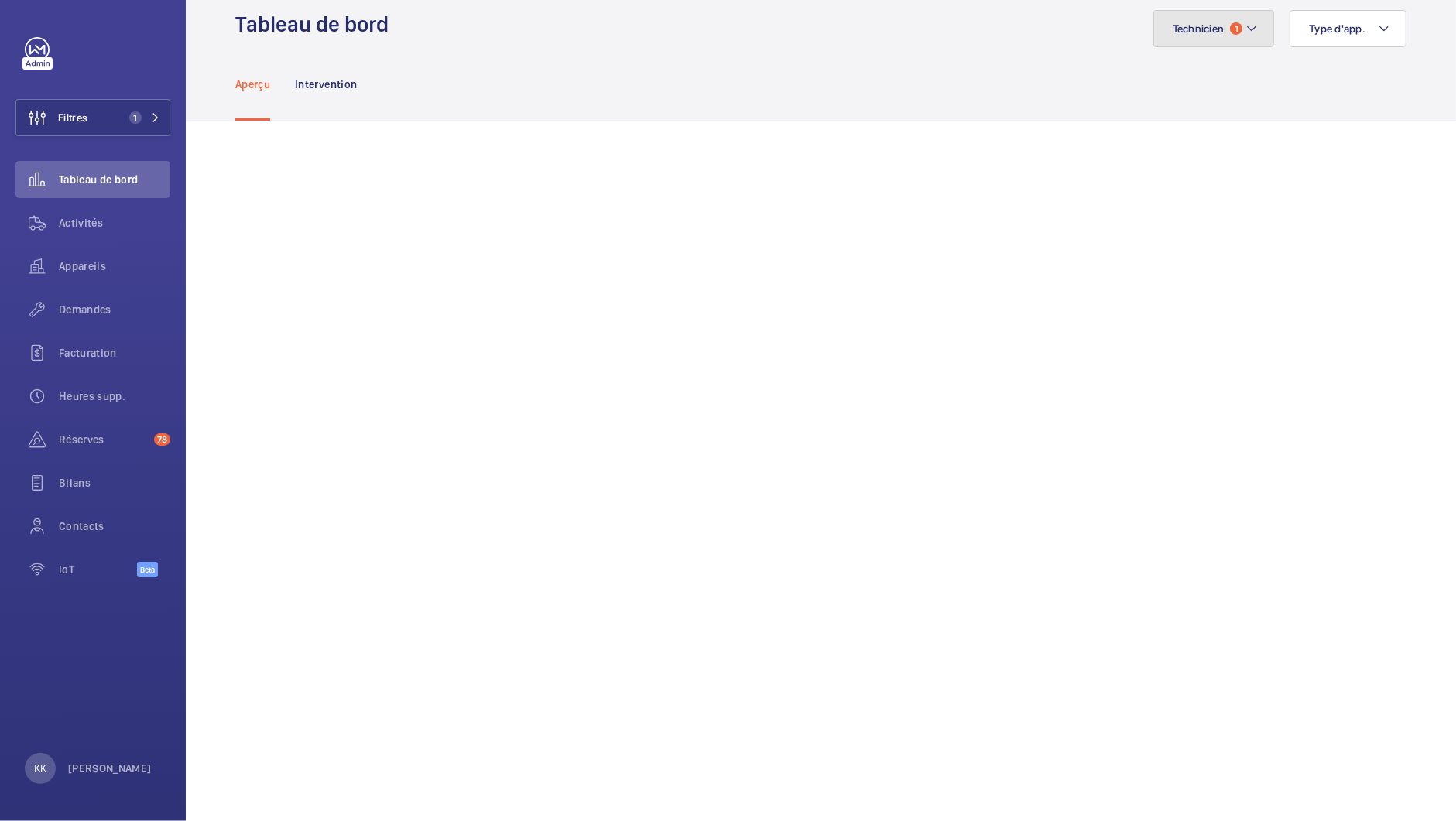
click at [1196, 40] on button "Technicien 1" at bounding box center [1215, 29] width 122 height 37
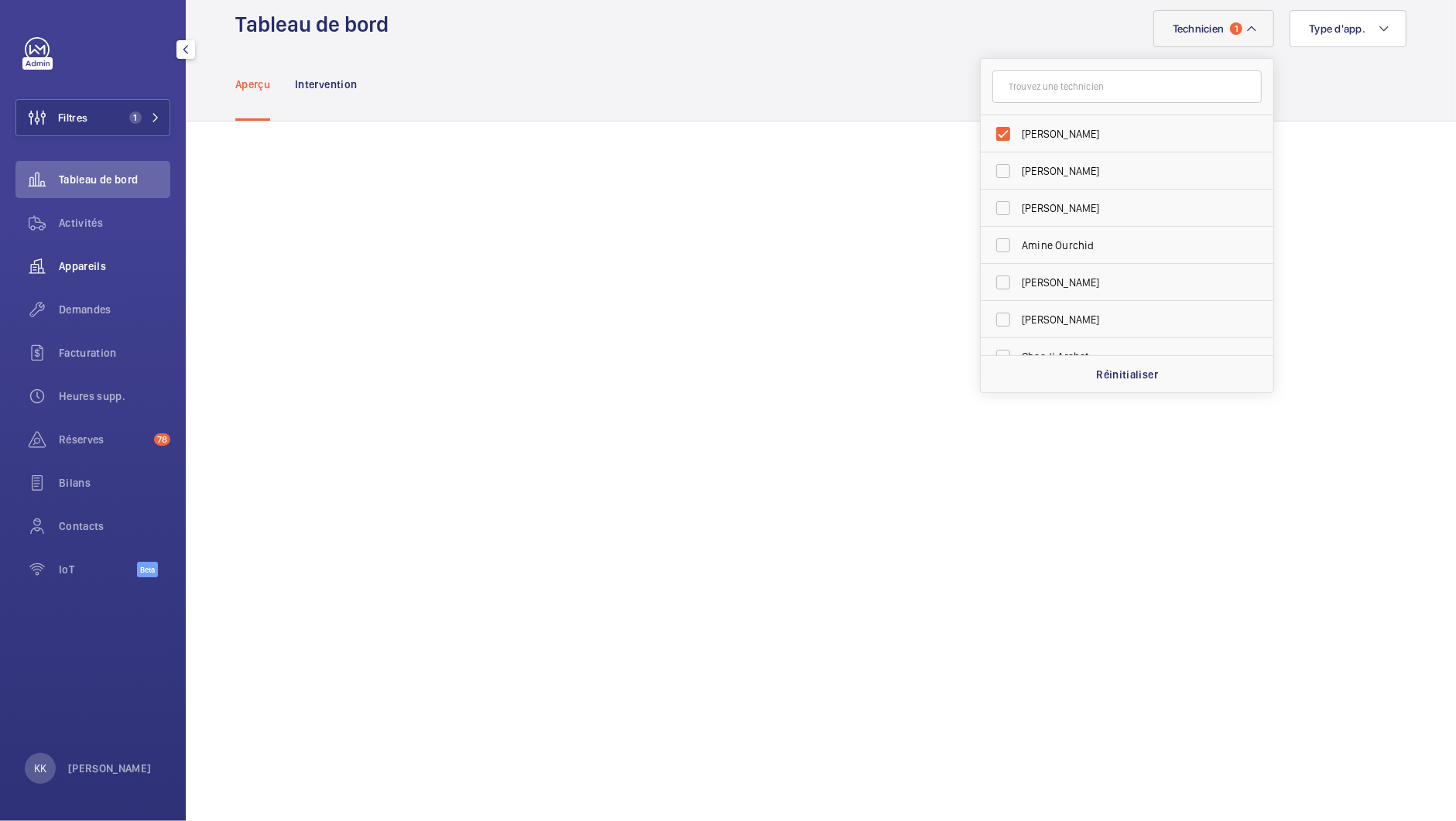
click at [92, 273] on span "Appareils" at bounding box center [114, 267] width 112 height 16
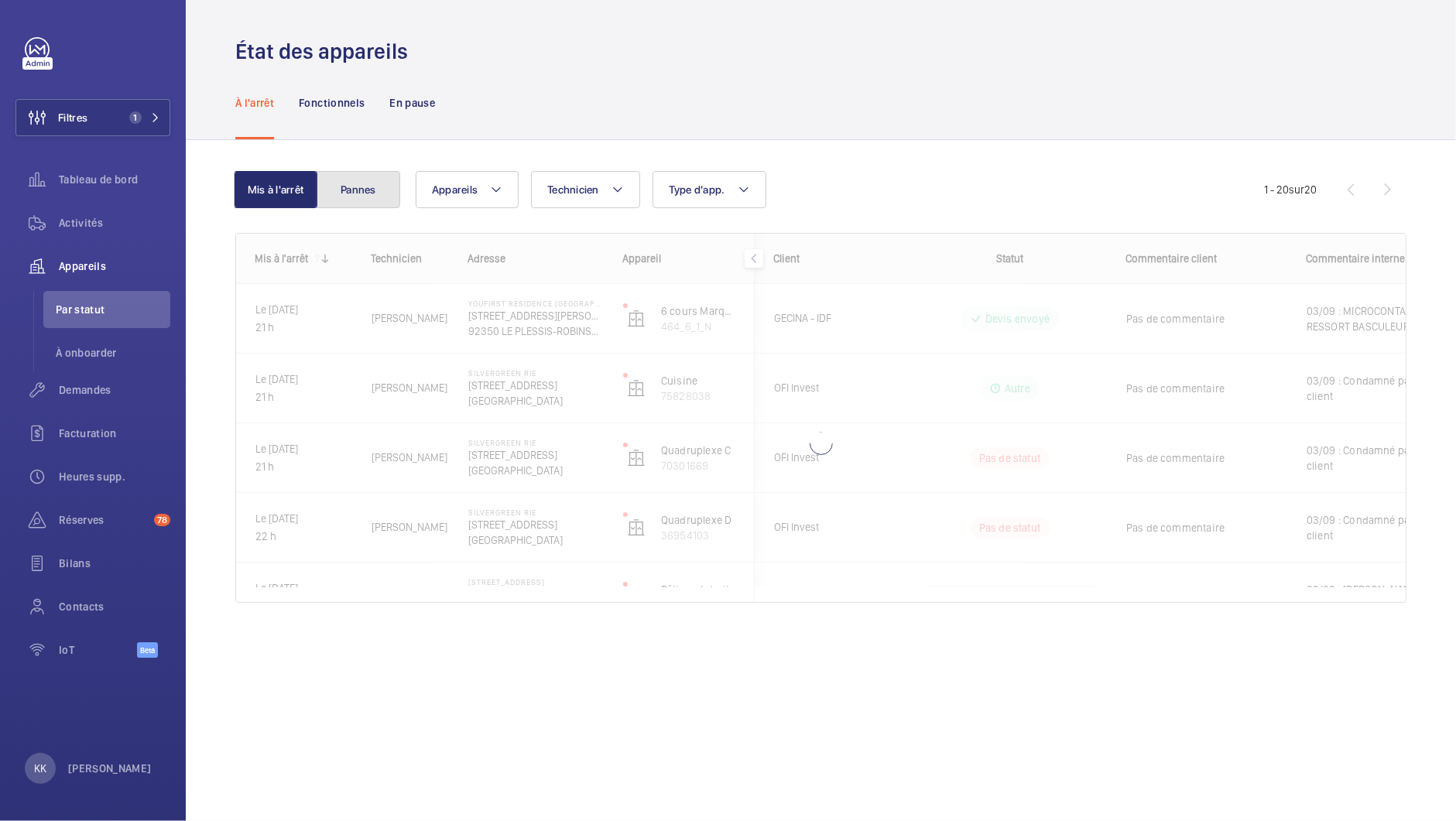
click at [330, 192] on button "Pannes" at bounding box center [359, 189] width 84 height 37
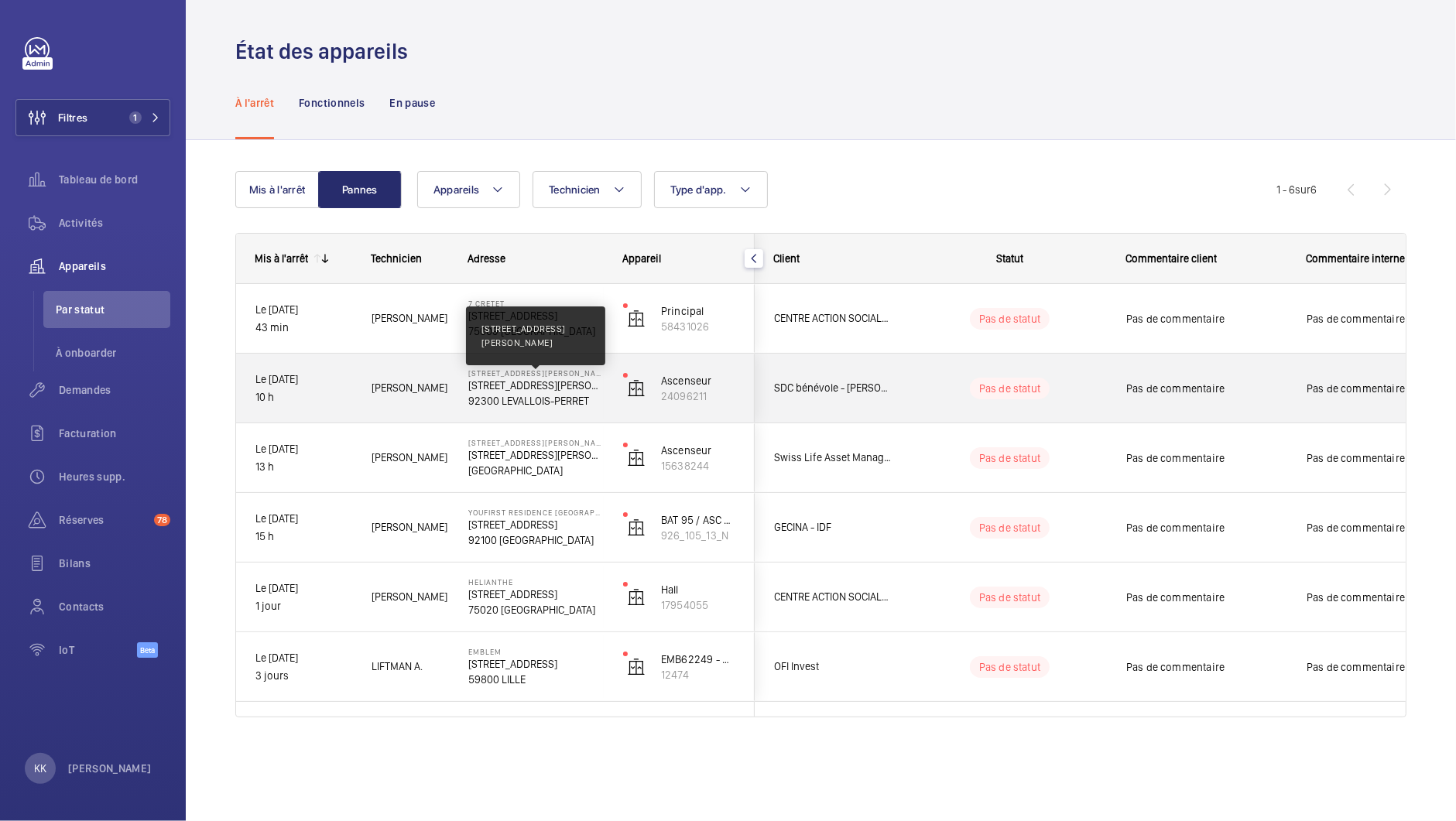
drag, startPoint x: 476, startPoint y: 384, endPoint x: 553, endPoint y: 390, distance: 77.2
click at [553, 390] on div "34 Rue Louis Rouquier 34 Rue Louis Rouquier, 92300 LEVALLOIS-PERRET 92300 LEVAL…" at bounding box center [527, 389] width 154 height 70
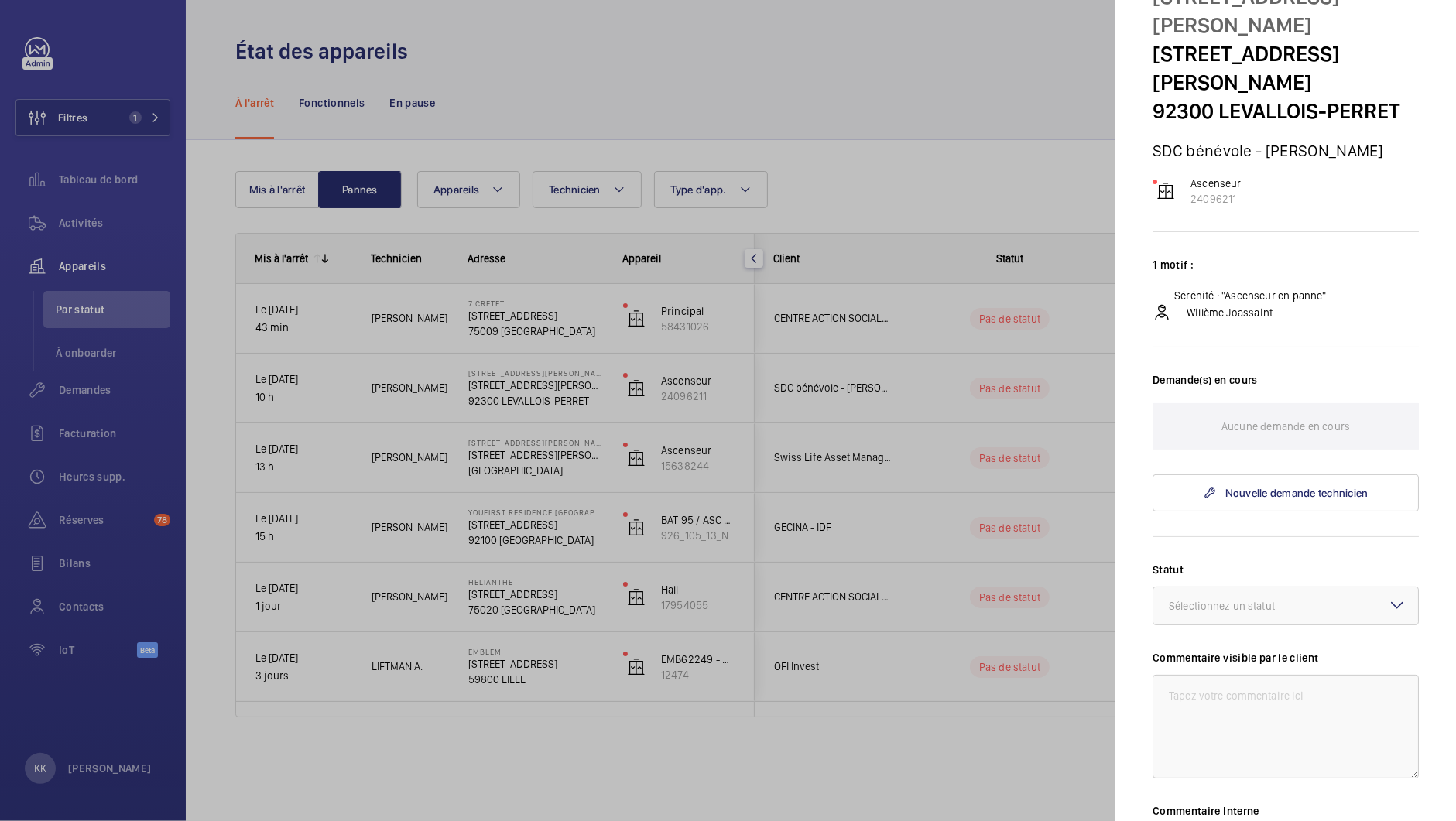
scroll to position [326, 0]
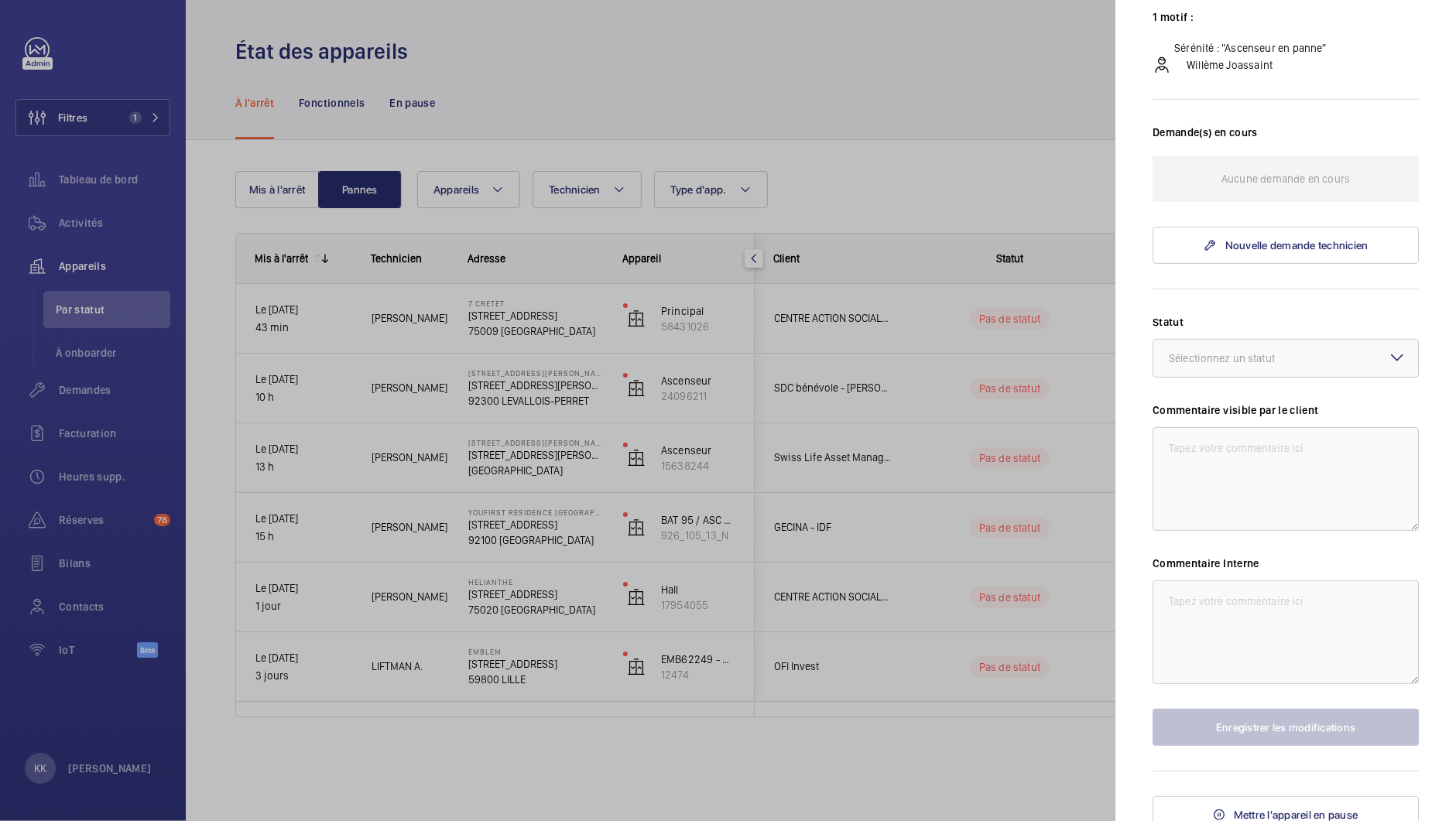
click at [1006, 397] on div at bounding box center [728, 410] width 1456 height 821
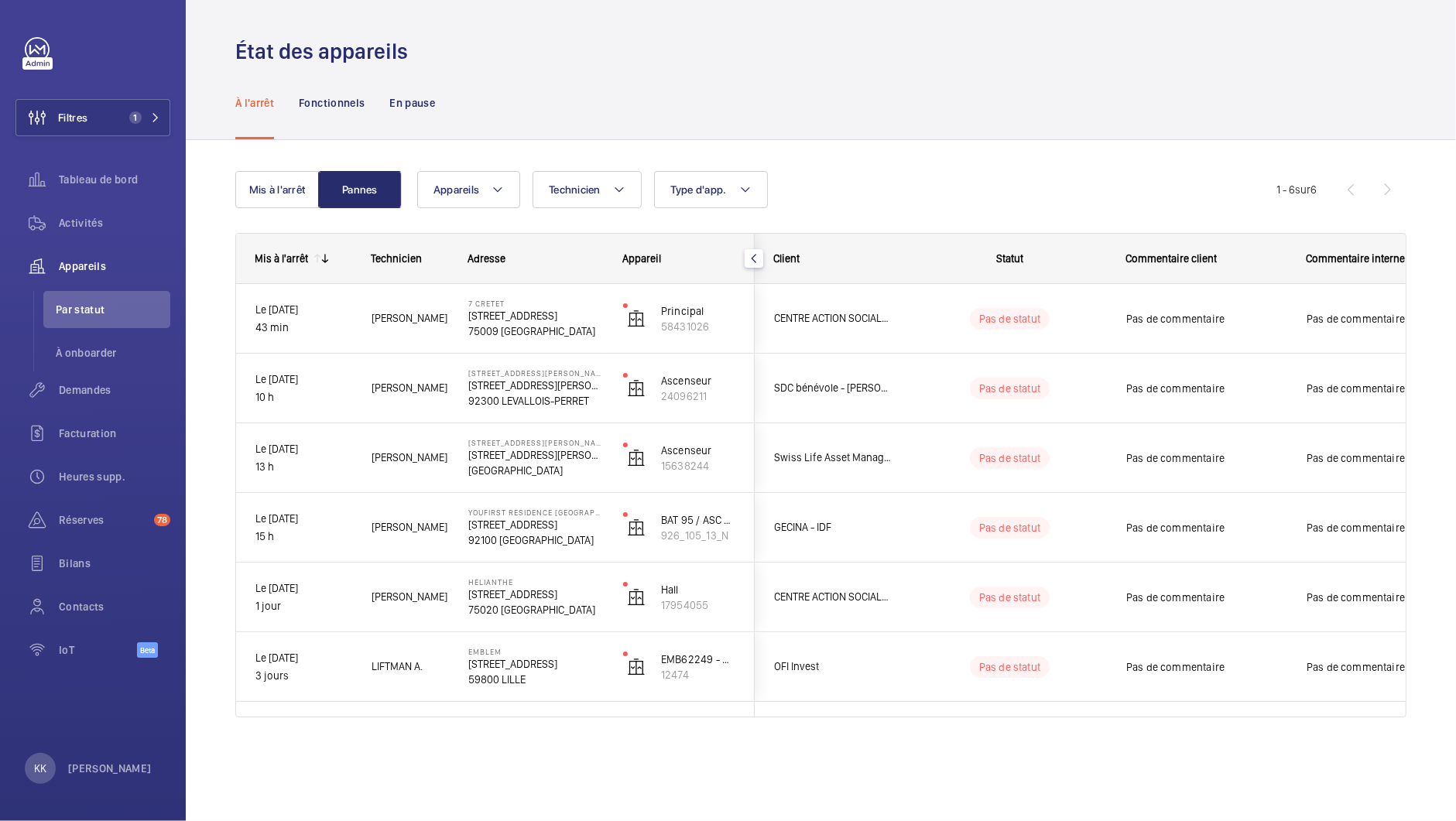
scroll to position [0, 0]
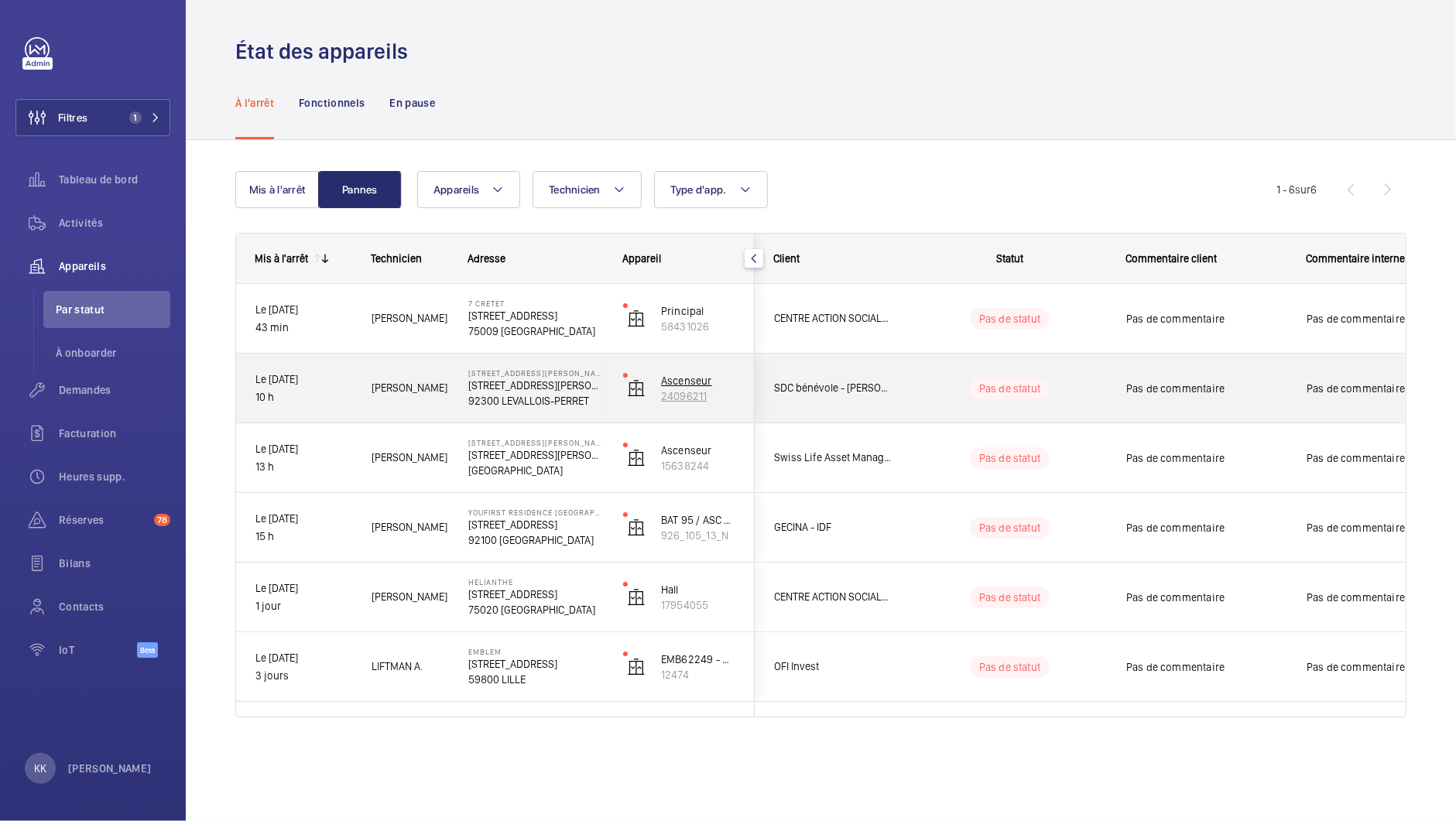
click at [665, 397] on p "24096211" at bounding box center [698, 397] width 74 height 16
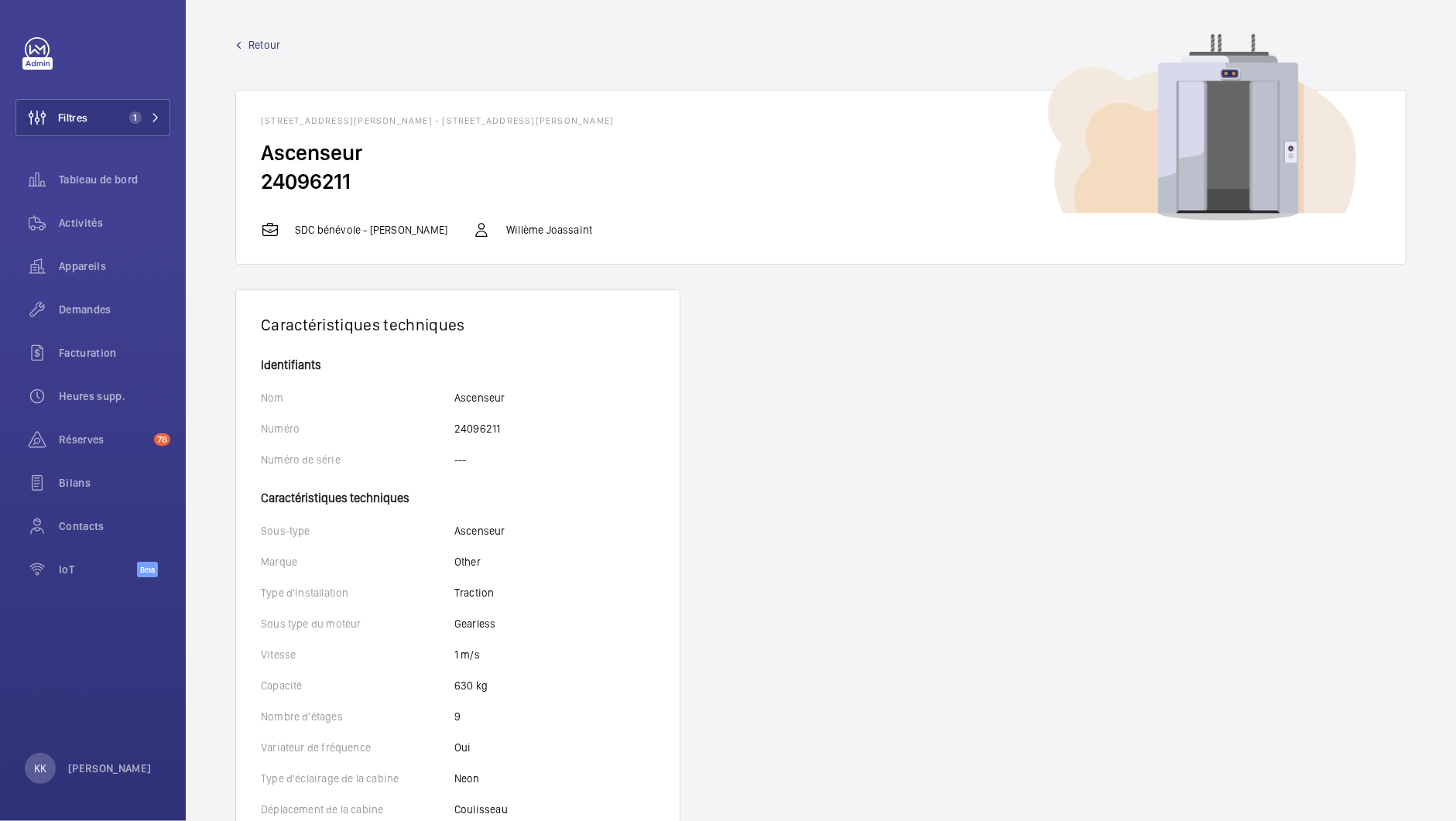
click at [257, 44] on span "Retour" at bounding box center [264, 45] width 32 height 16
